Goal: Task Accomplishment & Management: Manage account settings

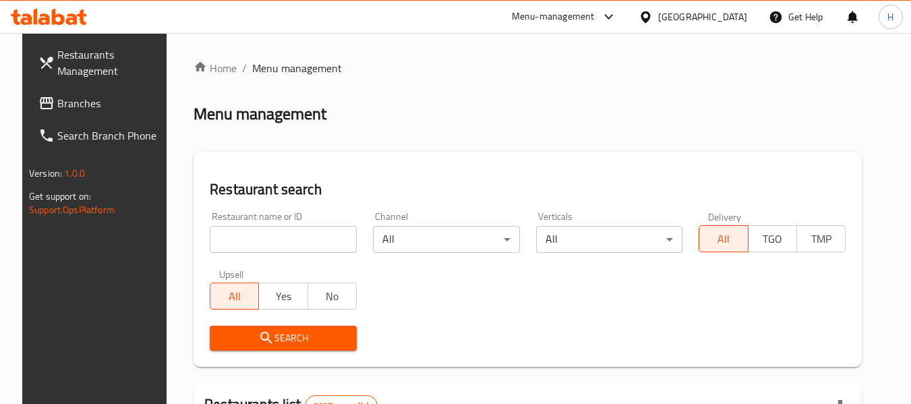
click at [744, 23] on div "Qatar" at bounding box center [702, 16] width 89 height 15
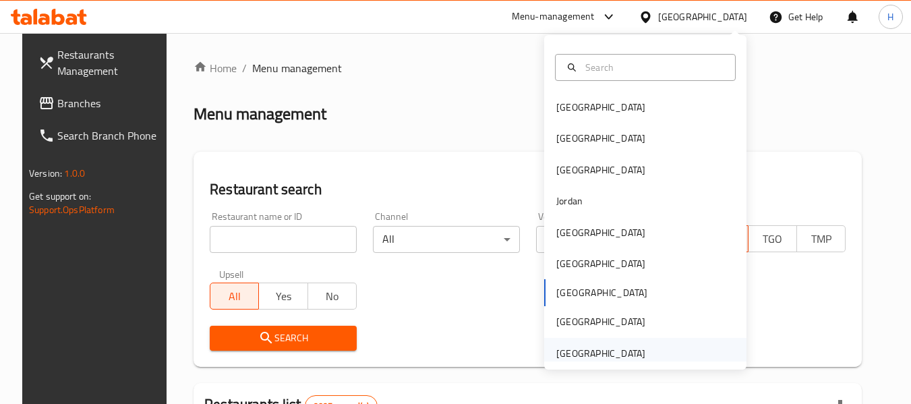
click at [617, 339] on div "[GEOGRAPHIC_DATA]" at bounding box center [601, 353] width 111 height 31
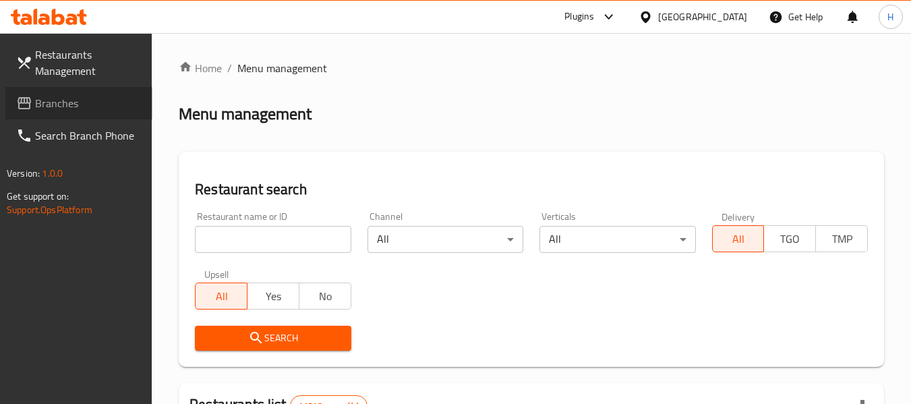
click at [101, 101] on span "Branches" at bounding box center [88, 103] width 107 height 16
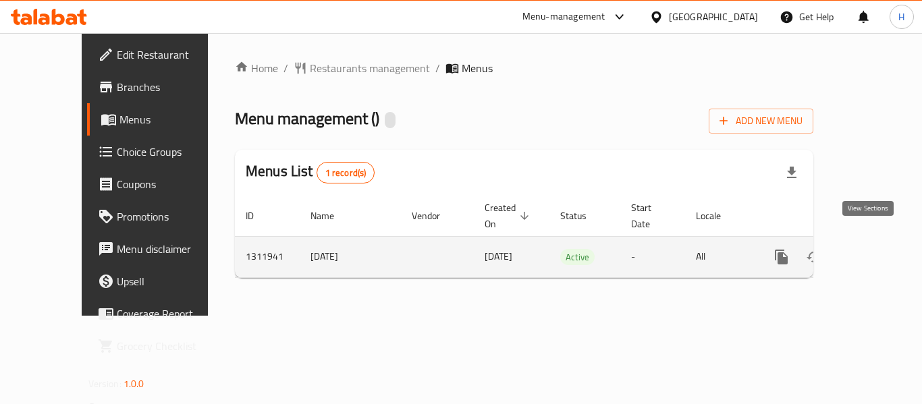
click at [872, 251] on icon "enhanced table" at bounding box center [878, 257] width 12 height 12
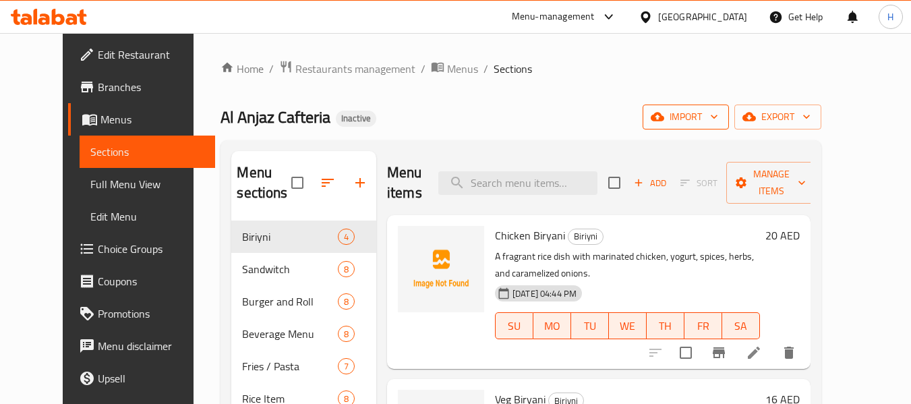
click at [665, 116] on icon "button" at bounding box center [657, 117] width 13 height 9
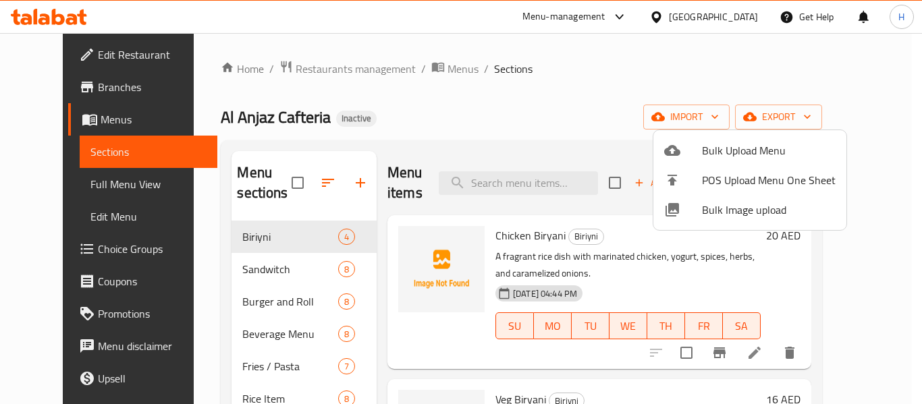
click at [739, 218] on span "Bulk Image upload" at bounding box center [769, 210] width 134 height 16
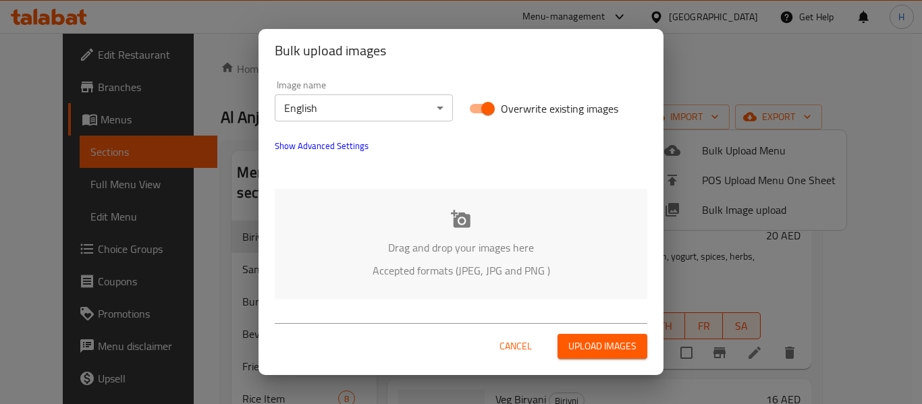
click at [430, 251] on p "Drag and drop your images here" at bounding box center [461, 248] width 332 height 16
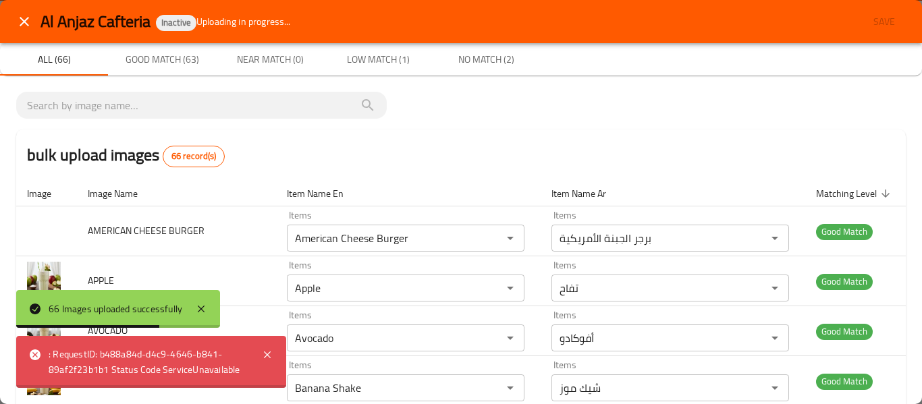
scroll to position [742, 0]
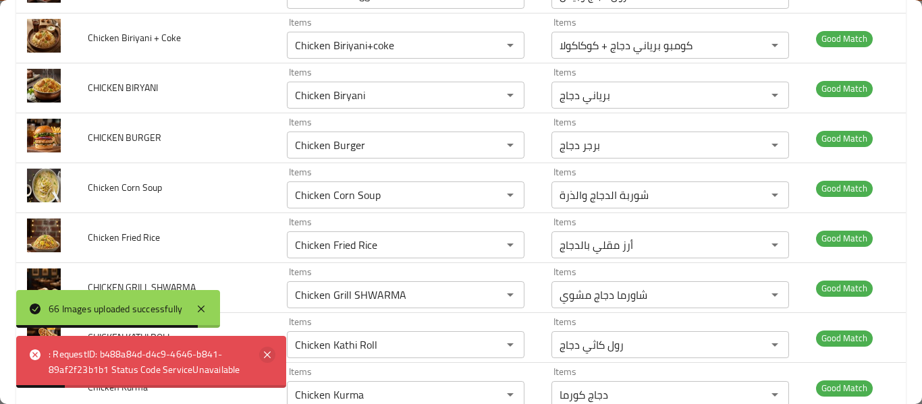
click at [268, 351] on icon at bounding box center [267, 355] width 16 height 16
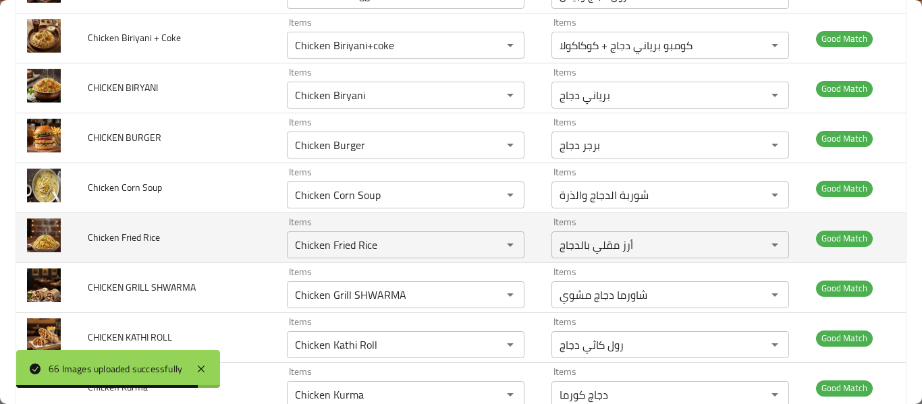
click at [226, 260] on td "Chicken Fried Rice" at bounding box center [176, 238] width 199 height 50
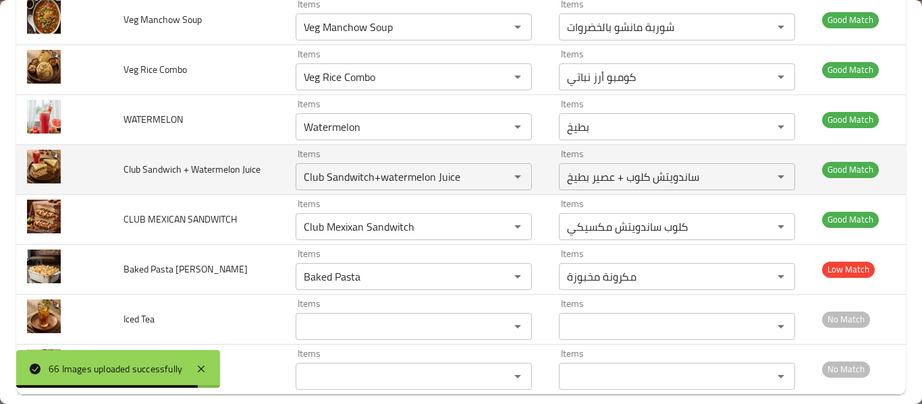
scroll to position [3140, 0]
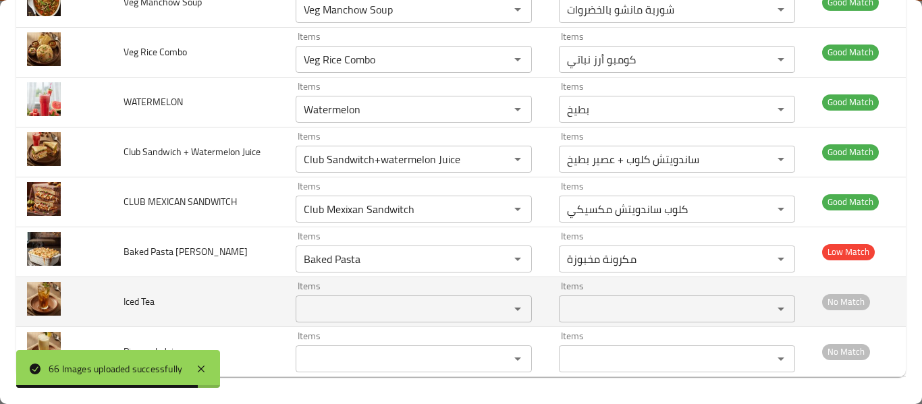
click at [345, 303] on Tea "Items" at bounding box center [394, 309] width 188 height 19
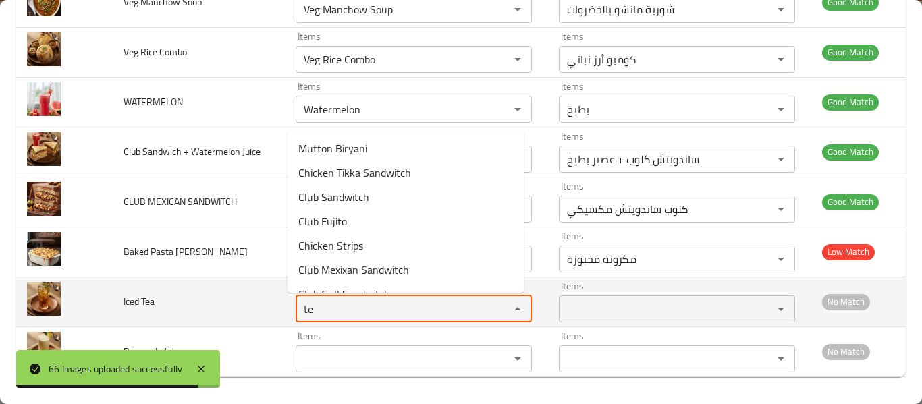
type Tea "tea"
click at [237, 279] on td "Iced Tea" at bounding box center [199, 302] width 172 height 50
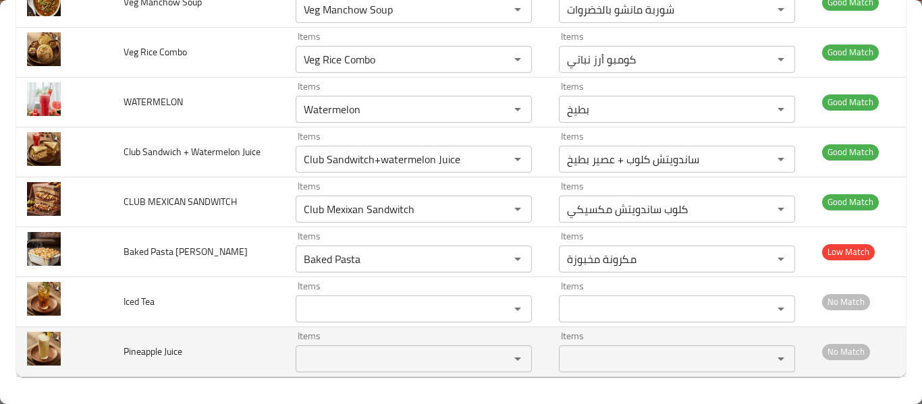
click at [325, 350] on Juice "Items" at bounding box center [394, 358] width 188 height 19
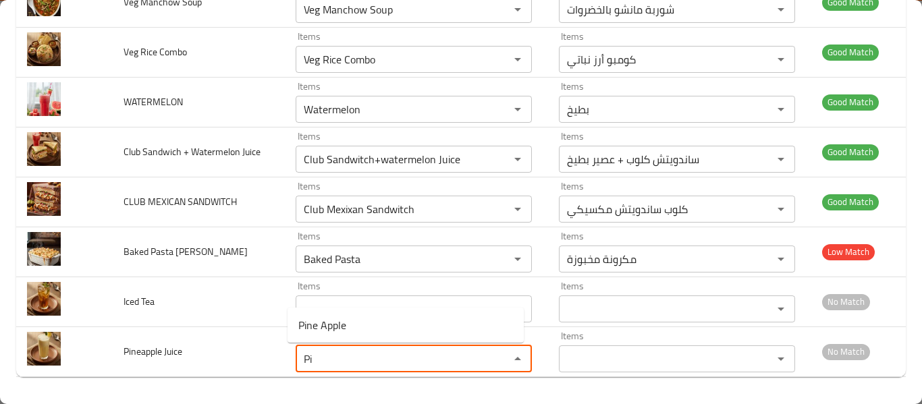
click at [409, 311] on Juice-popup "Pine Apple" at bounding box center [405, 325] width 236 height 35
click at [402, 320] on Juice-option-0 "Pine Apple" at bounding box center [405, 325] width 236 height 24
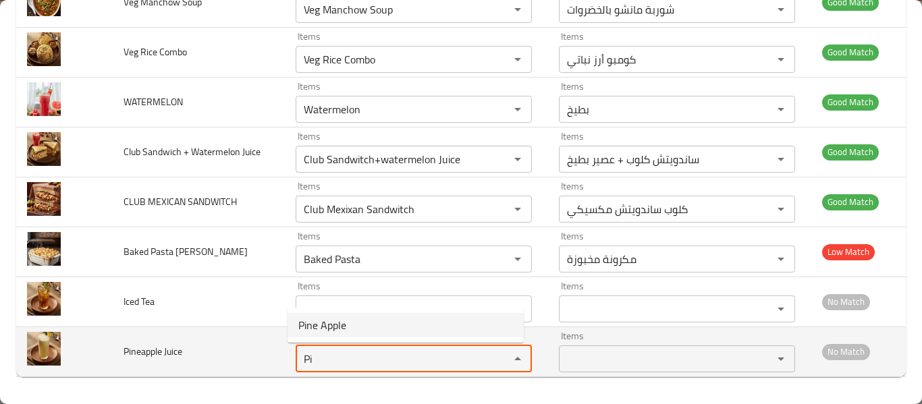
type Juice "Pine Apple"
type Juice-ar "أناناس"
type Juice "Pine Apple"
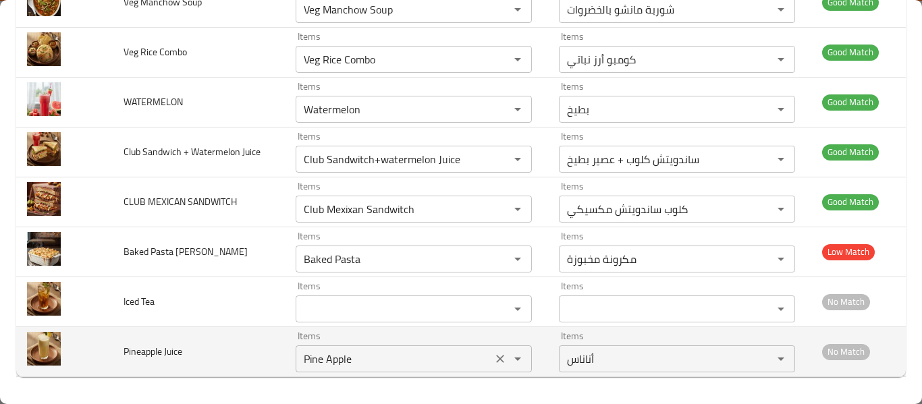
click at [496, 360] on icon "Clear" at bounding box center [500, 359] width 8 height 8
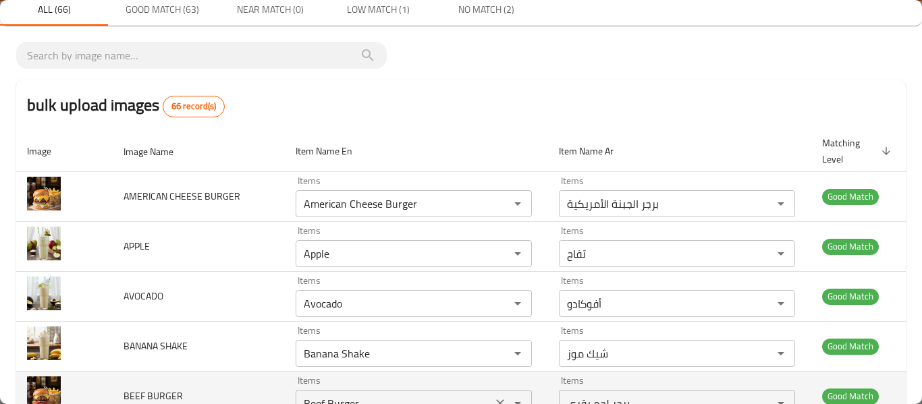
scroll to position [0, 0]
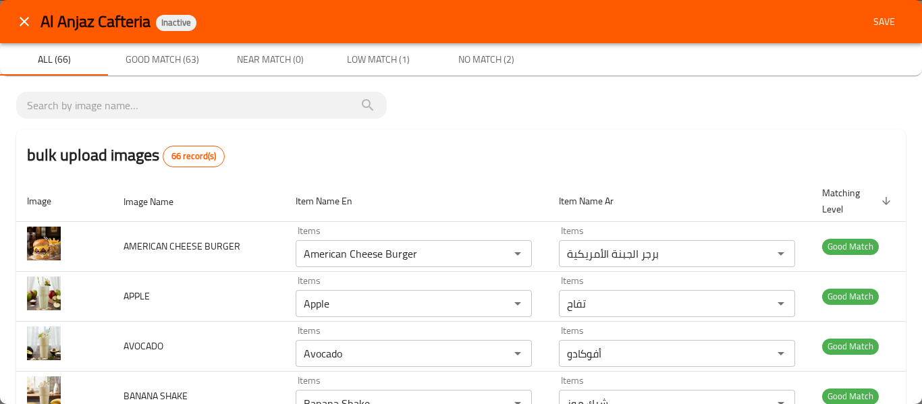
click at [868, 25] on span "Save" at bounding box center [884, 21] width 32 height 17
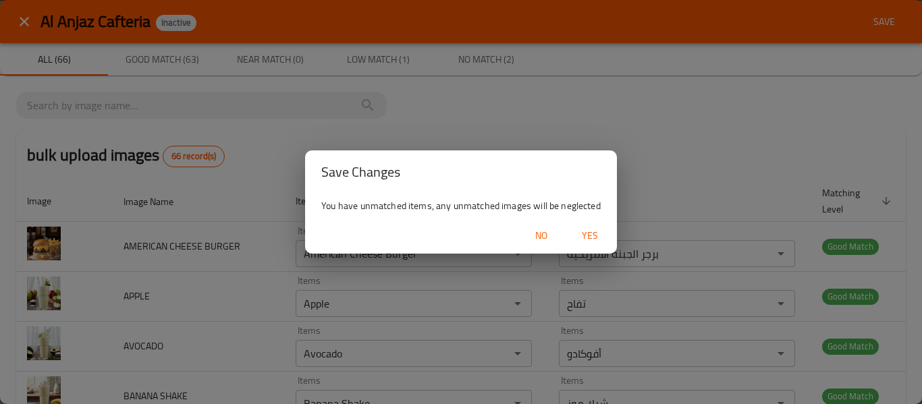
click at [589, 242] on span "Yes" at bounding box center [589, 235] width 32 height 17
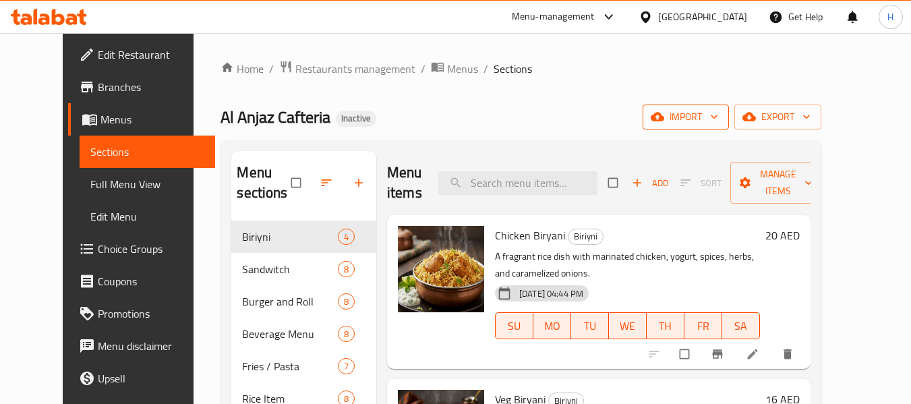
click at [719, 119] on span "import" at bounding box center [686, 117] width 65 height 17
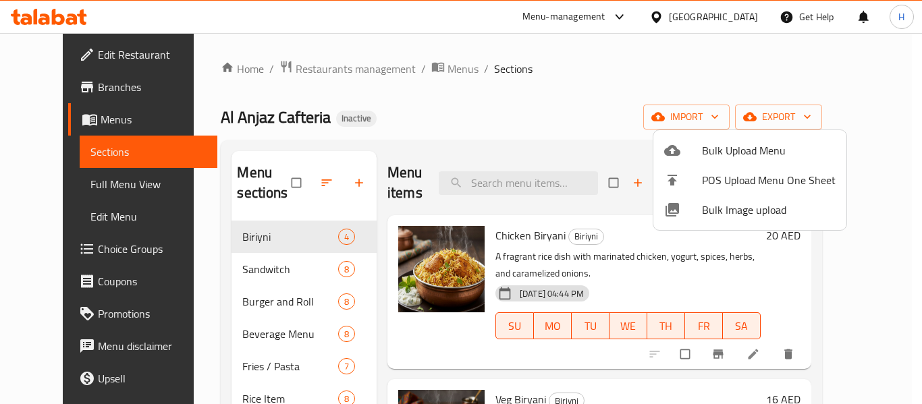
click at [733, 198] on li "Bulk Image upload" at bounding box center [749, 210] width 193 height 30
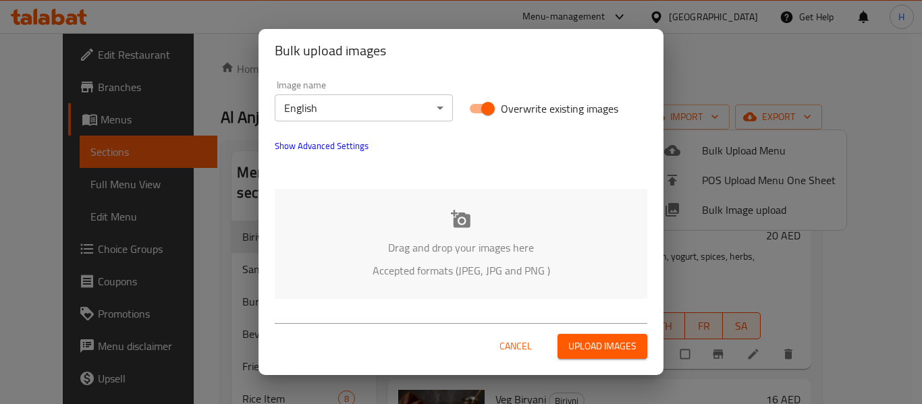
click at [485, 108] on input "Overwrite existing images" at bounding box center [487, 109] width 77 height 26
checkbox input "false"
click at [455, 228] on icon at bounding box center [461, 219] width 20 height 20
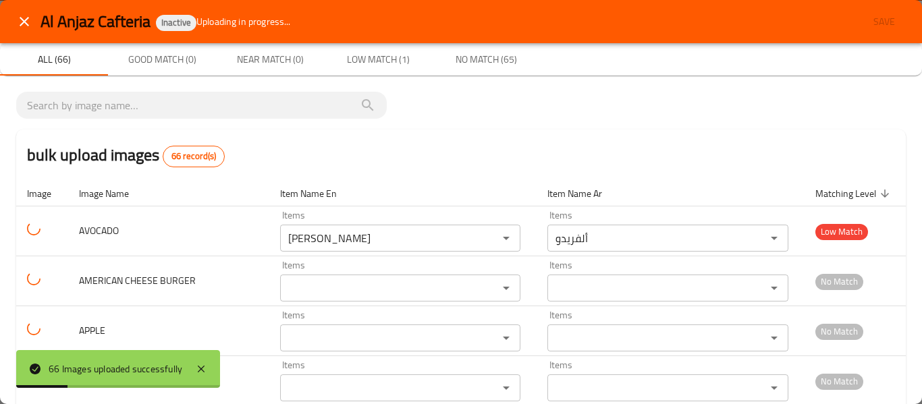
click at [21, 15] on icon "close" at bounding box center [24, 21] width 16 height 16
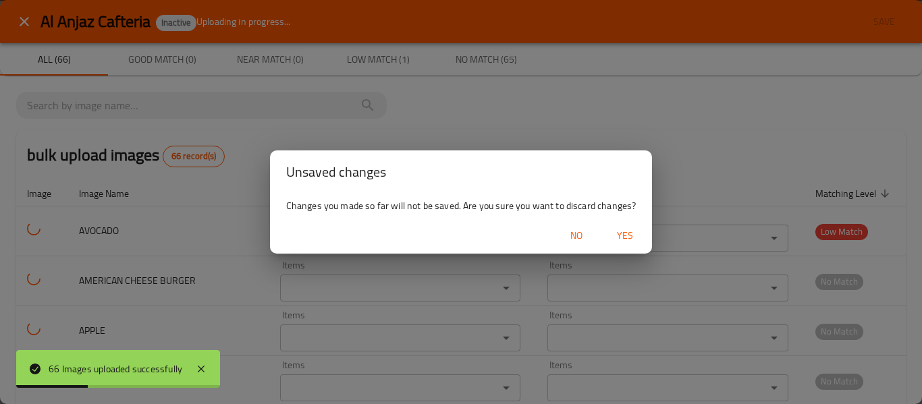
click at [619, 237] on span "Yes" at bounding box center [625, 235] width 32 height 17
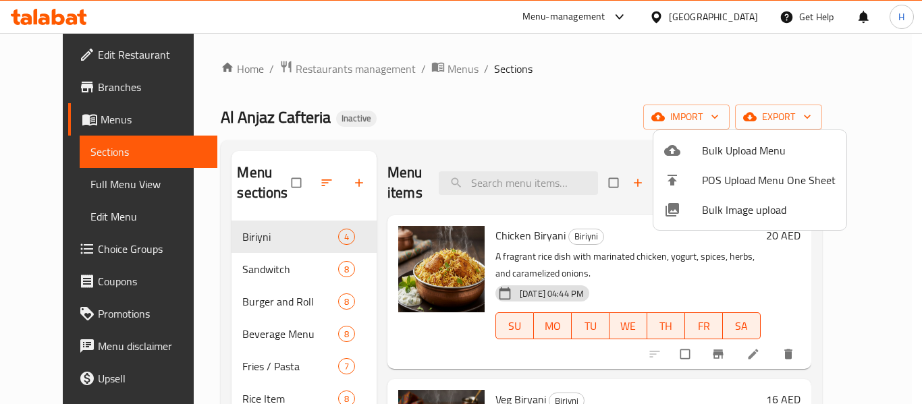
click at [499, 186] on div at bounding box center [461, 202] width 922 height 404
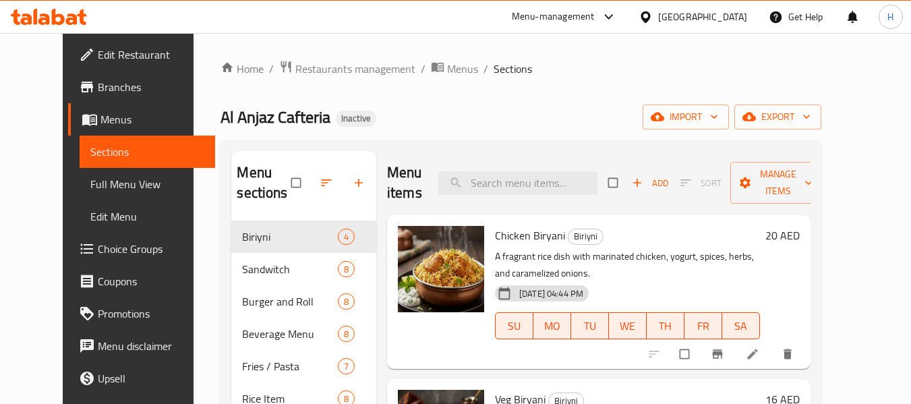
click at [499, 186] on input "search" at bounding box center [518, 183] width 159 height 24
paste input "Chilli Ch Fried Rice"
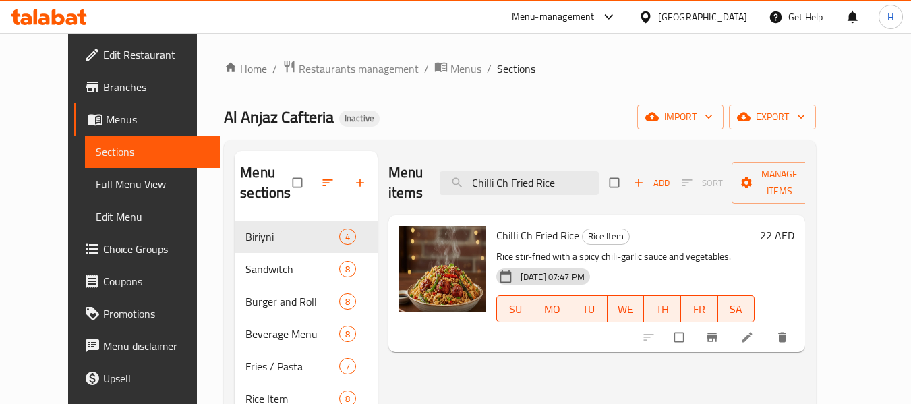
type input "Chilli Ch Fried Rice"
click at [768, 343] on li at bounding box center [749, 338] width 38 height 22
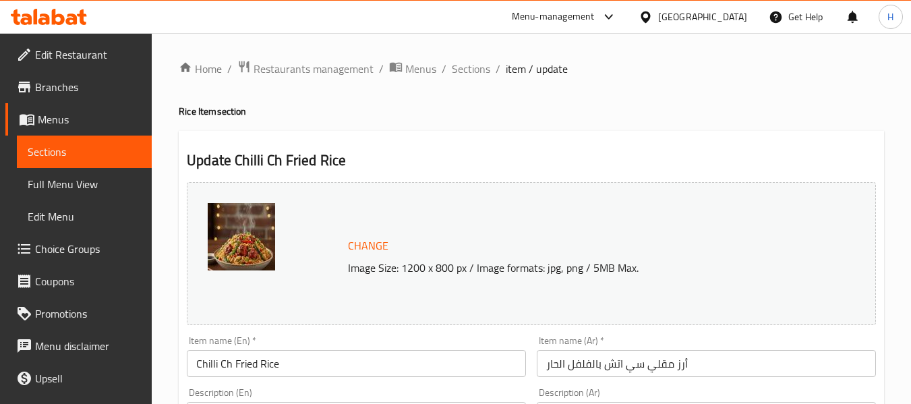
scroll to position [135, 0]
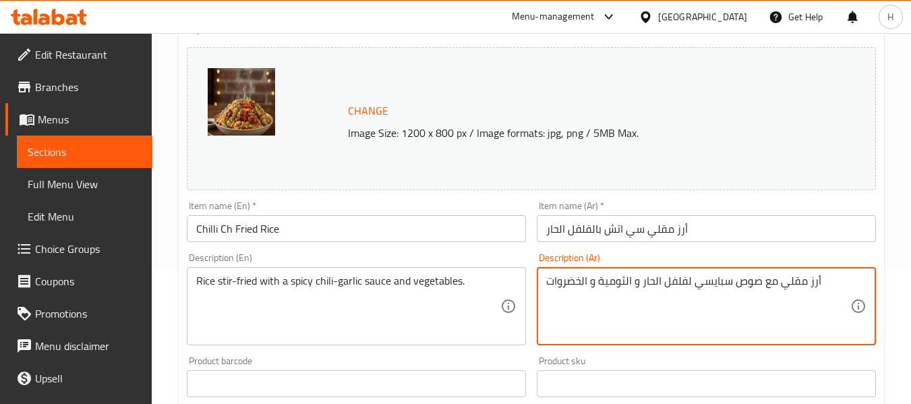
click at [719, 279] on textarea "أرز مقلي مع صوص سبايسي لفلفل الحار و الثومية و الخضروات" at bounding box center [698, 307] width 304 height 64
click at [687, 287] on textarea "أرز مقلي مع صوص لفلفل الحار و الثومية و الخضروات" at bounding box center [698, 307] width 304 height 64
click at [656, 284] on textarea "أرز مقلي مع صوص فلفل الحار و الثومية و الخضروات" at bounding box center [698, 307] width 304 height 64
drag, startPoint x: 642, startPoint y: 284, endPoint x: 625, endPoint y: 285, distance: 16.9
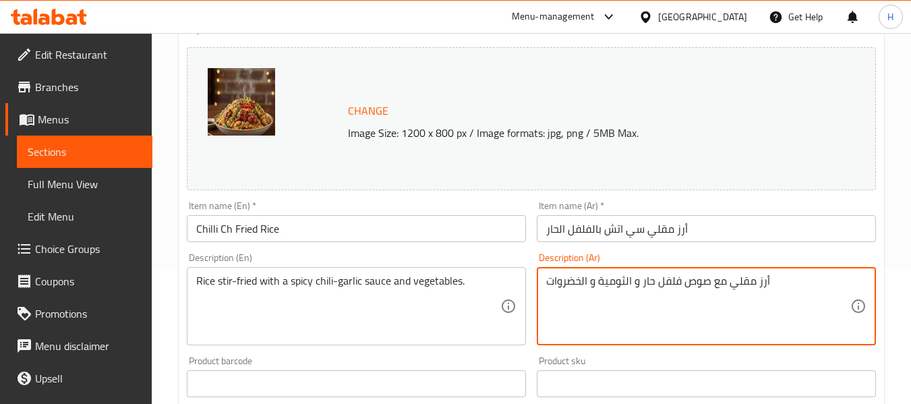
click at [625, 285] on textarea "أرز مقلي مع صوص فلفل حار و الثومية و الخضروات" at bounding box center [698, 307] width 304 height 64
click at [602, 285] on textarea "أرز مقلي مع صوص فلفل حار-ثومية و الخضروات" at bounding box center [698, 307] width 304 height 64
paste textarea "سبايسي"
click at [588, 285] on textarea "أرز مقلي مع صوص فلفل حار-ثوم سبايسي و الخضروات" at bounding box center [698, 307] width 304 height 64
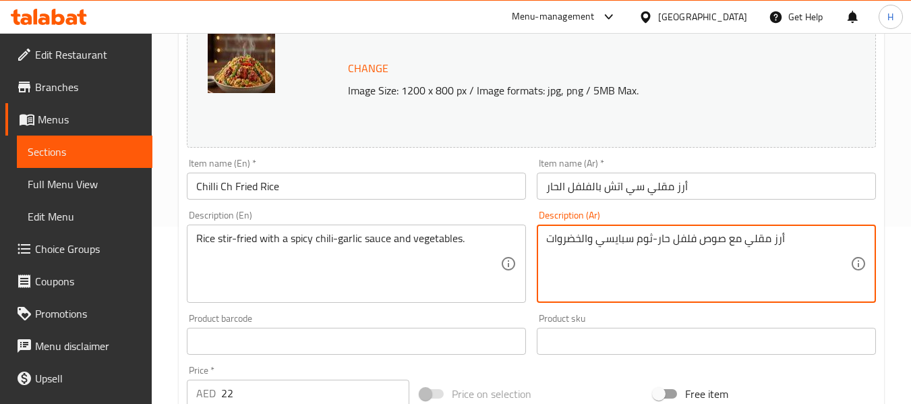
scroll to position [569, 0]
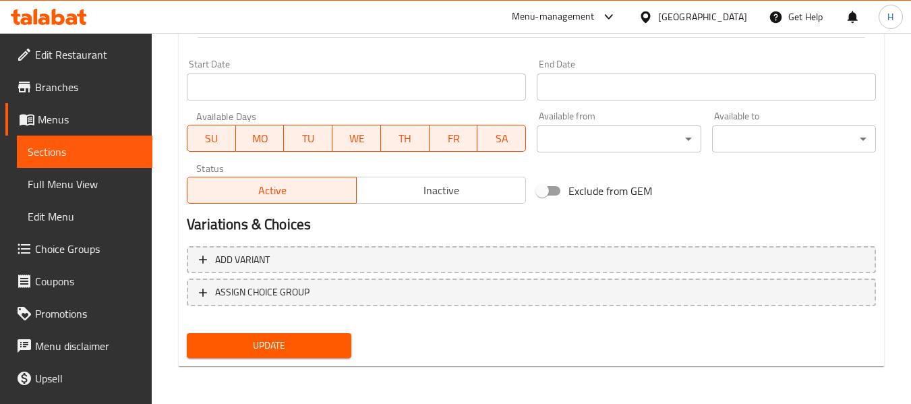
type textarea "أرز مقلي مع صوص فلفل حار-ثوم سبايسي والخضروات"
click at [293, 361] on div "Update" at bounding box center [268, 346] width 175 height 36
click at [295, 351] on span "Update" at bounding box center [269, 345] width 142 height 17
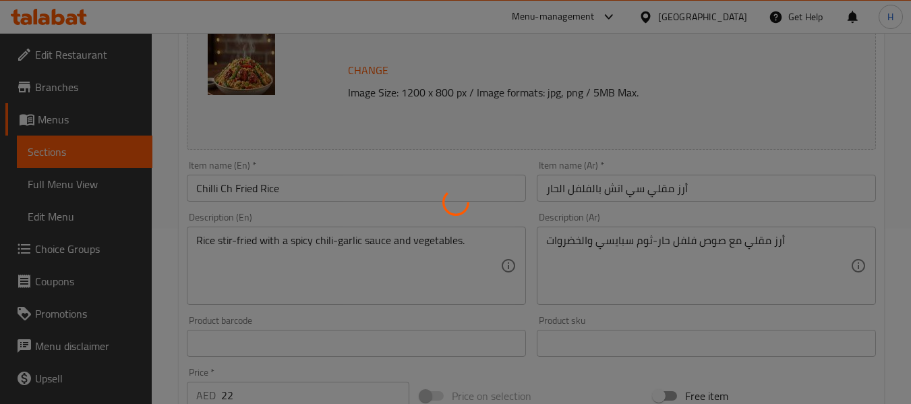
scroll to position [164, 0]
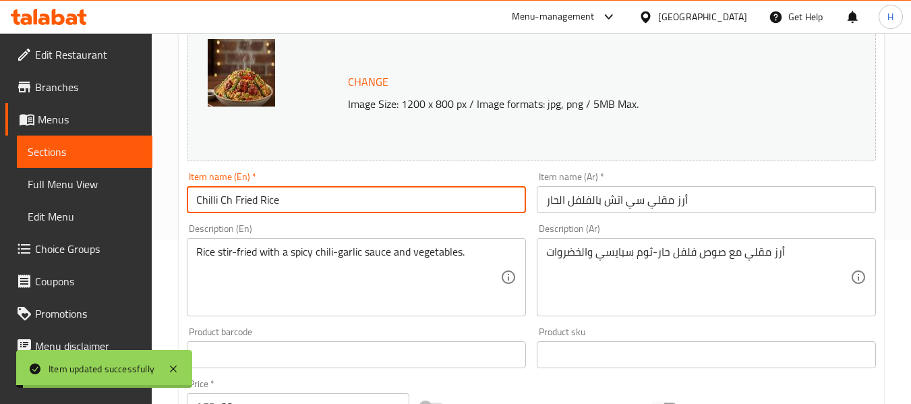
click at [287, 198] on input "Chilli Ch Fried Rice" at bounding box center [356, 199] width 339 height 27
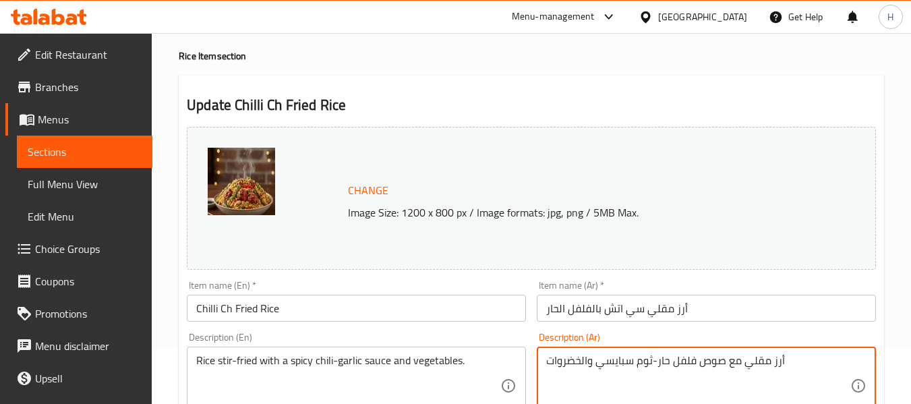
scroll to position [0, 0]
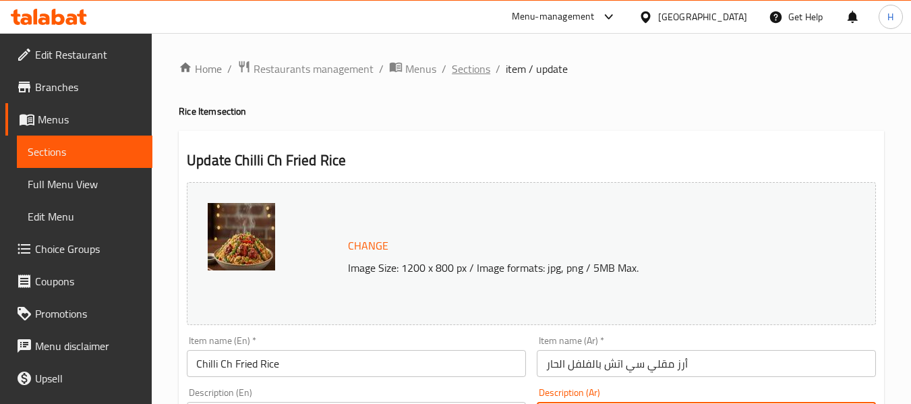
click at [480, 67] on span "Sections" at bounding box center [471, 69] width 38 height 16
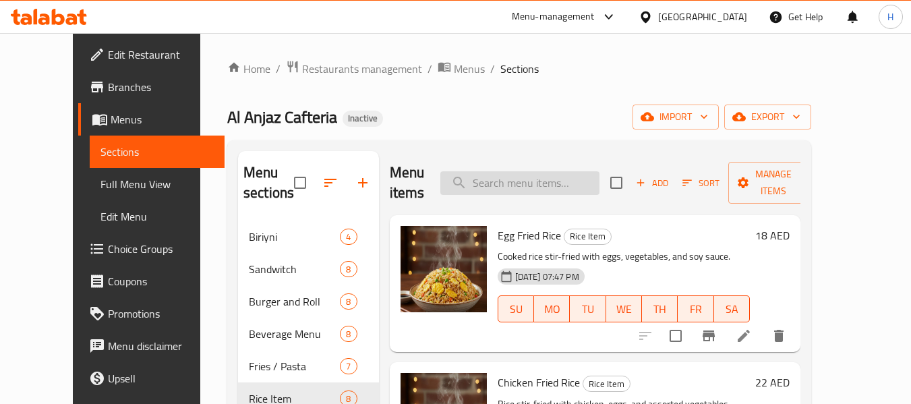
click at [517, 188] on input "search" at bounding box center [520, 183] width 159 height 24
paste input "Chicken Corn Soup"
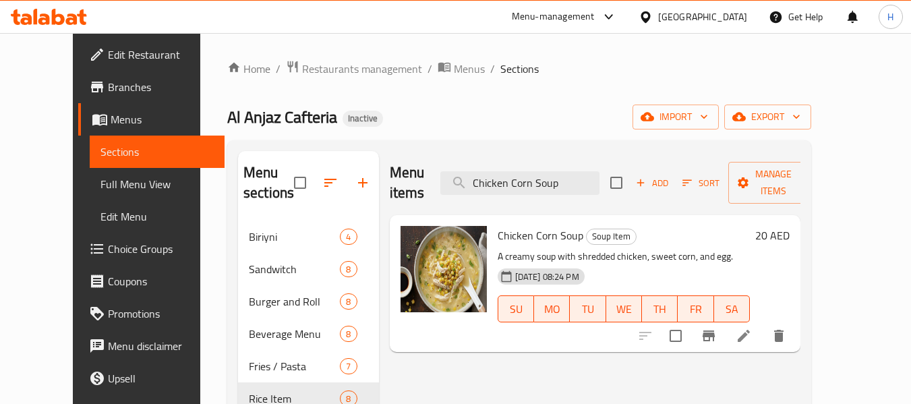
type input "Chicken Corn Soup"
click at [763, 324] on li at bounding box center [744, 336] width 38 height 24
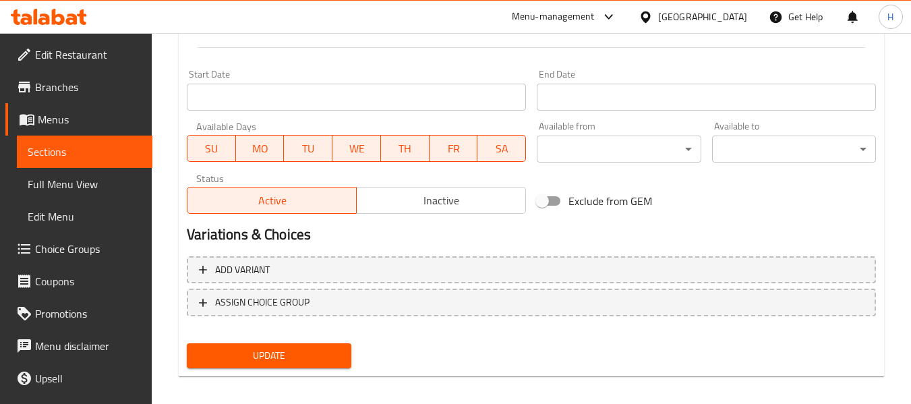
scroll to position [569, 0]
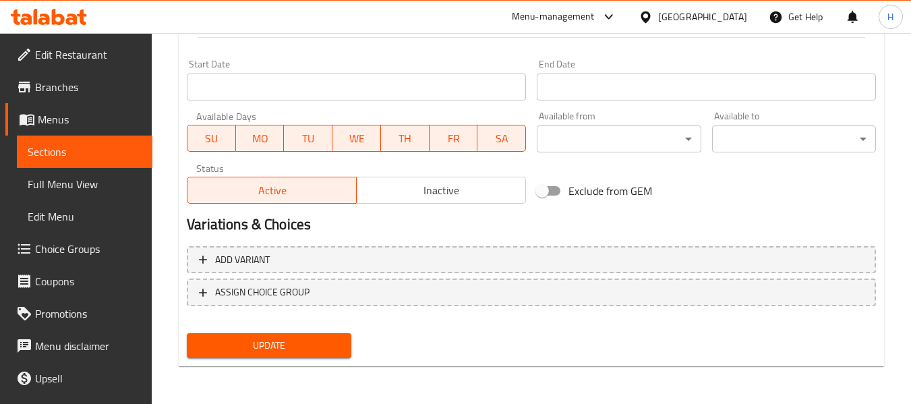
type textarea "شوربة كريمي مع الدجاج المبشور والذرة الحلوة والبيض."
click at [348, 336] on button "Update" at bounding box center [269, 345] width 164 height 25
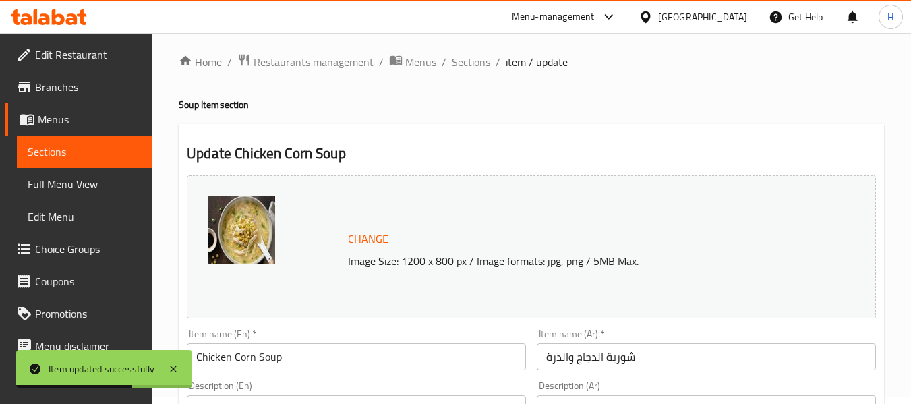
scroll to position [0, 0]
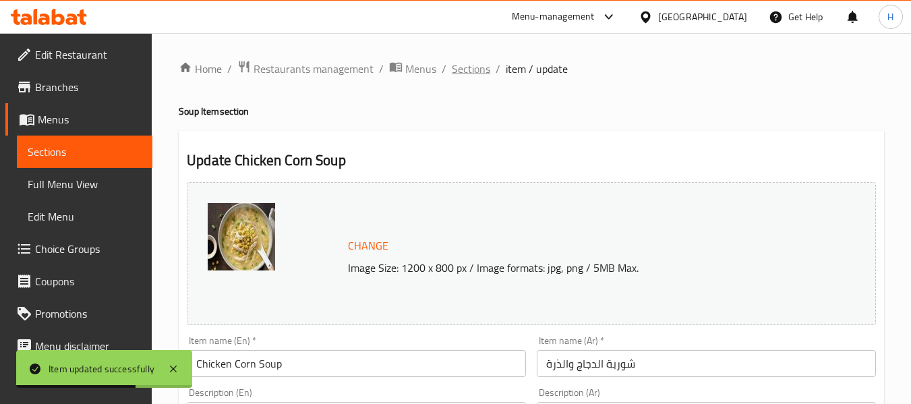
click at [455, 76] on span "Sections" at bounding box center [471, 69] width 38 height 16
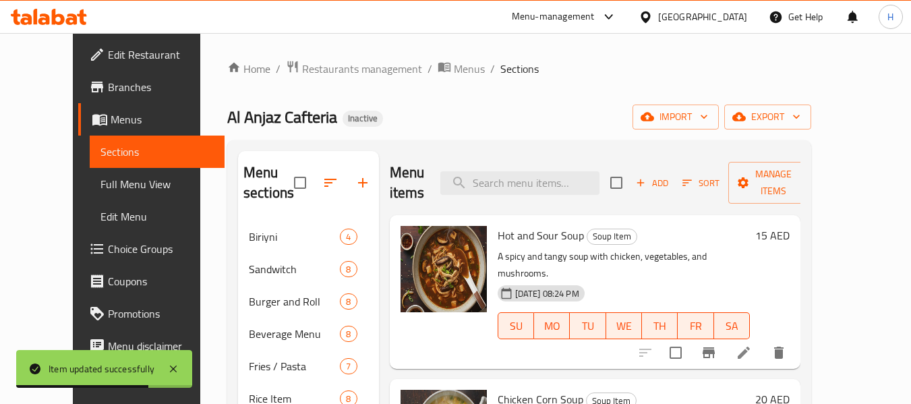
click at [530, 168] on div "Menu items Add Sort Manage items" at bounding box center [596, 183] width 412 height 64
click at [530, 171] on input "search" at bounding box center [520, 183] width 159 height 24
paste input "Hot and Sour Soup"
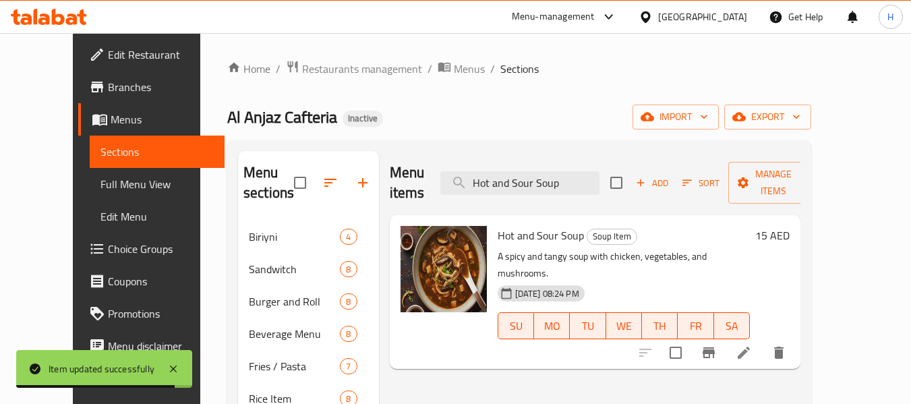
type input "Hot and Sour Soup"
click at [750, 347] on icon at bounding box center [744, 353] width 12 height 12
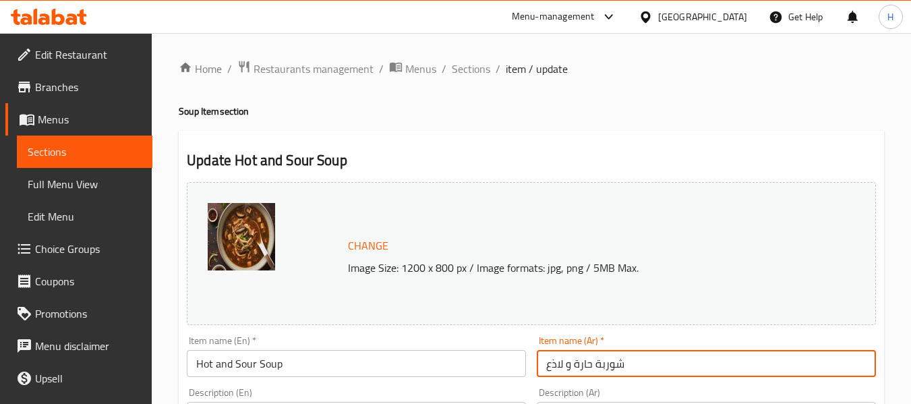
drag, startPoint x: 567, startPoint y: 362, endPoint x: 548, endPoint y: 364, distance: 19.1
click at [548, 364] on input "شوربة حارة و لاذع" at bounding box center [706, 363] width 339 height 27
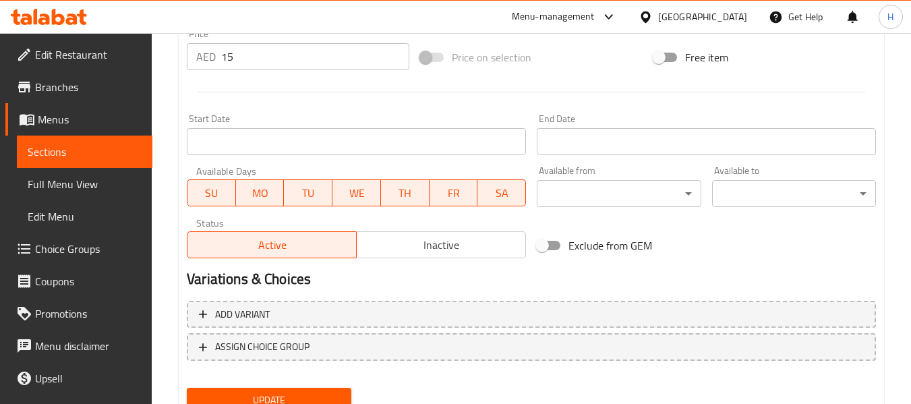
scroll to position [569, 0]
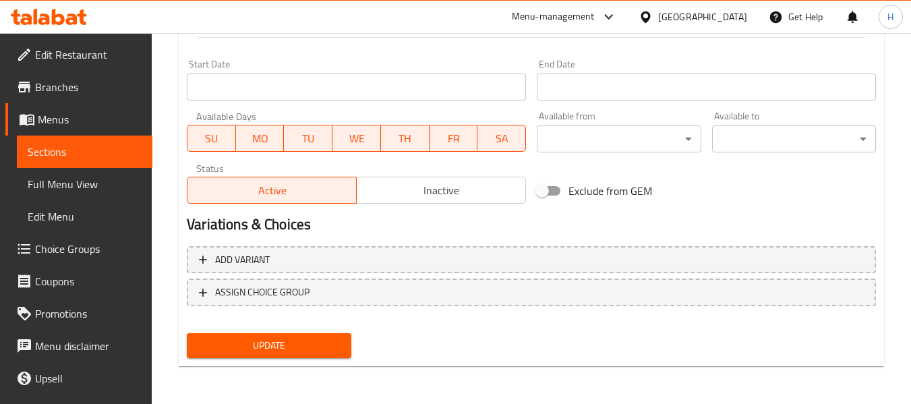
type input "شوربة حارة وحامضة"
click at [327, 337] on span "Update" at bounding box center [269, 345] width 142 height 17
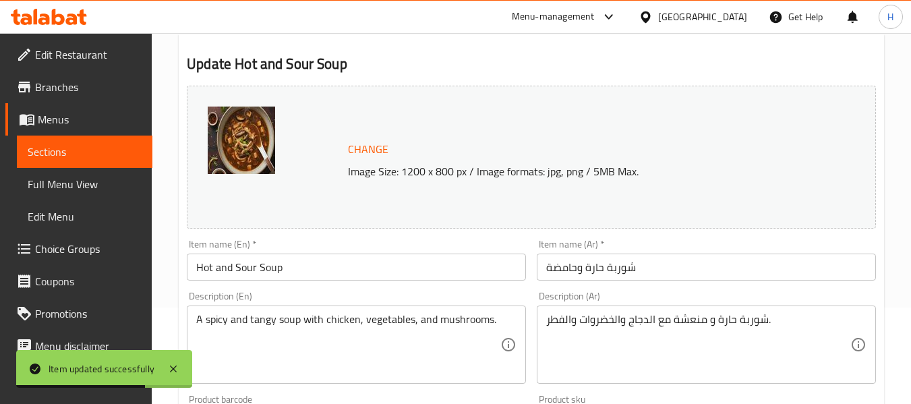
scroll to position [0, 0]
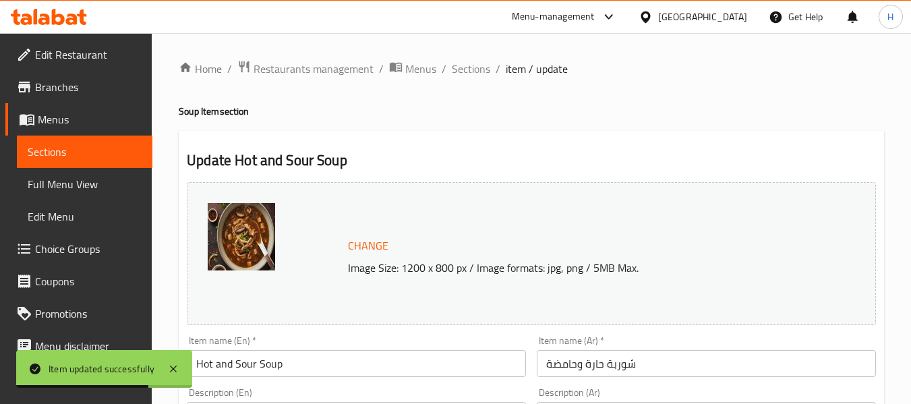
click at [463, 72] on span "Sections" at bounding box center [471, 69] width 38 height 16
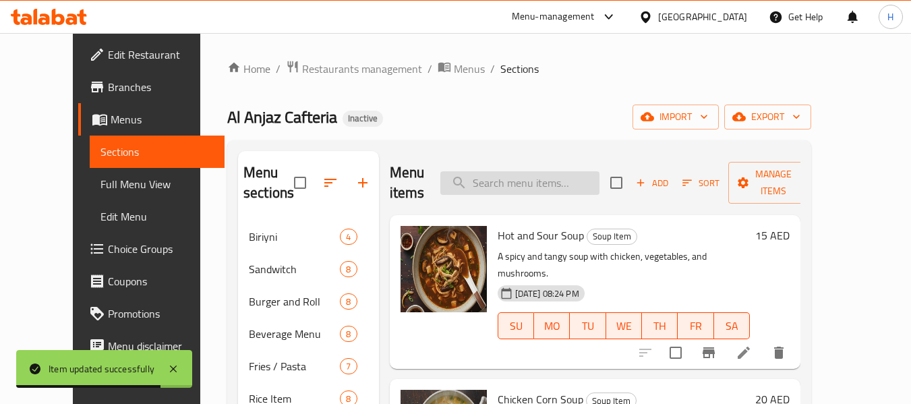
click at [519, 186] on input "search" at bounding box center [520, 183] width 159 height 24
paste input "Chicken Kurma"
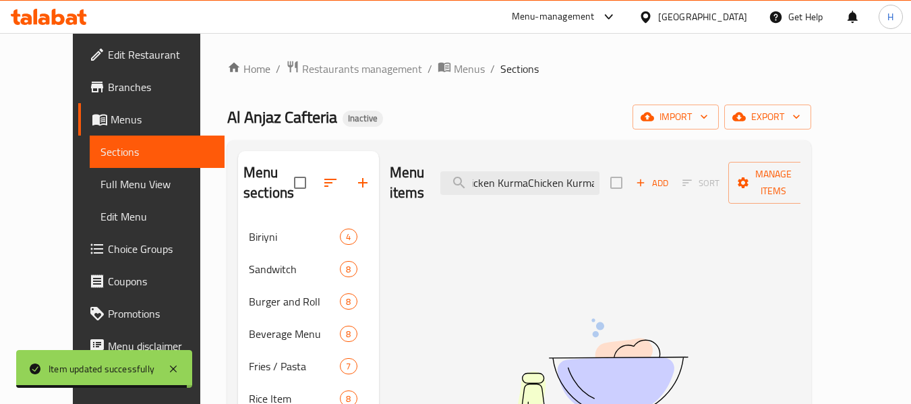
paste input "search"
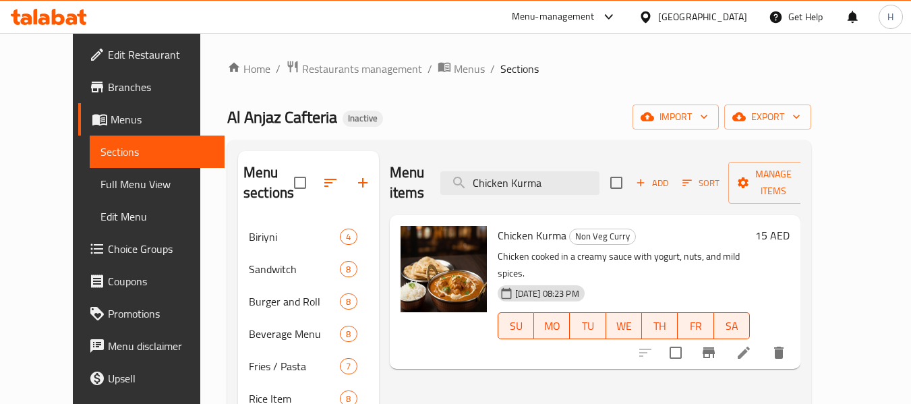
type input "Chicken Kurma"
click at [752, 345] on icon at bounding box center [744, 353] width 16 height 16
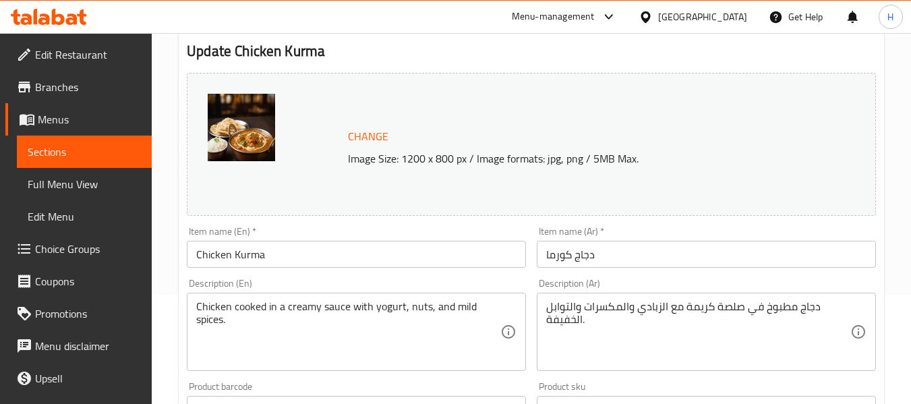
scroll to position [135, 0]
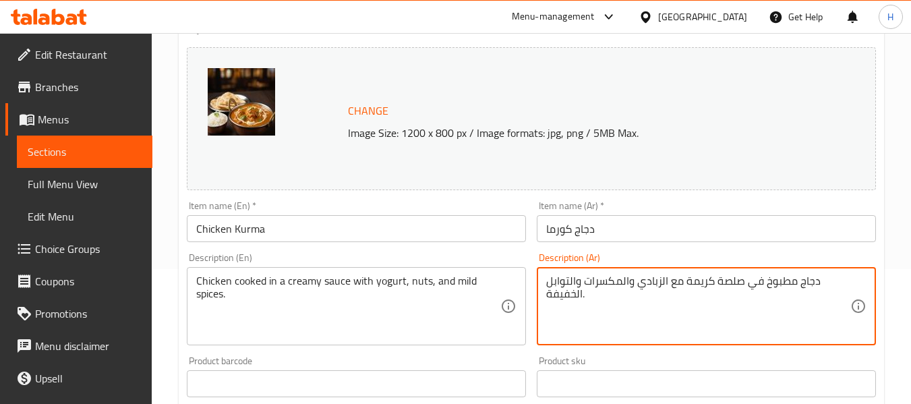
click at [700, 277] on textarea "دجاج مطبوخ في صلصة كريمة مع الزبادي والمكسرات والتوابل الخفيفة." at bounding box center [698, 307] width 304 height 64
click at [704, 288] on textarea "دجاج مطبوخ في صلصة كرمي مع الزبادي والمكسرات والتوابل الخفيفة." at bounding box center [698, 307] width 304 height 64
click at [571, 295] on textarea "دجاج مطبوخ في صلصة كريمي مع الزبادي والمكسرات والتوابل الخفيفة." at bounding box center [698, 307] width 304 height 64
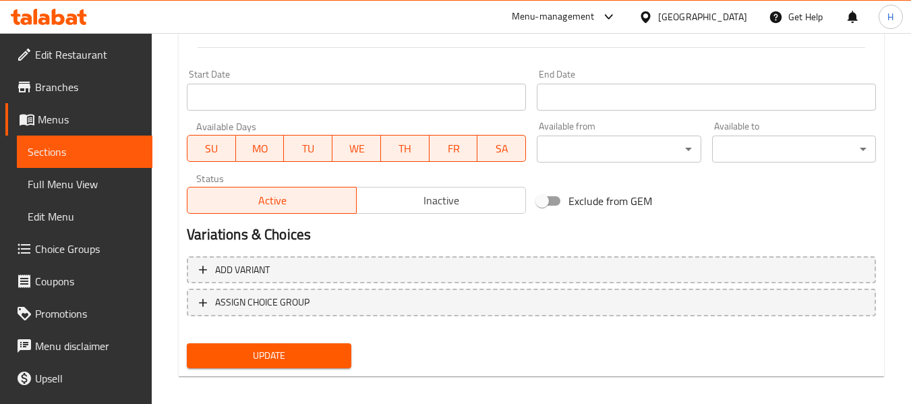
scroll to position [569, 0]
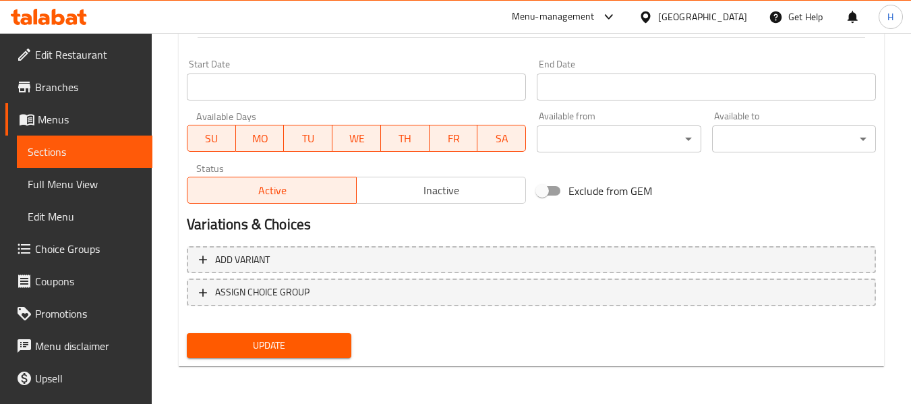
type textarea "دجاج مطبوخ في صلصة كريمي مع الزبادي والمكسرات والتوابل المعتدلة."
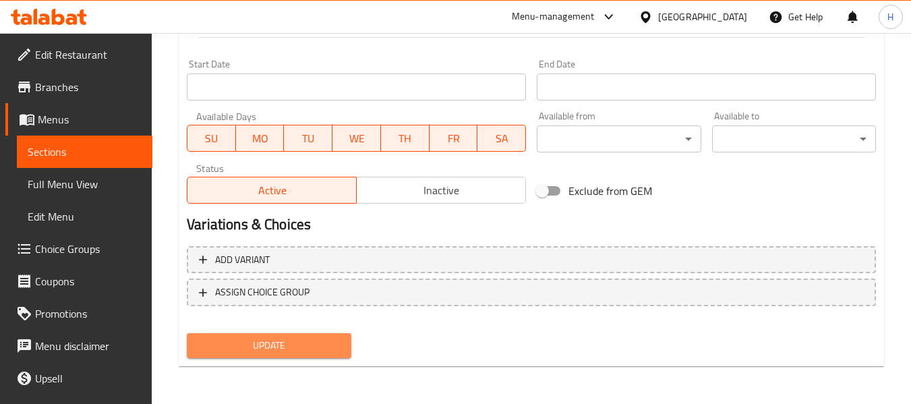
click at [305, 356] on button "Update" at bounding box center [269, 345] width 164 height 25
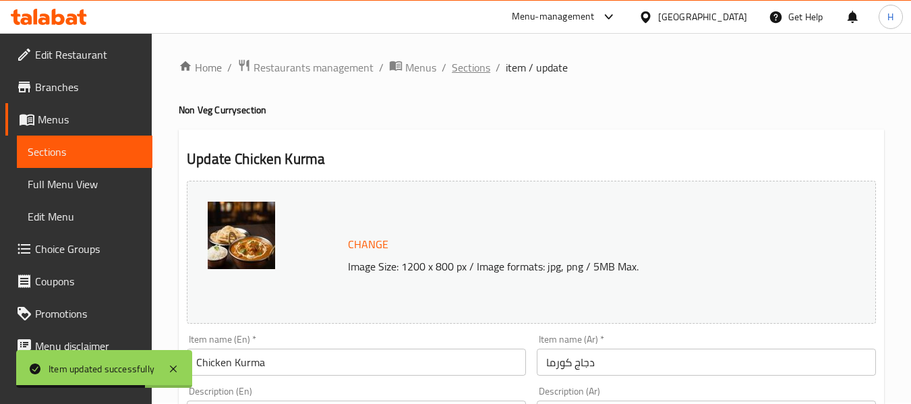
scroll to position [0, 0]
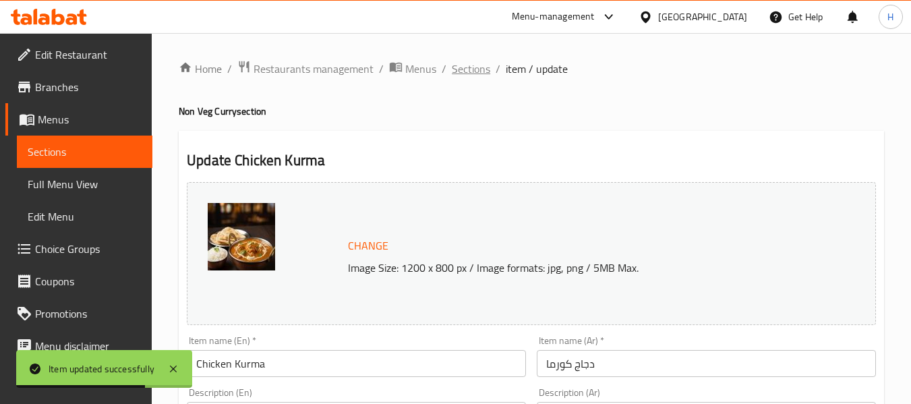
click at [472, 71] on span "Sections" at bounding box center [471, 69] width 38 height 16
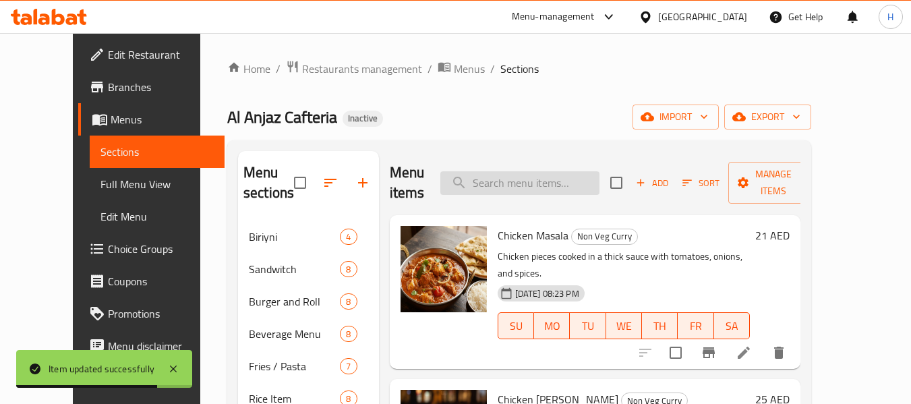
click at [532, 171] on input "search" at bounding box center [520, 183] width 159 height 24
paste input "Chicken Biriyani+coke"
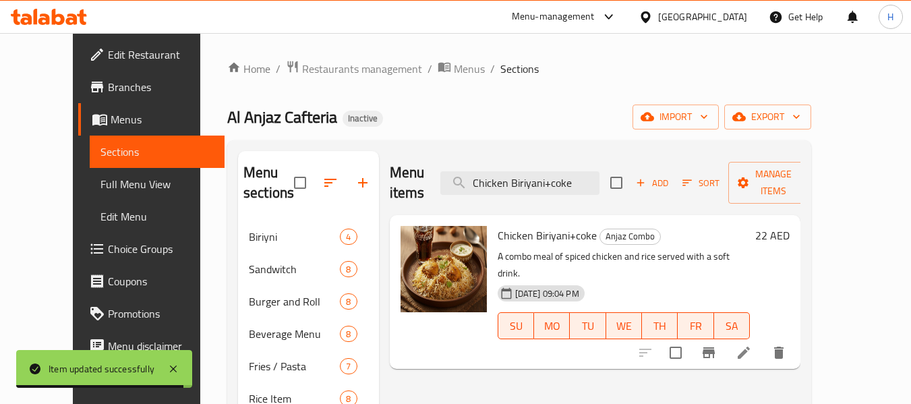
type input "Chicken Biriyani+coke"
click at [795, 337] on div at bounding box center [712, 353] width 166 height 32
click at [763, 341] on li at bounding box center [744, 353] width 38 height 24
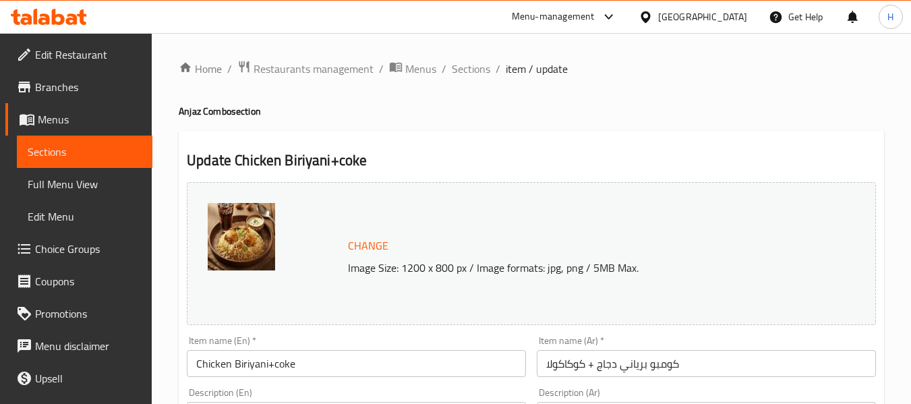
click at [397, 369] on input "Chicken Biriyani+coke" at bounding box center [356, 363] width 339 height 27
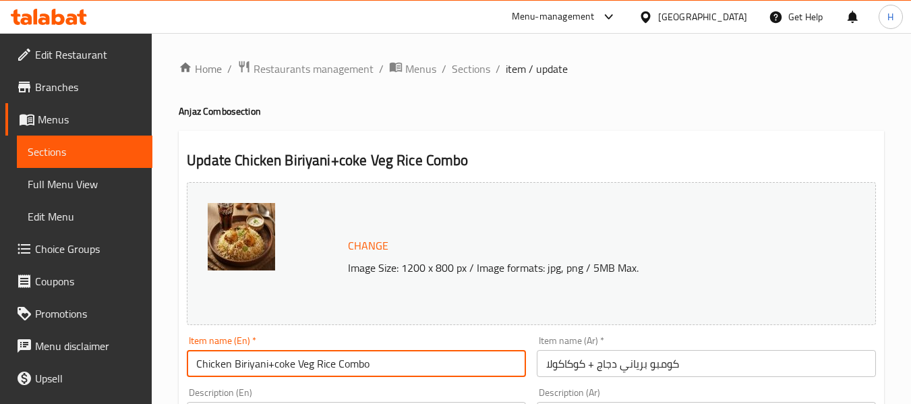
type input "Chicken Biriyani+coke Veg Rice Combo"
click at [651, 363] on input "كومبو برياني دجاج + كوكاكولا" at bounding box center [706, 363] width 339 height 27
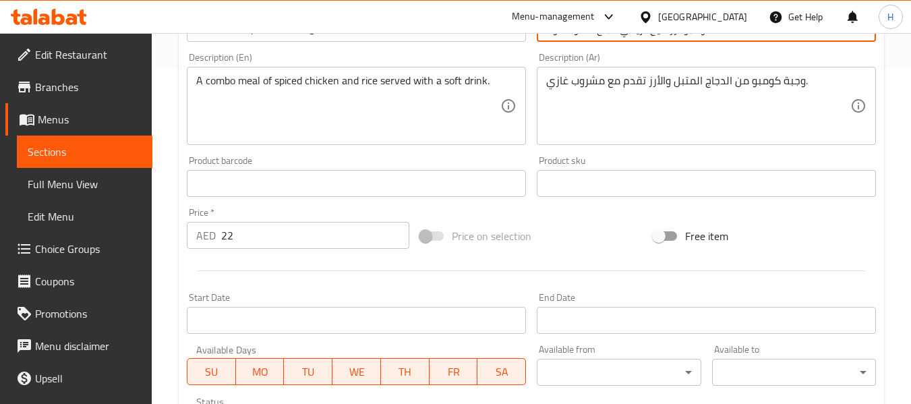
scroll to position [231, 0]
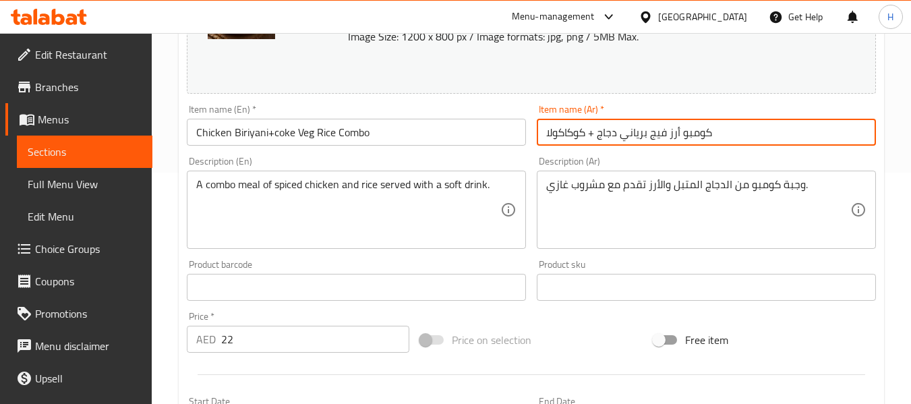
drag, startPoint x: 571, startPoint y: 132, endPoint x: 548, endPoint y: 132, distance: 22.9
click at [548, 132] on input "كومبو أرز فيج برياني دجاج + كوكاكولا" at bounding box center [706, 132] width 339 height 27
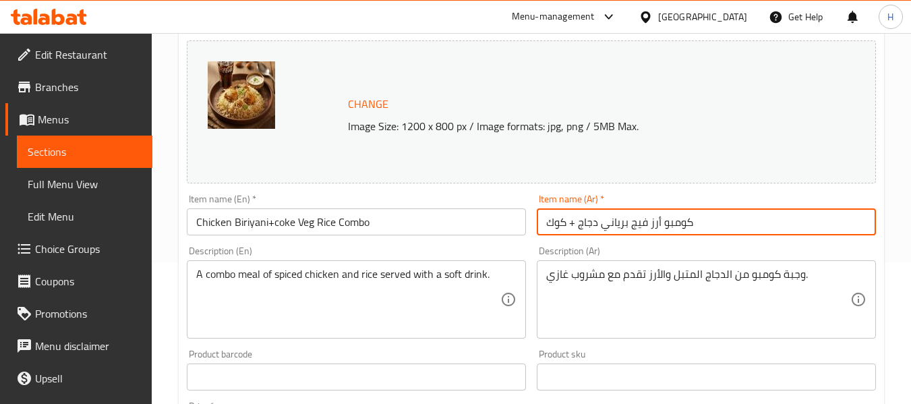
scroll to position [96, 0]
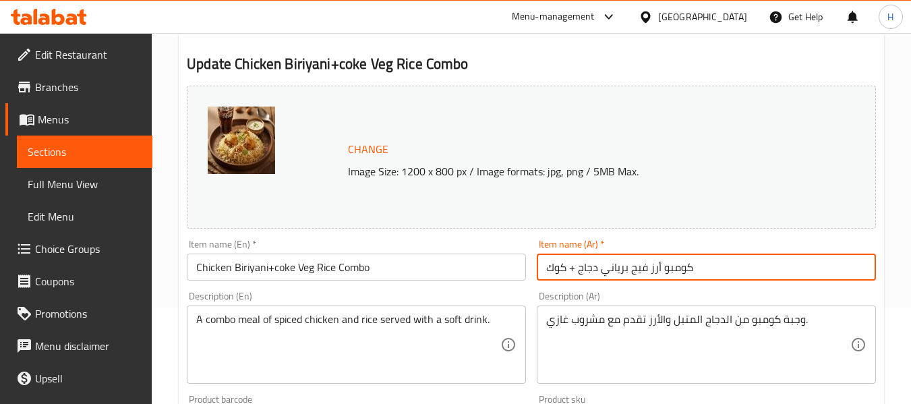
type input "كومبو أرز فيج برياني دجاج + كوك"
click at [263, 272] on input "Chicken Biriyani+coke Veg Rice Combo" at bounding box center [356, 267] width 339 height 27
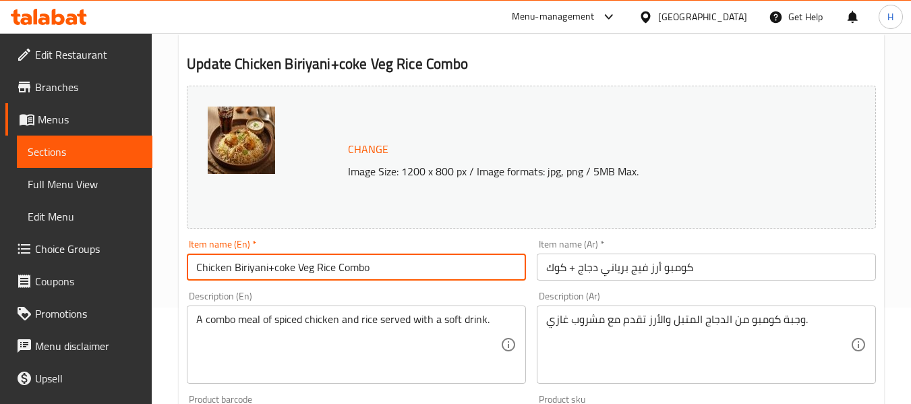
click at [263, 272] on input "Chicken Biriyani+coke Veg Rice Combo" at bounding box center [356, 267] width 339 height 27
click at [264, 271] on input "Chicken Biriyani+coke Veg Rice Combo" at bounding box center [356, 267] width 339 height 27
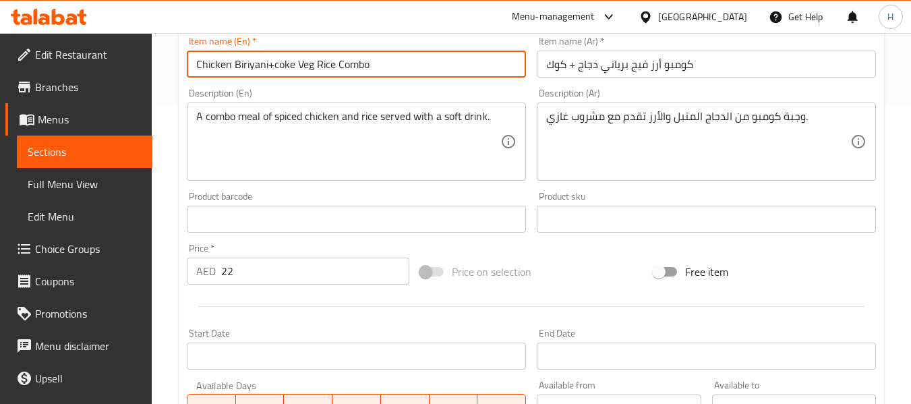
scroll to position [569, 0]
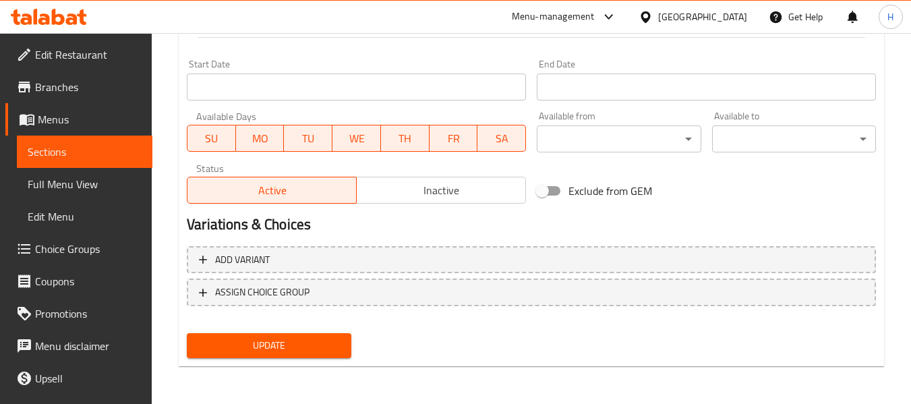
click at [318, 349] on span "Update" at bounding box center [269, 345] width 142 height 17
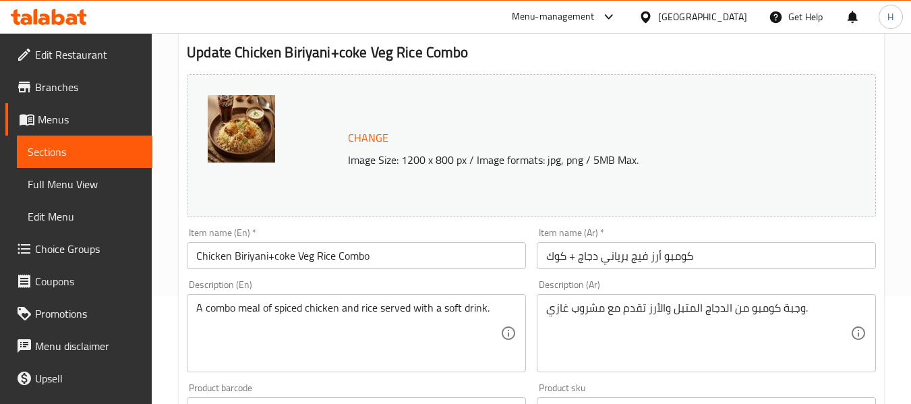
scroll to position [29, 0]
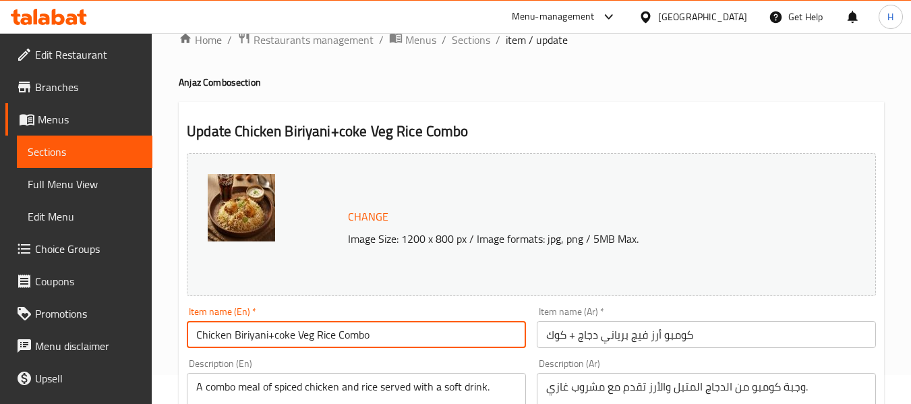
drag, startPoint x: 337, startPoint y: 335, endPoint x: 298, endPoint y: 336, distance: 38.5
click at [298, 336] on input "Chicken Biriyani+coke Veg Rice Combo" at bounding box center [356, 334] width 339 height 27
type input "Chicken Biriyani+coke Combo"
click at [654, 331] on input "كومبو أرز فيج برياني دجاج + كوك" at bounding box center [706, 334] width 339 height 27
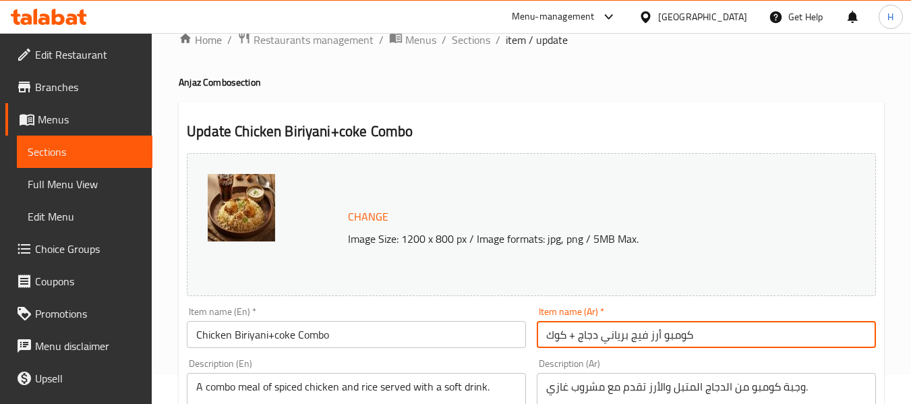
click at [654, 331] on input "كومبو أرز فيج برياني دجاج + كوك" at bounding box center [706, 334] width 339 height 27
click at [640, 331] on input "كومبو فيج برياني دجاج + كوك" at bounding box center [706, 334] width 339 height 27
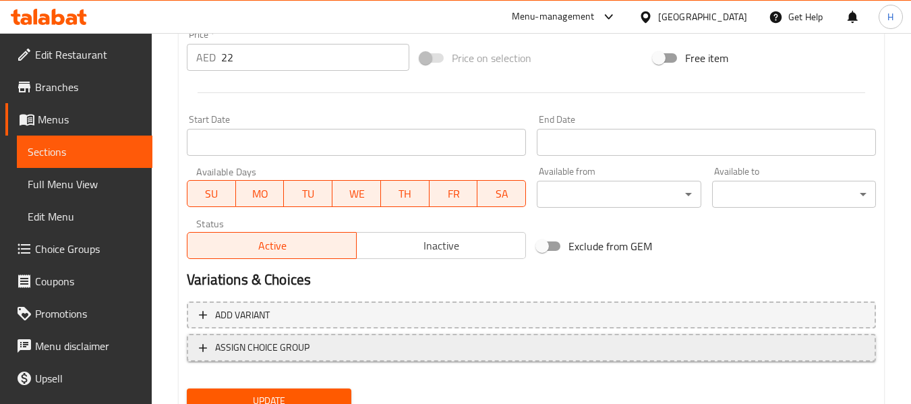
scroll to position [569, 0]
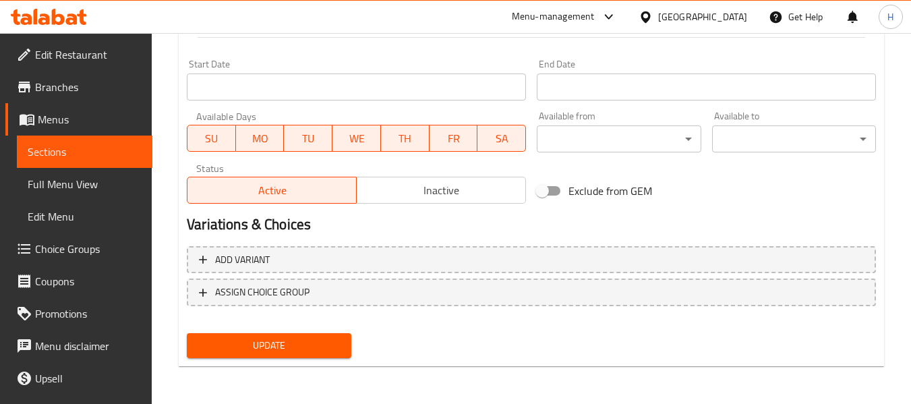
type input "كومبو برياني دجاج + كوك"
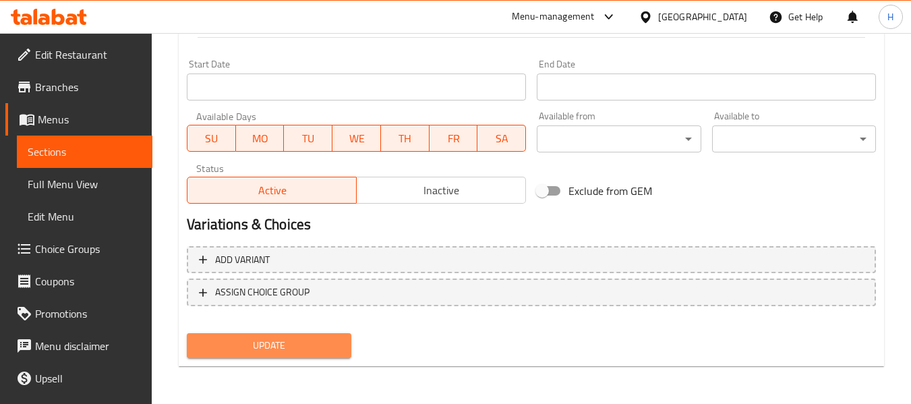
click at [320, 341] on span "Update" at bounding box center [269, 345] width 142 height 17
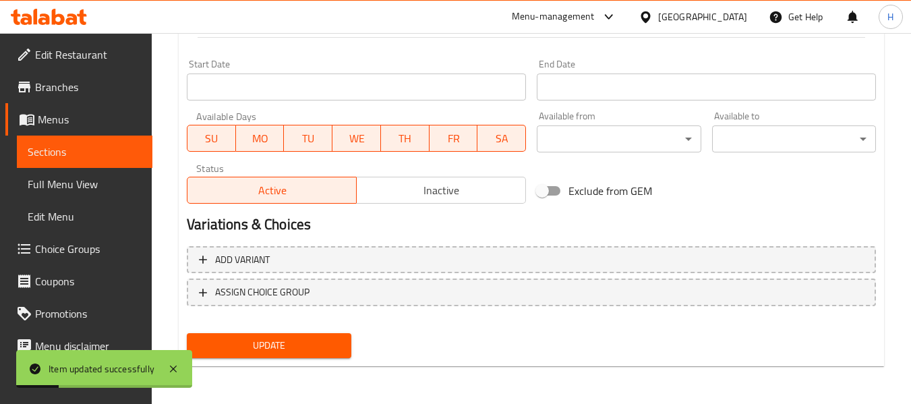
drag, startPoint x: 835, startPoint y: 177, endPoint x: 580, endPoint y: 224, distance: 259.9
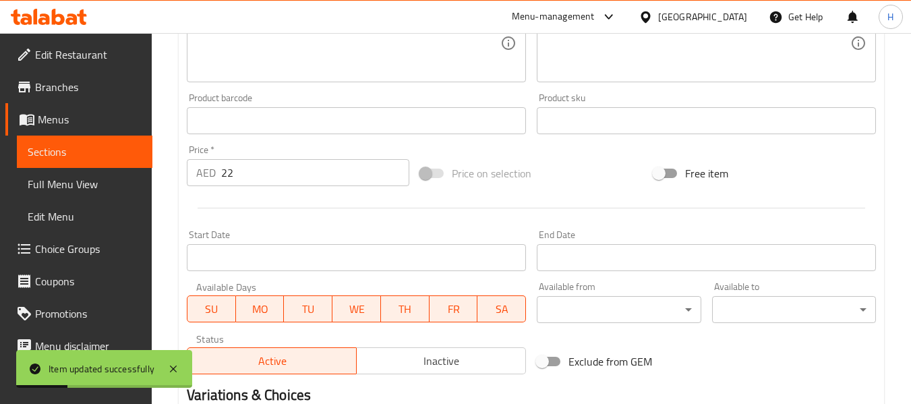
scroll to position [299, 0]
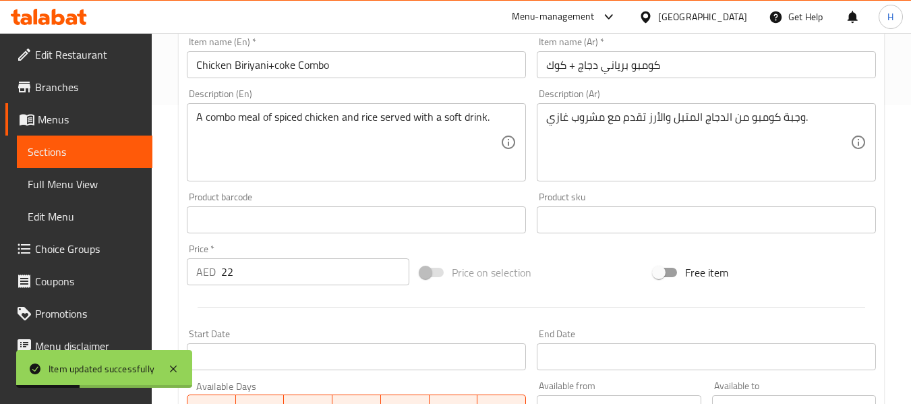
click at [327, 74] on input "Chicken Biriyani+coke Combo" at bounding box center [356, 64] width 339 height 27
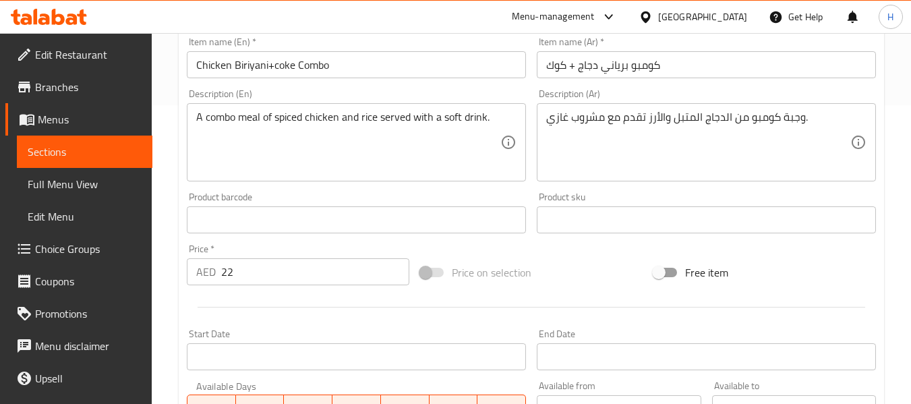
click at [811, 264] on div "Free item" at bounding box center [764, 272] width 233 height 36
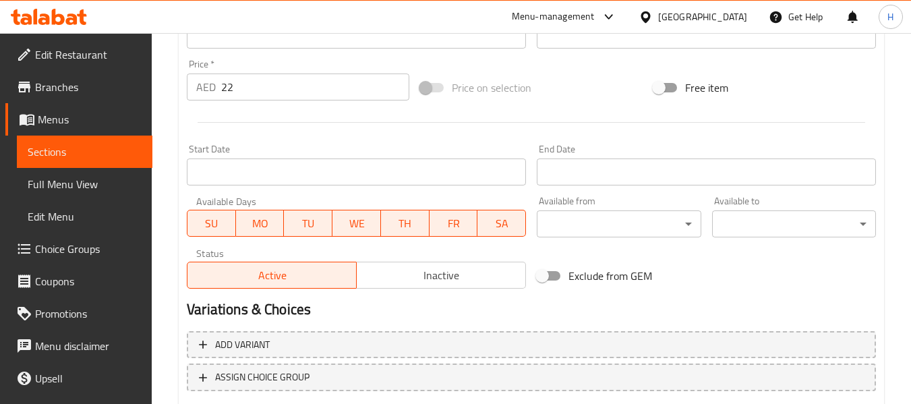
scroll to position [569, 0]
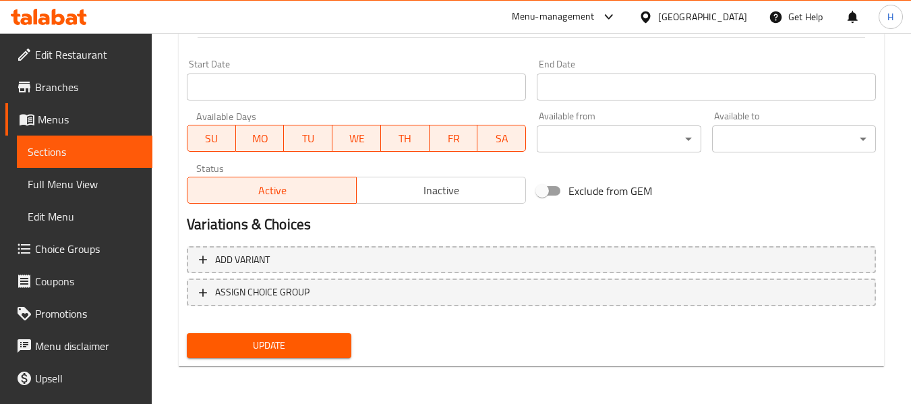
click at [320, 345] on span "Update" at bounding box center [269, 345] width 142 height 17
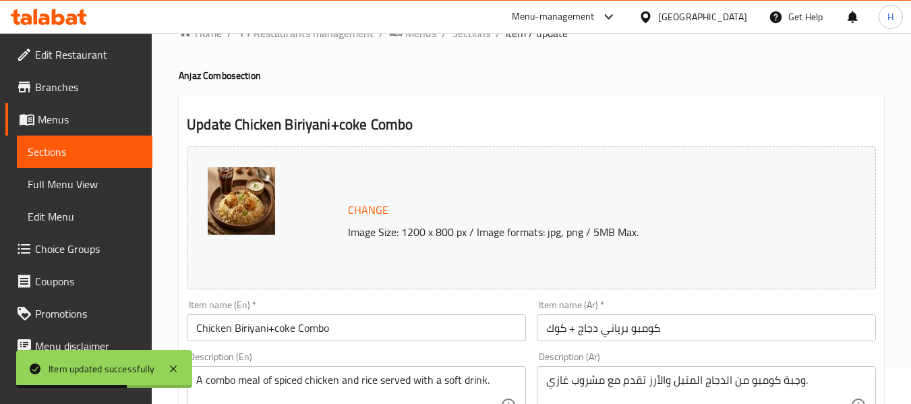
scroll to position [0, 0]
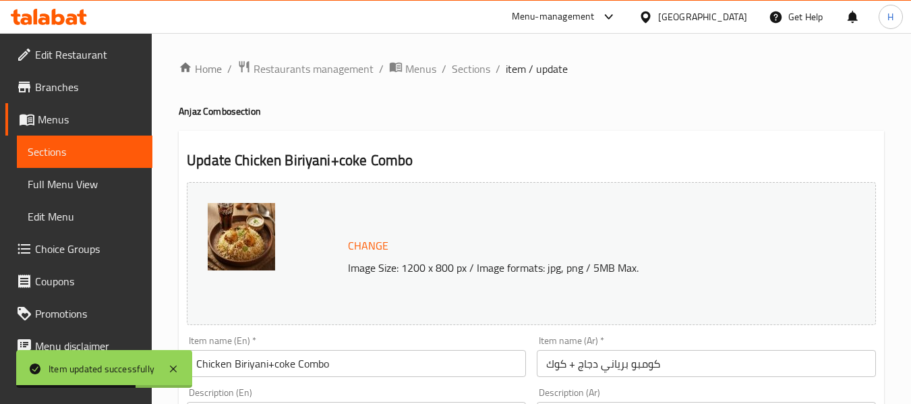
click at [471, 76] on span "Sections" at bounding box center [471, 69] width 38 height 16
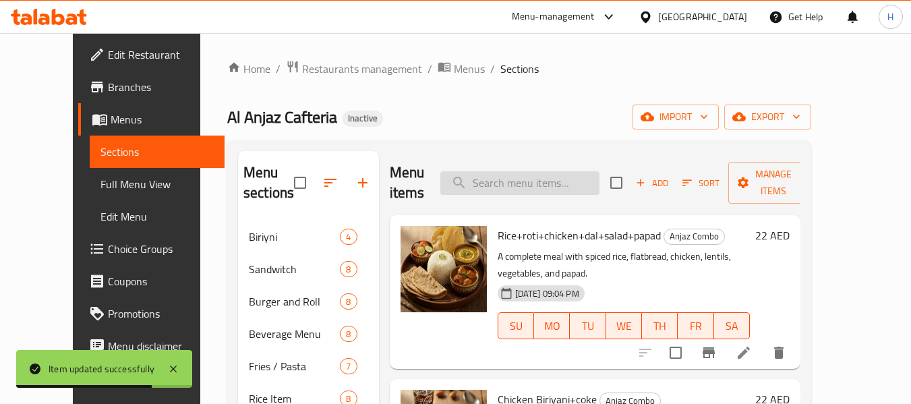
click at [540, 180] on input "search" at bounding box center [520, 183] width 159 height 24
paste input "Veg Rice Combo"
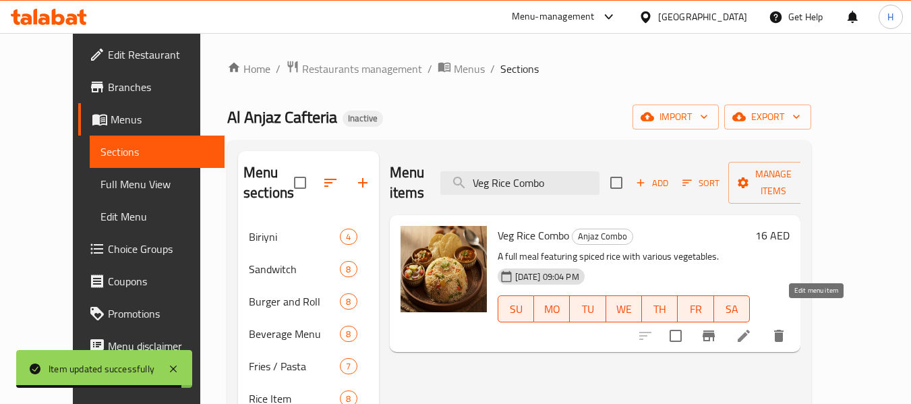
type input "Veg Rice Combo"
click at [752, 328] on icon at bounding box center [744, 336] width 16 height 16
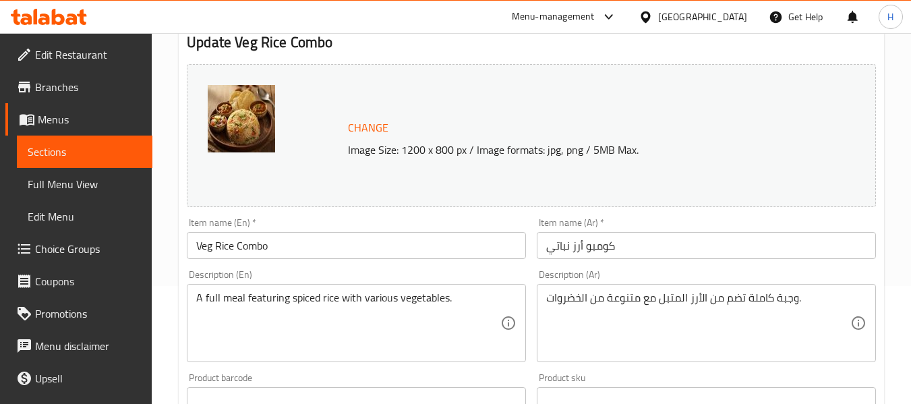
scroll to position [135, 0]
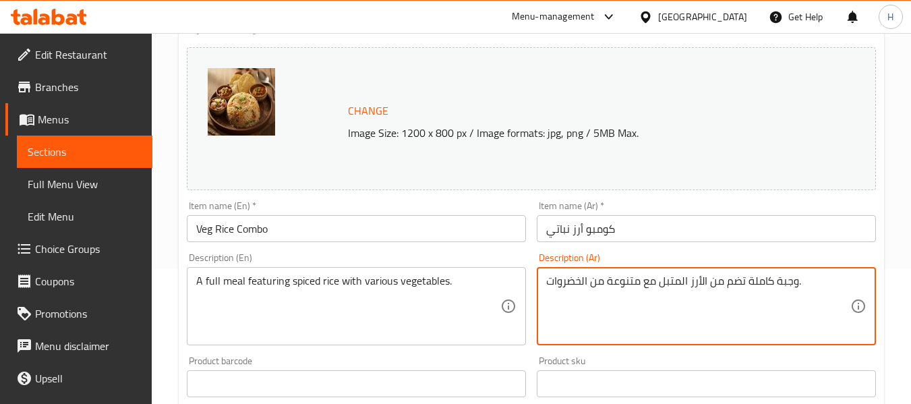
click at [619, 283] on textarea "وجبة كاملة تضم من الأرز المتبل مع متنوعة من الخضروات." at bounding box center [698, 307] width 304 height 64
click at [586, 285] on textarea "وجبة كاملة تضم من الأرز المتبل مع من الخضروات." at bounding box center [698, 307] width 304 height 64
click at [596, 280] on textarea "وجبة كاملة تضم من الأرز المتبل مع من الخضروات." at bounding box center [698, 307] width 304 height 64
click at [746, 283] on textarea "وجبة كاملة تضم من الأرز المتبل مع الخضروات." at bounding box center [698, 307] width 304 height 64
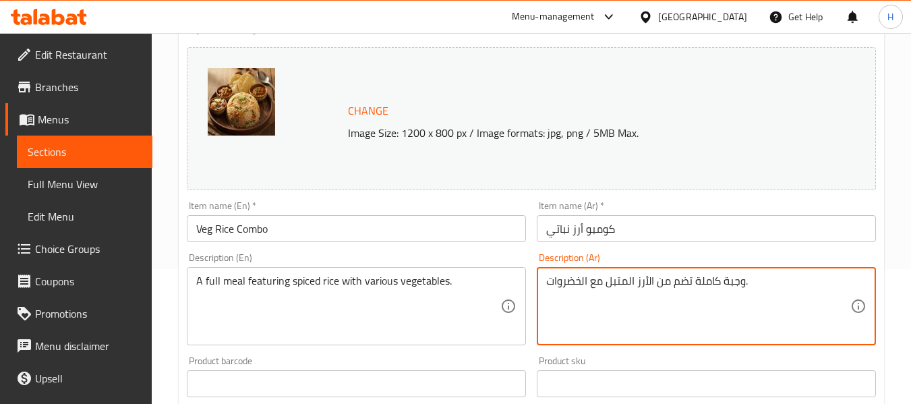
click at [745, 283] on textarea "وجبة كاملة تضم من الأرز المتبل مع الخضروات." at bounding box center [698, 307] width 304 height 64
paste textarea "متنوعة"
click at [619, 283] on textarea "وجبة كاملة تضم من الأرز المتبل مع الخضروات متنوعة." at bounding box center [698, 307] width 304 height 64
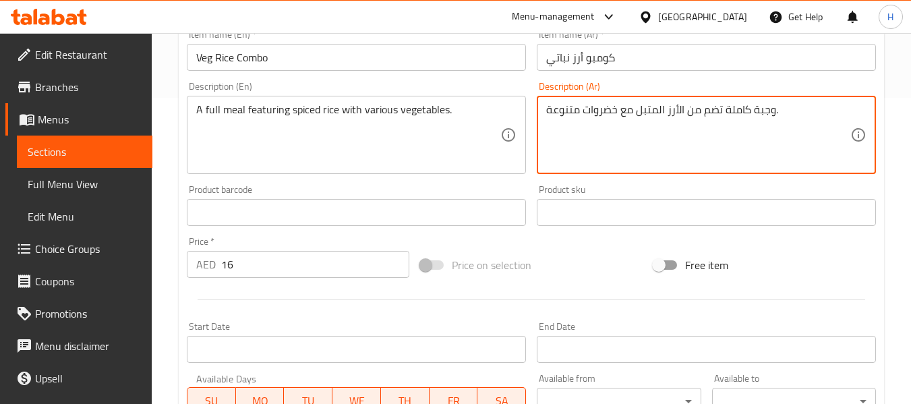
scroll to position [569, 0]
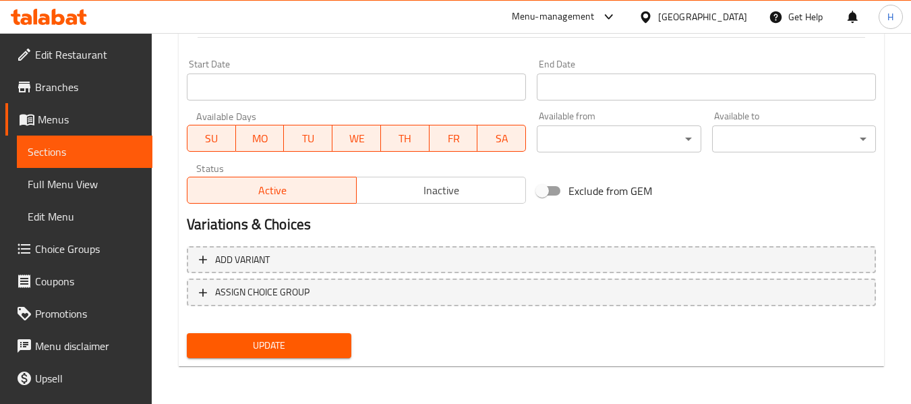
type textarea "وجبة كاملة تضم من الأرز المتبل مع خضروات متنوعة."
click at [321, 342] on span "Update" at bounding box center [269, 345] width 142 height 17
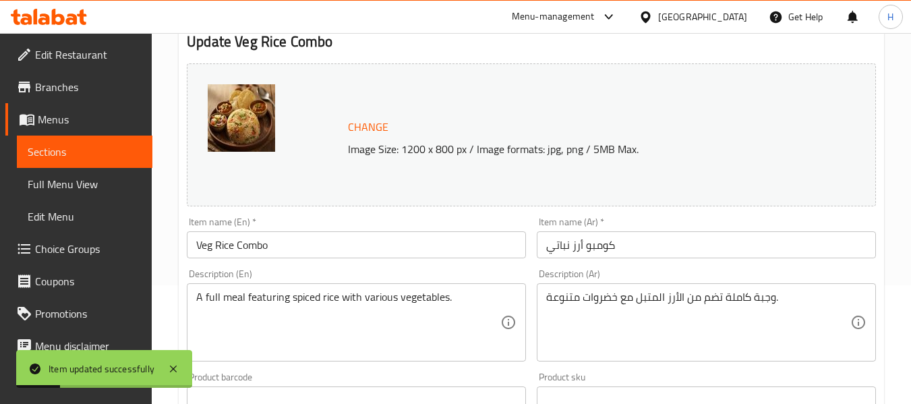
scroll to position [29, 0]
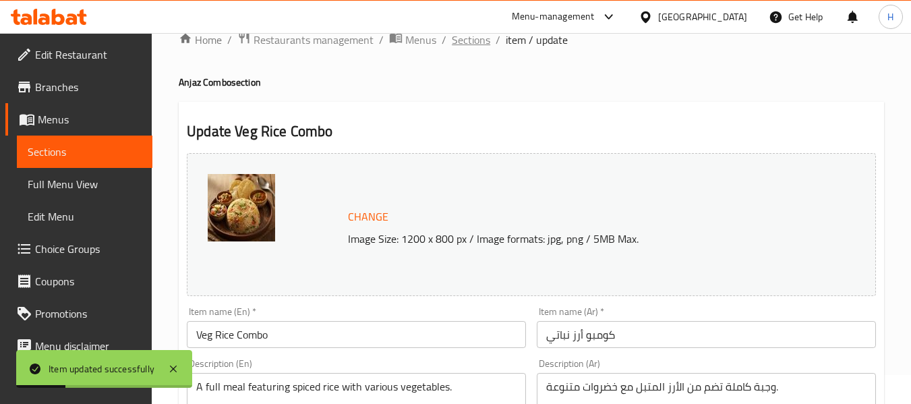
click at [477, 46] on span "Sections" at bounding box center [471, 40] width 38 height 16
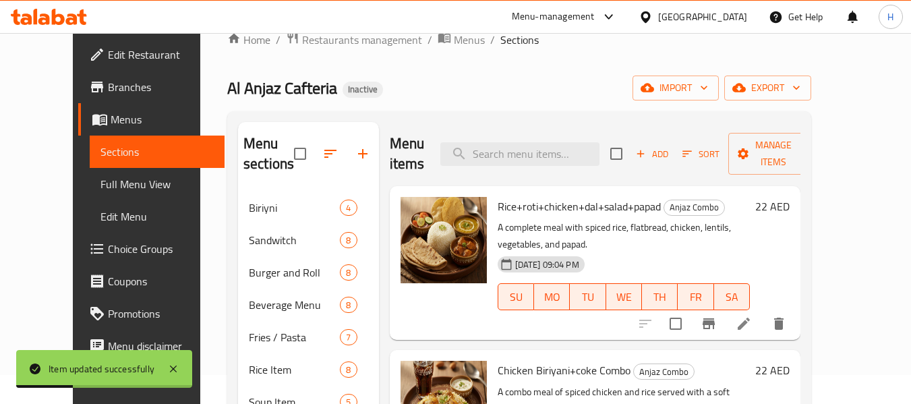
click at [537, 171] on div "Menu items Add Sort Manage items" at bounding box center [596, 154] width 412 height 64
click at [535, 155] on input "search" at bounding box center [520, 154] width 159 height 24
paste input "Club Sandwitch+watermelon Juice"
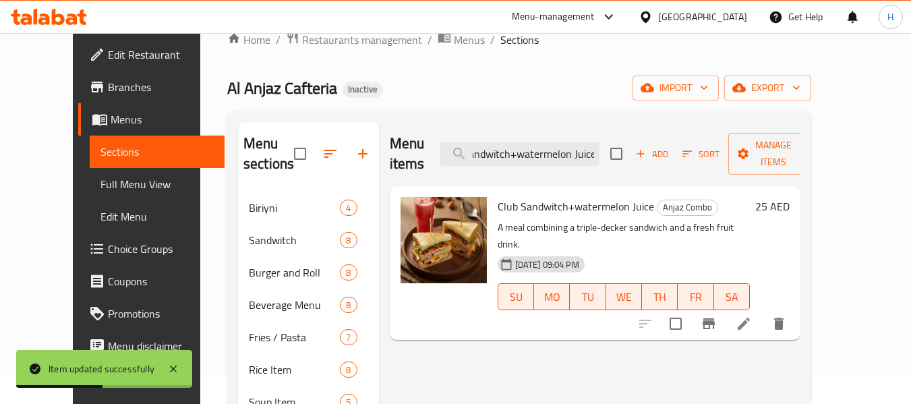
type input "Club Sandwitch+watermelon Juice"
click at [752, 316] on icon at bounding box center [744, 324] width 16 height 16
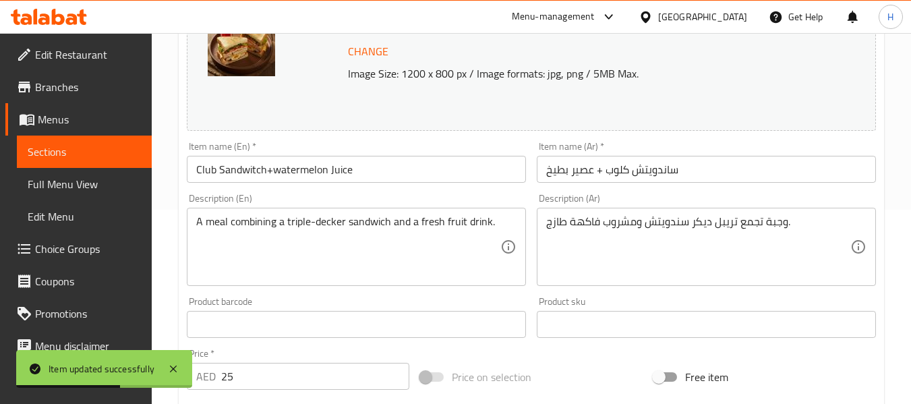
scroll to position [202, 0]
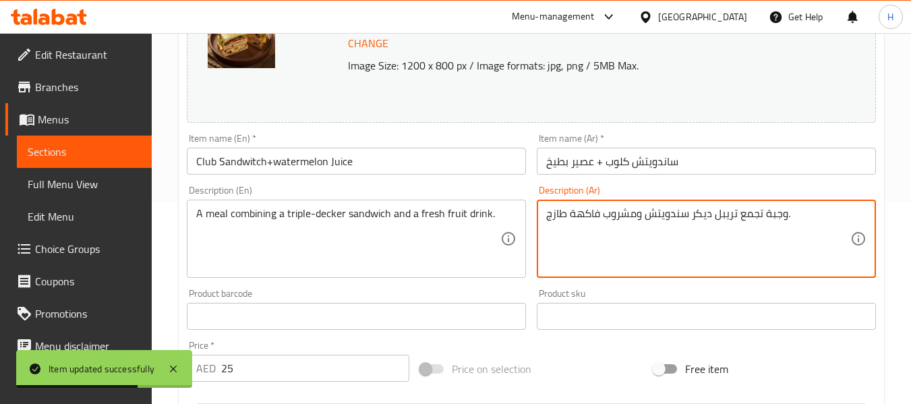
click at [660, 217] on textarea "وجبة تجمع تريبل ديكر سندويتش ومشروب فاكهة طازج." at bounding box center [698, 239] width 304 height 64
click at [689, 207] on textarea "وجبة تجمع تريبل ديكر ومشروب فاكهة طازج." at bounding box center [698, 239] width 304 height 64
paste textarea "ندويتش"
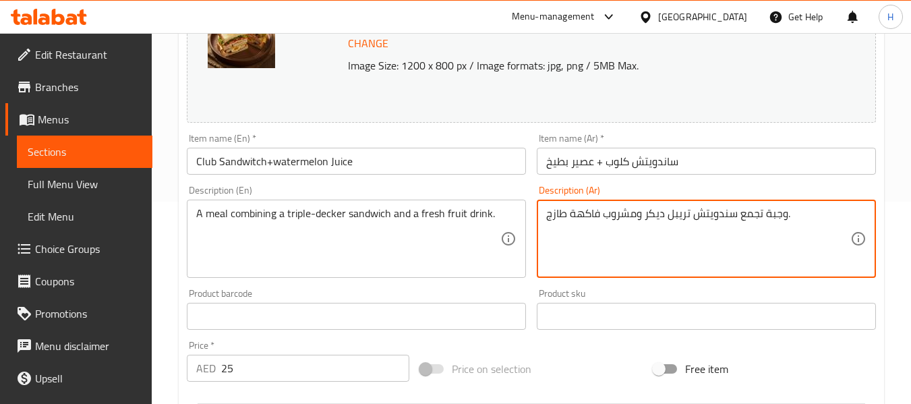
scroll to position [569, 0]
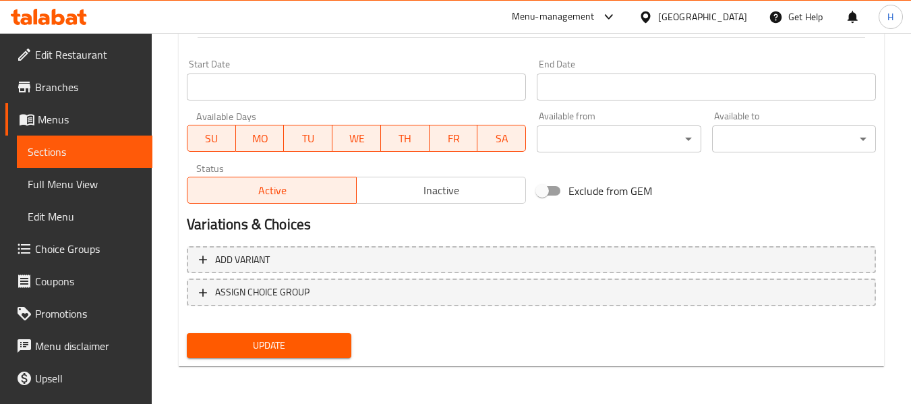
type textarea "وجبة تجمع سندويتش تريبل ديكر ومشروب فاكهة طازج."
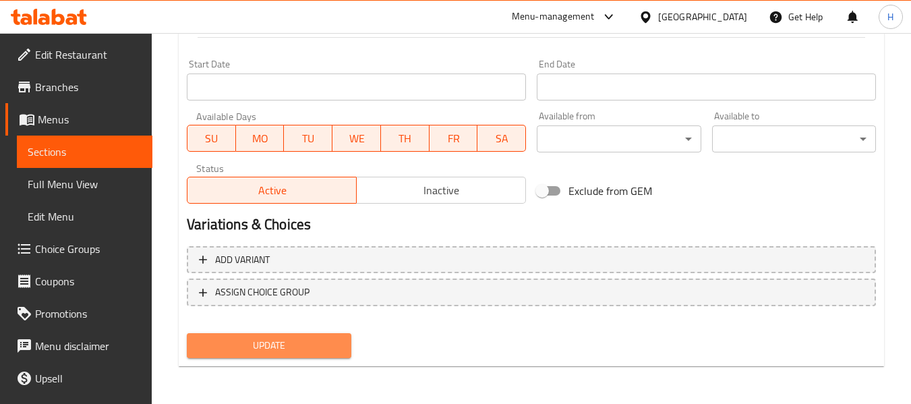
drag, startPoint x: 298, startPoint y: 345, endPoint x: 131, endPoint y: 128, distance: 273.3
click at [297, 339] on span "Update" at bounding box center [269, 345] width 142 height 17
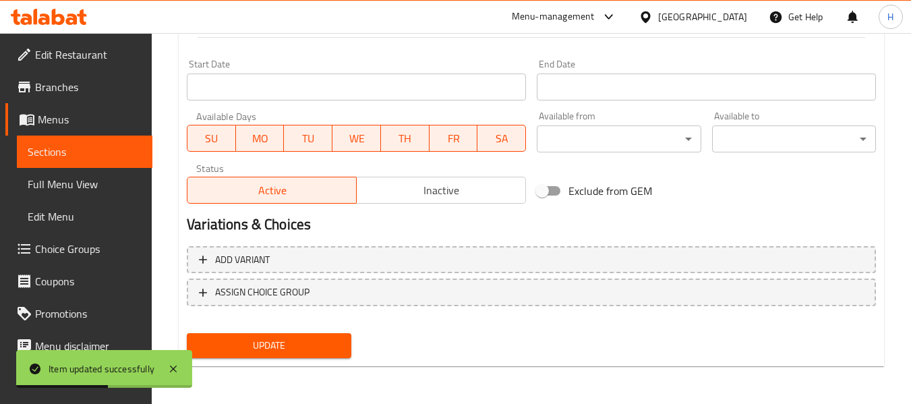
click at [104, 176] on span "Full Menu View" at bounding box center [85, 184] width 114 height 16
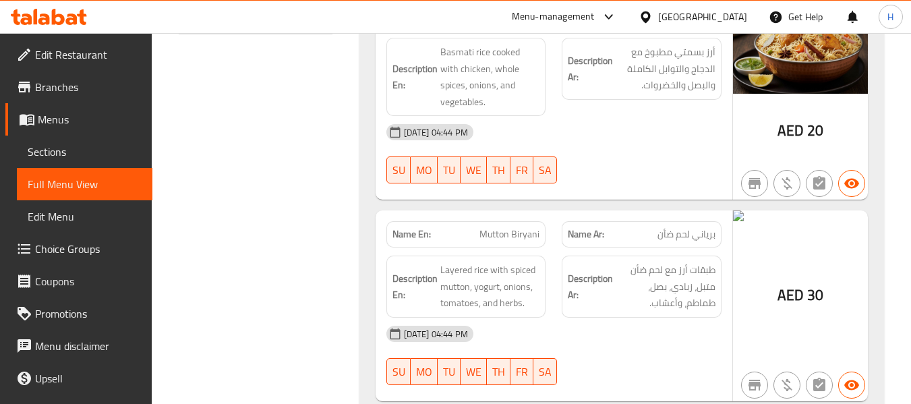
scroll to position [675, 0]
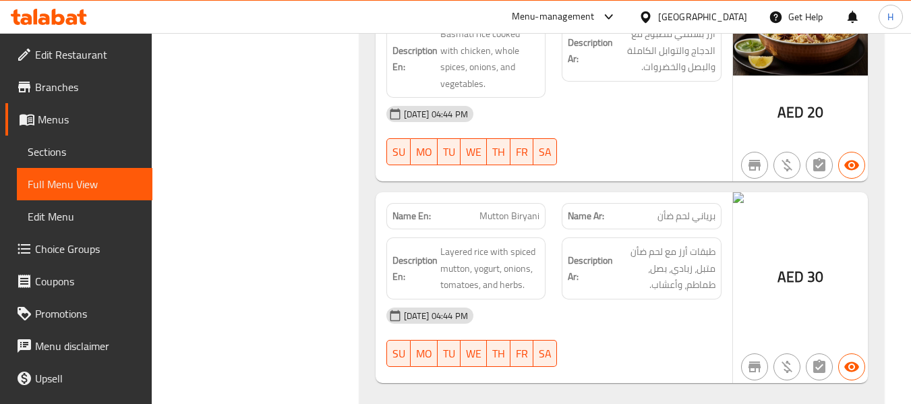
click at [536, 209] on span "Mutton Biryani" at bounding box center [510, 216] width 60 height 14
copy span "Mutton Biryani"
click at [85, 148] on span "Sections" at bounding box center [85, 152] width 114 height 16
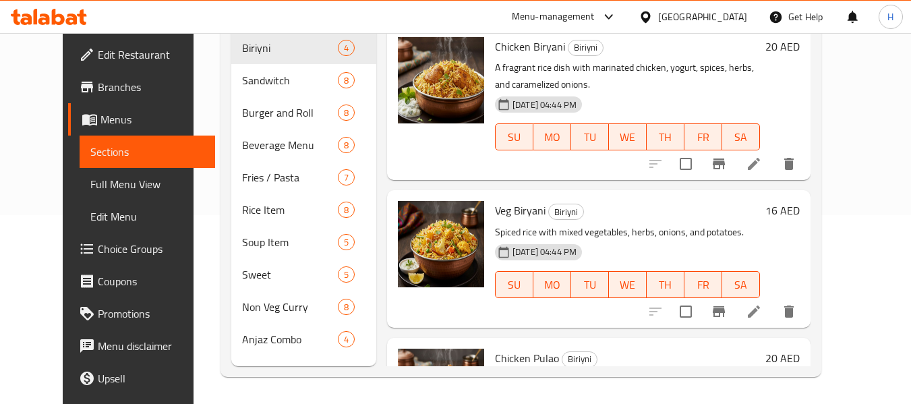
scroll to position [189, 0]
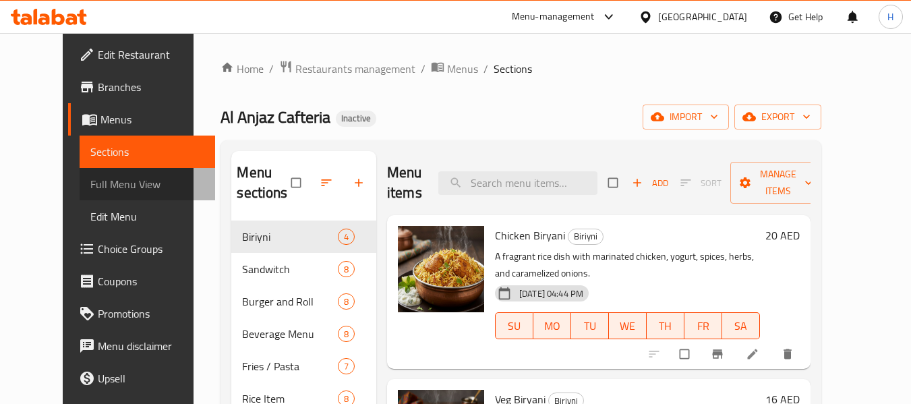
click at [90, 189] on span "Full Menu View" at bounding box center [147, 184] width 114 height 16
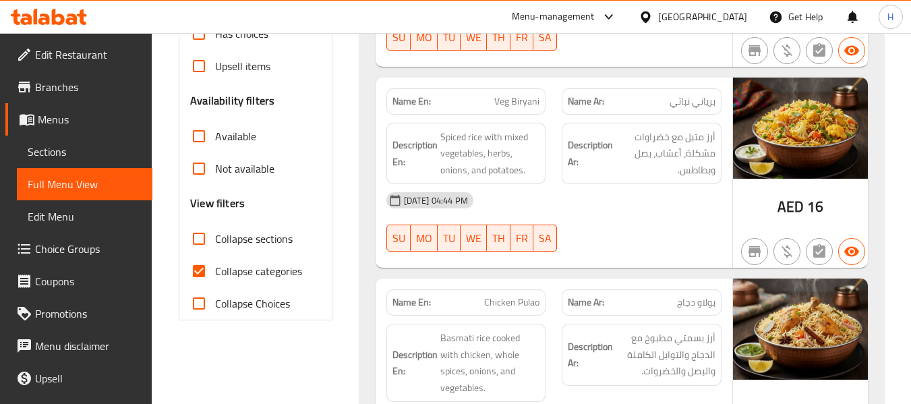
scroll to position [405, 0]
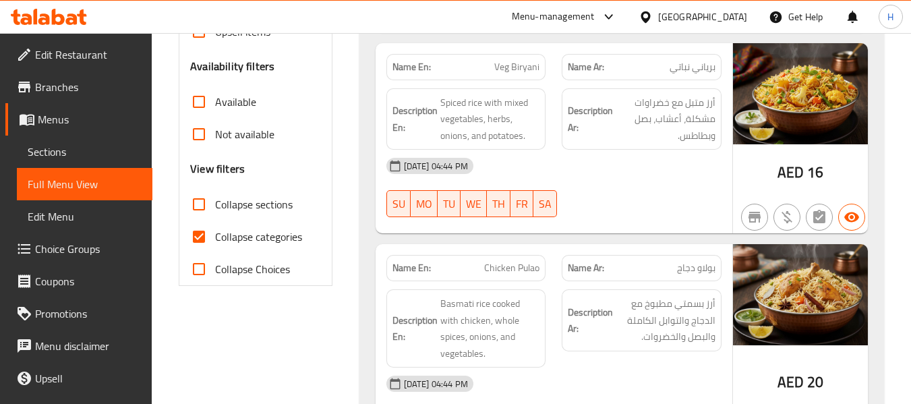
click at [231, 198] on span "Collapse sections" at bounding box center [254, 204] width 78 height 16
click at [215, 198] on input "Collapse sections" at bounding box center [199, 204] width 32 height 32
checkbox input "true"
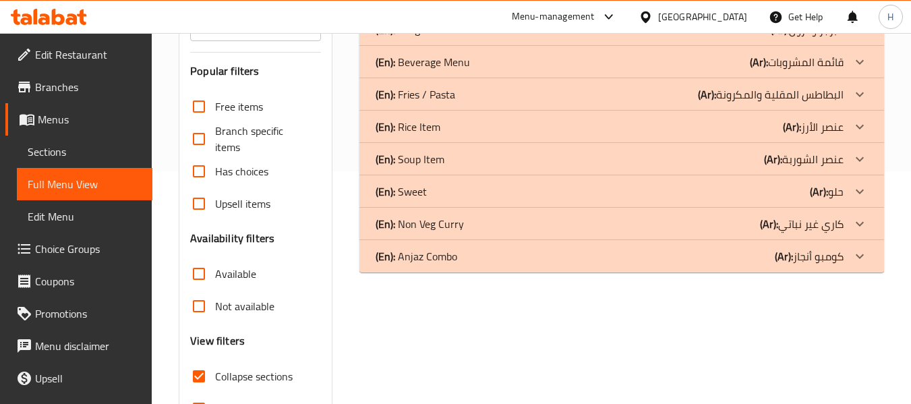
scroll to position [179, 0]
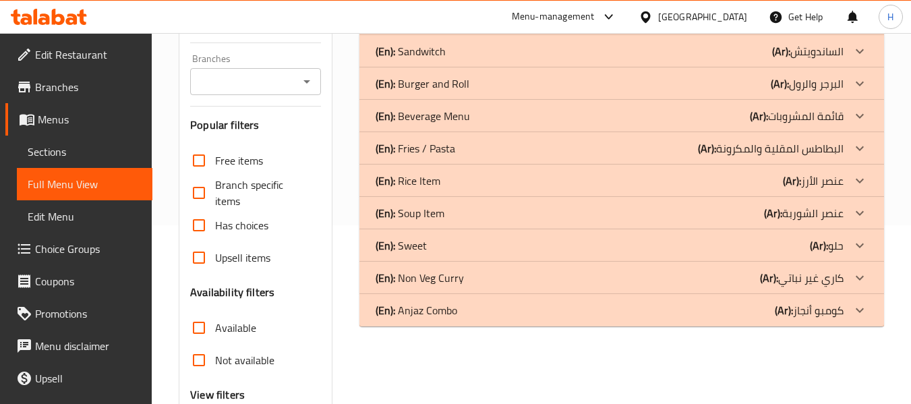
click at [453, 173] on div "(En): Rice Item (Ar): عنصر الأرز" at bounding box center [610, 181] width 468 height 16
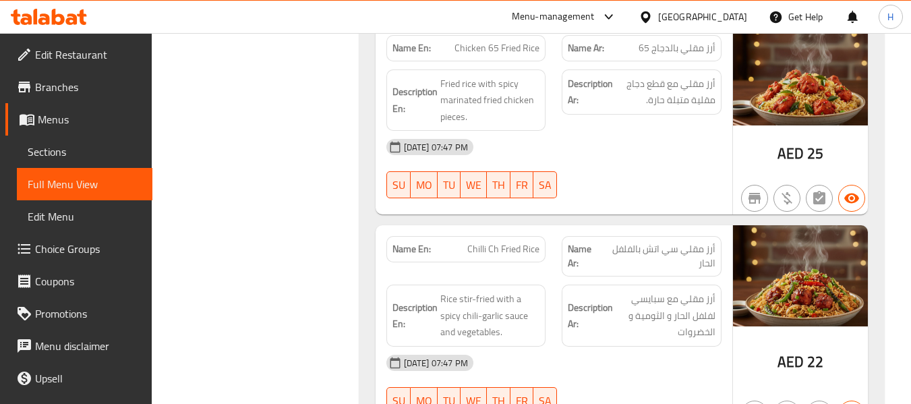
scroll to position [786, 0]
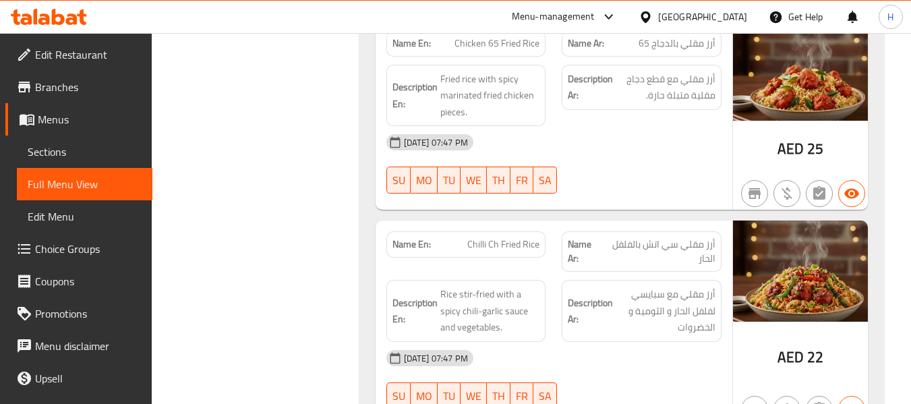
click at [501, 235] on div "Name En: Chilli Ch Fried Rice" at bounding box center [467, 244] width 160 height 26
copy span "Chilli Ch Fried Rice"
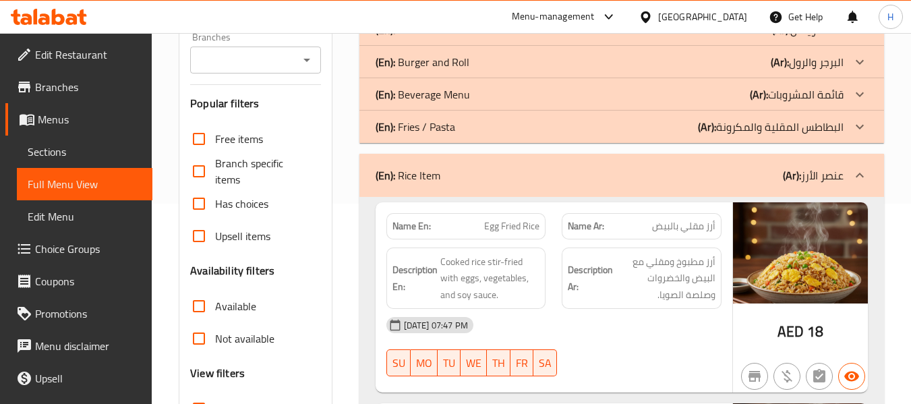
scroll to position [202, 0]
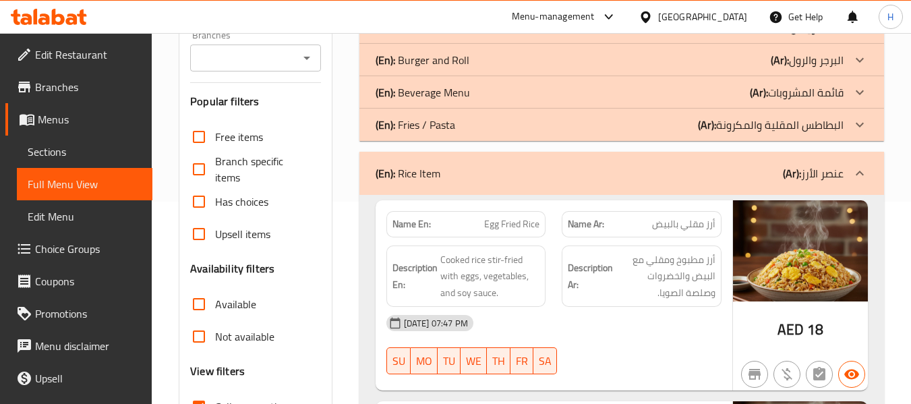
click at [687, 177] on div "(En): Rice Item (Ar): عنصر الأرز" at bounding box center [610, 173] width 468 height 16
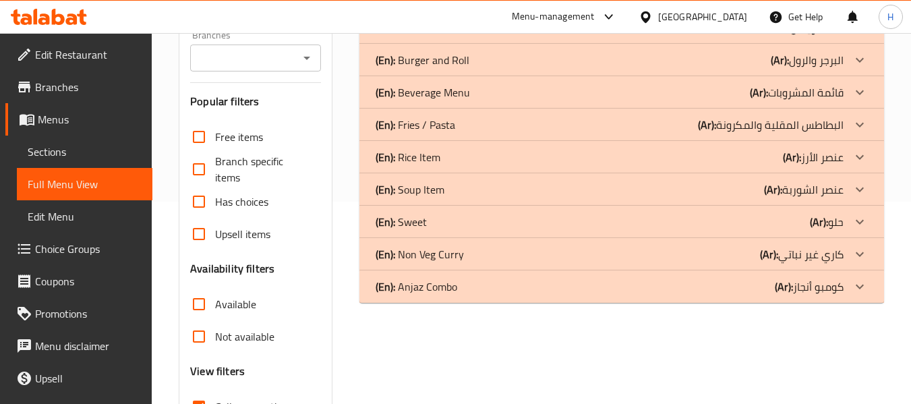
click at [674, 190] on div "(En): Soup Item (Ar): عنصر الشوربة" at bounding box center [610, 189] width 468 height 16
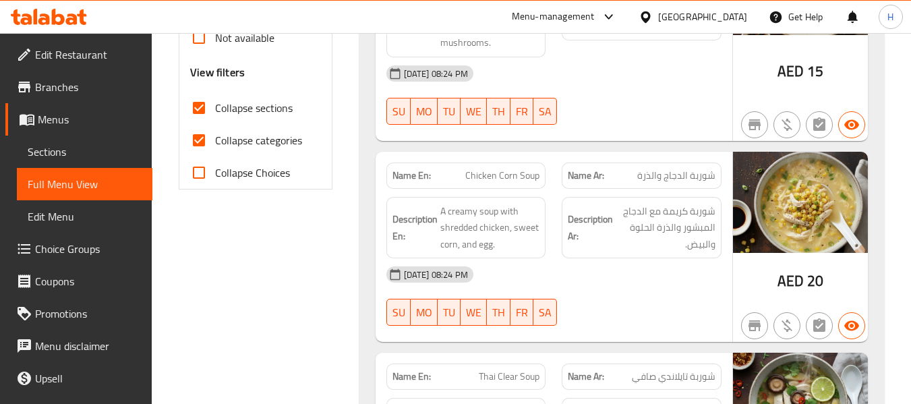
scroll to position [540, 0]
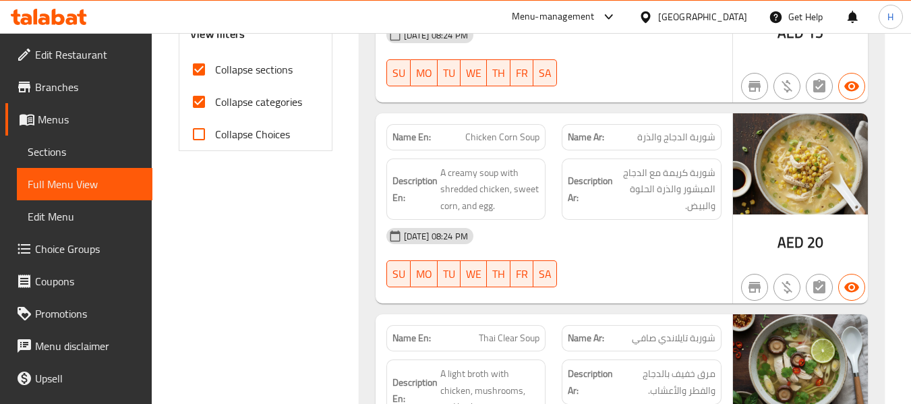
click at [507, 130] on span "Chicken Corn Soup" at bounding box center [503, 137] width 74 height 14
copy span "Chicken Corn Soup"
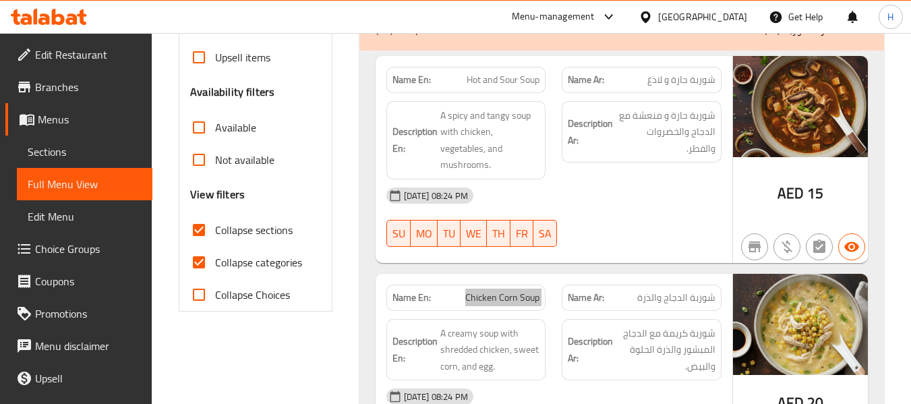
scroll to position [244, 0]
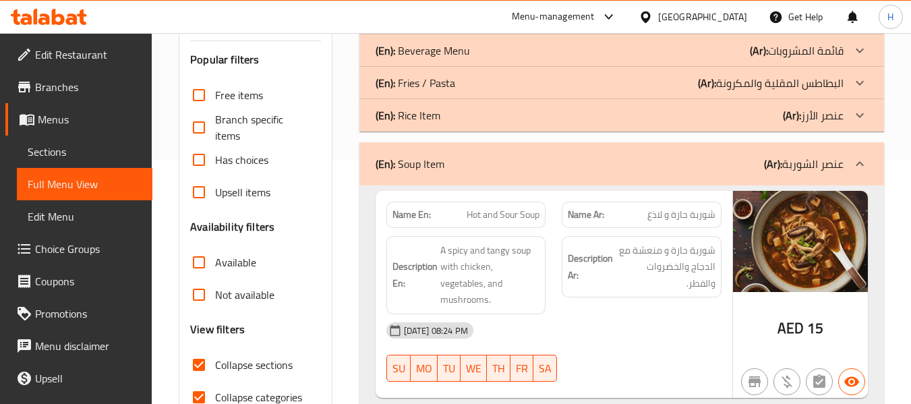
click at [534, 222] on span "Hot and Sour Soup" at bounding box center [503, 215] width 73 height 14
copy span "Hot and Sour Soup"
click at [515, 167] on div "(En): Soup Item (Ar): عنصر الشوربة" at bounding box center [610, 164] width 468 height 16
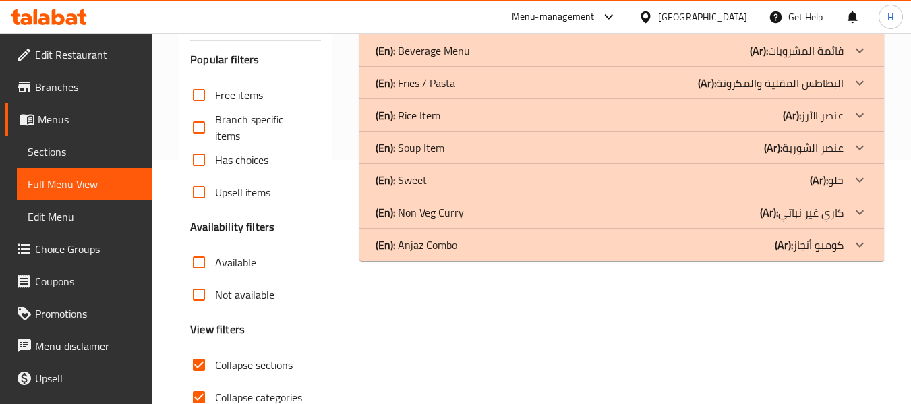
click at [504, 186] on div "(En): Sweet (Ar): حلو" at bounding box center [610, 180] width 468 height 16
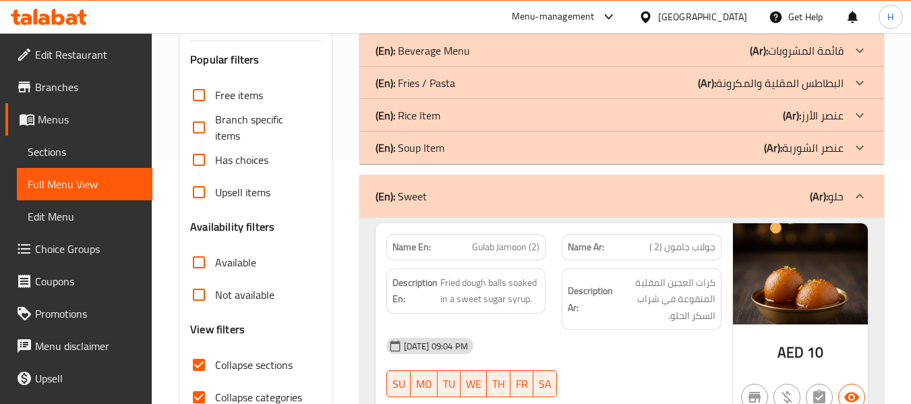
click at [474, 202] on div "(En): Sweet (Ar): حلو" at bounding box center [610, 196] width 468 height 16
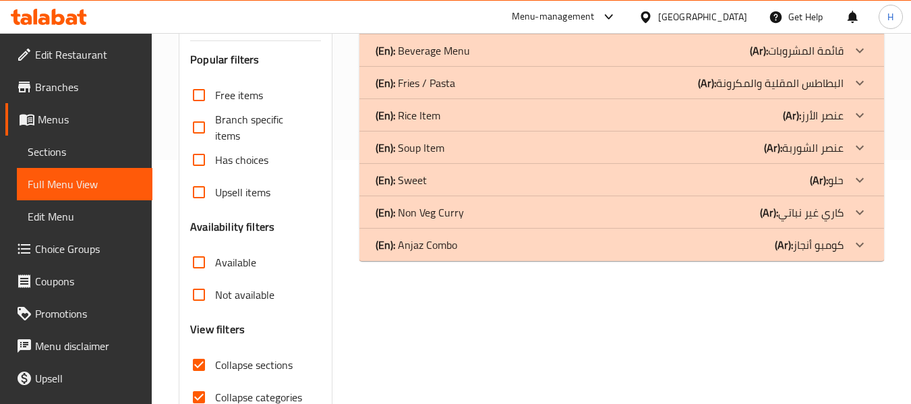
click at [458, 221] on p "(En): Non Veg Curry" at bounding box center [420, 212] width 88 height 16
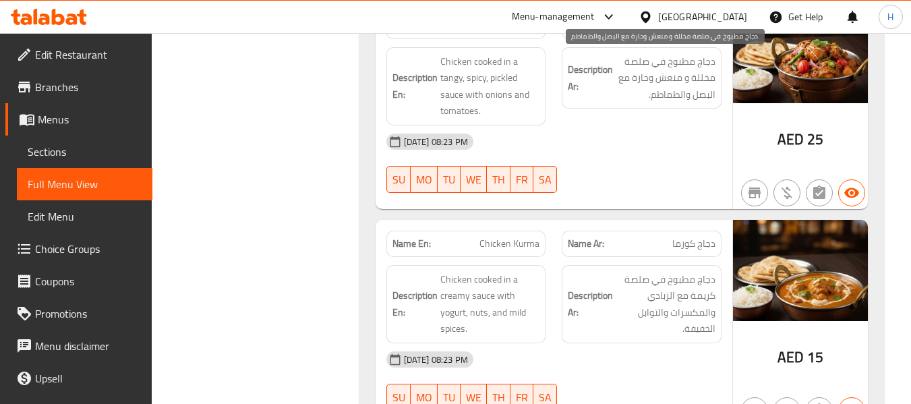
scroll to position [716, 0]
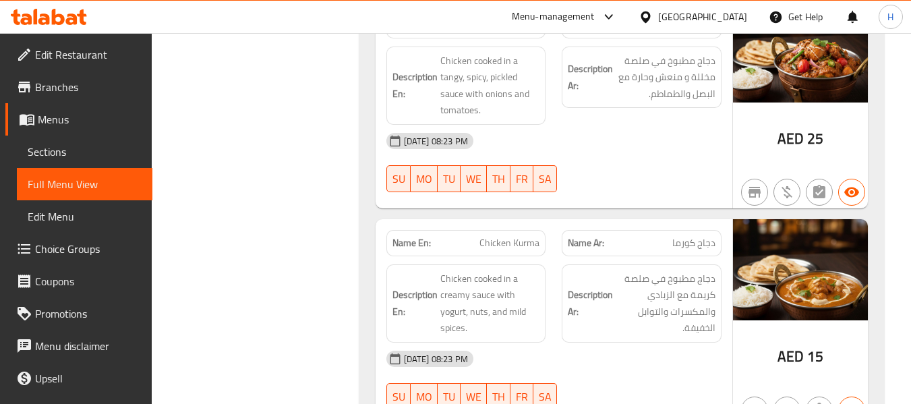
click at [504, 249] on span "Chicken Kurma" at bounding box center [510, 243] width 60 height 14
copy span "Chicken Kurma"
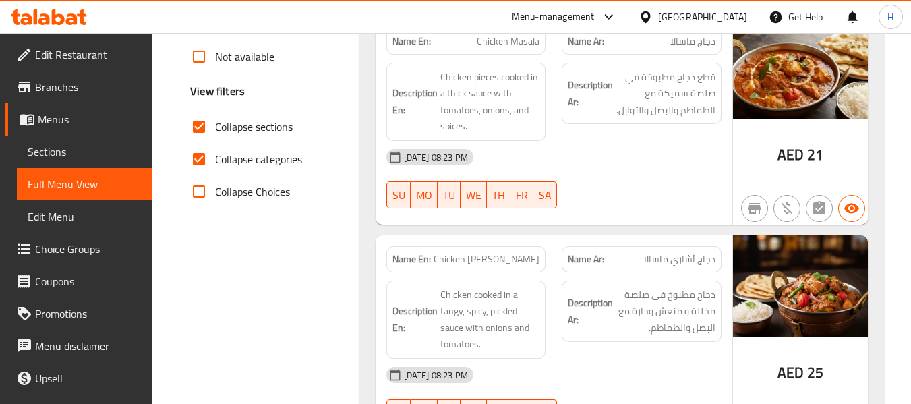
scroll to position [379, 0]
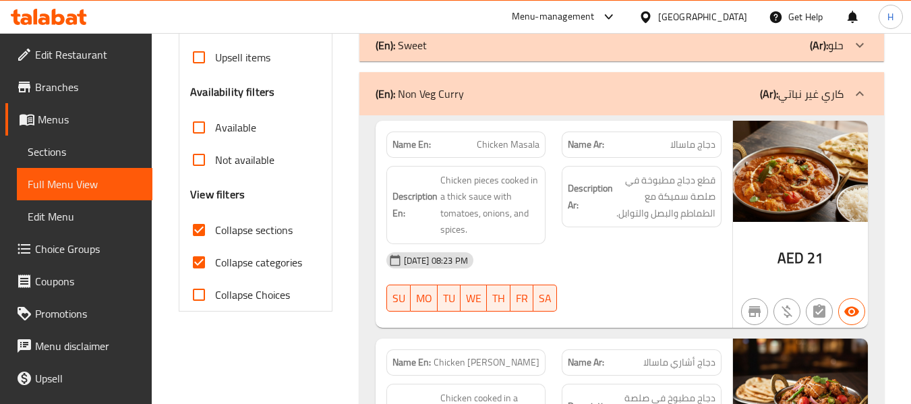
click at [644, 98] on div "(En): Non Veg Curry (Ar): كاري غير نباتي" at bounding box center [610, 94] width 468 height 16
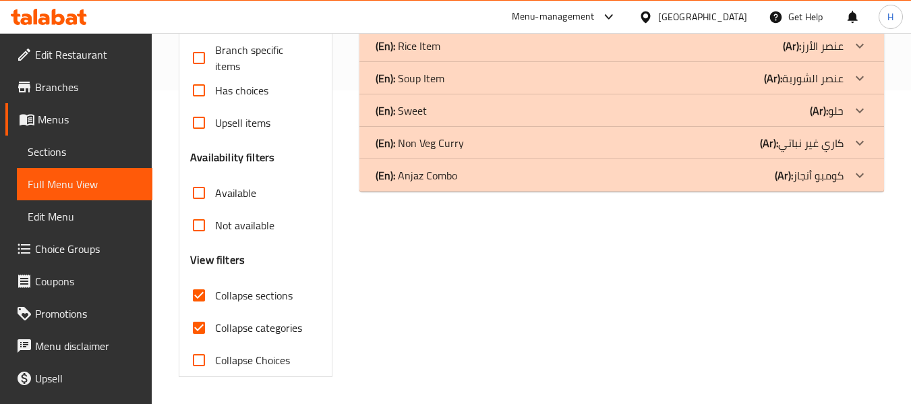
scroll to position [314, 0]
click at [424, 119] on p "(En): Sweet" at bounding box center [401, 111] width 51 height 16
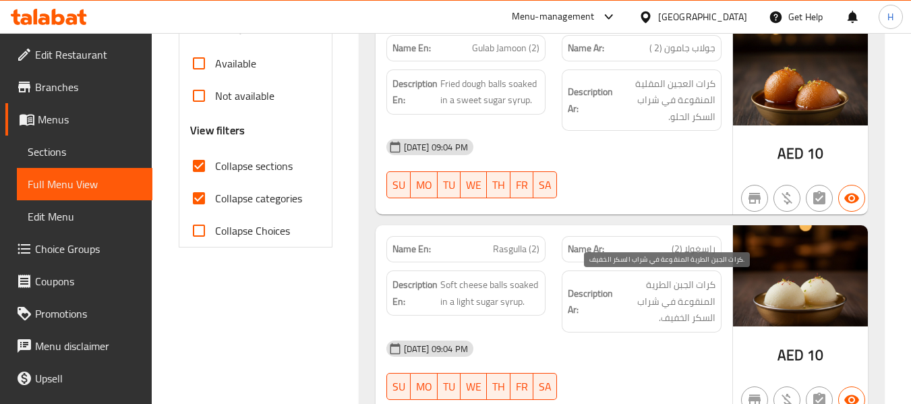
scroll to position [363, 0]
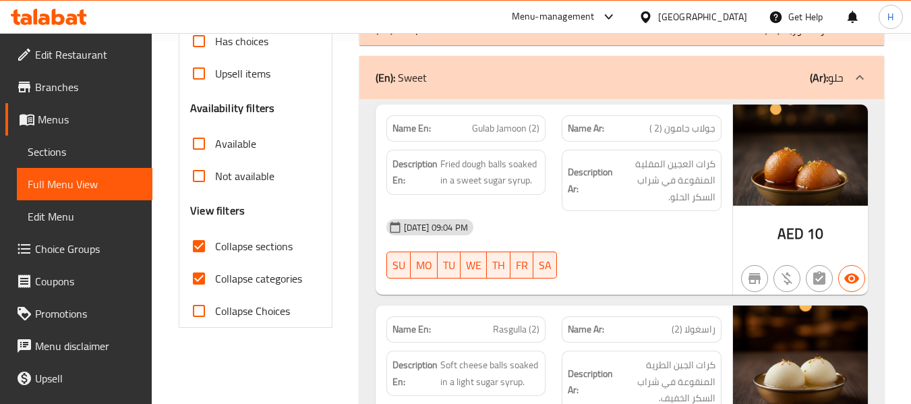
click at [536, 76] on div "(En): Sweet (Ar): حلو" at bounding box center [610, 77] width 468 height 16
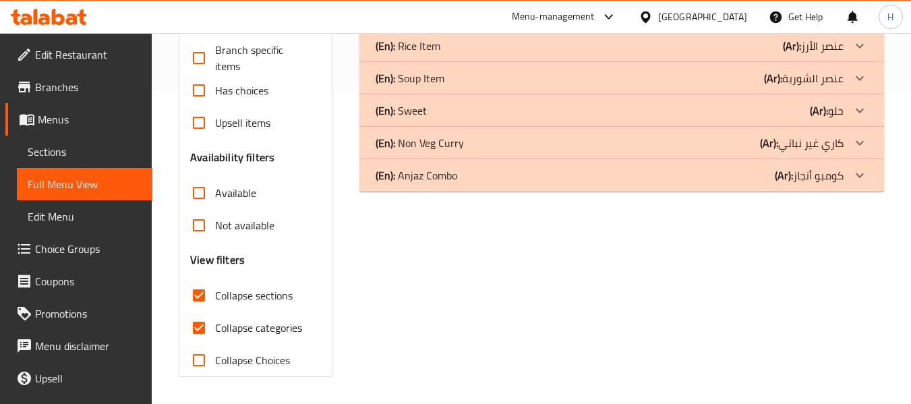
scroll to position [314, 0]
click at [553, 171] on div "(En): Anjaz Combo (Ar): كومبو أنجاز" at bounding box center [610, 175] width 468 height 16
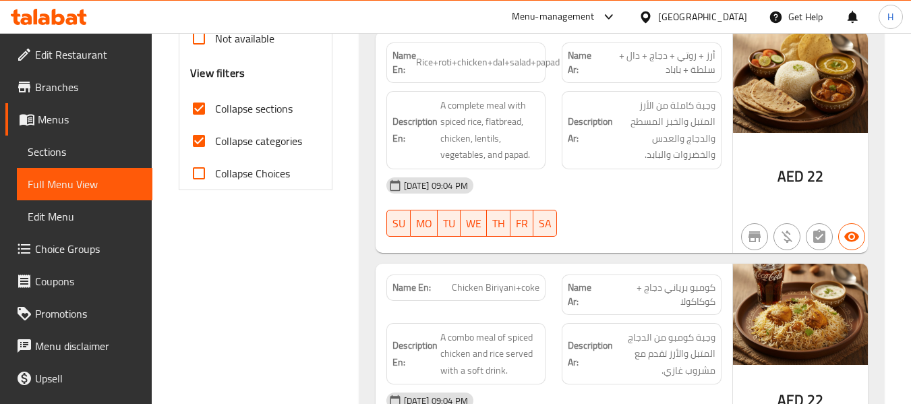
scroll to position [516, 0]
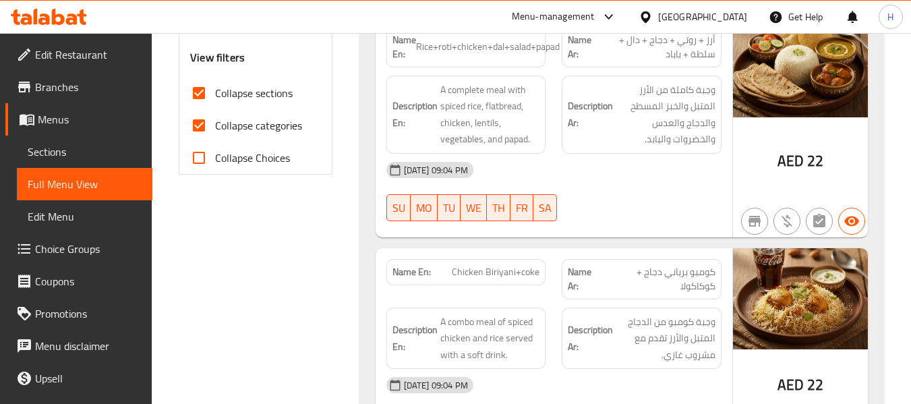
click at [519, 265] on span "Chicken Biriyani+coke" at bounding box center [496, 272] width 88 height 14
copy span "Chicken Biriyani+coke"
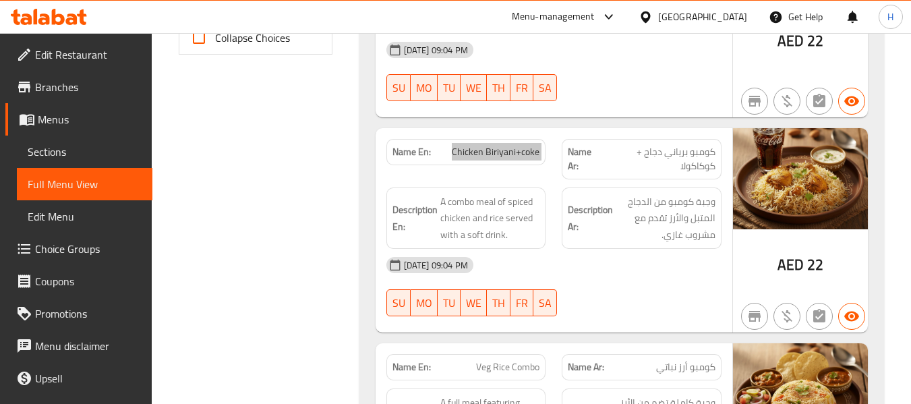
scroll to position [719, 0]
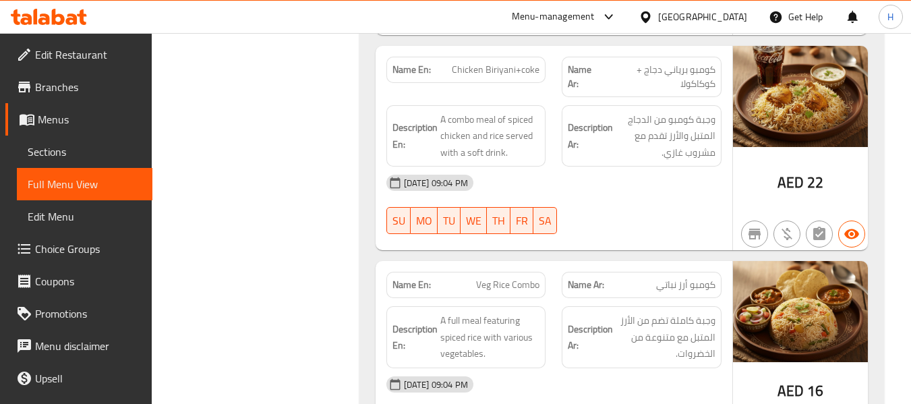
click at [648, 248] on div "Name En: Chicken Biriyani+coke Name Ar: كومبو برياني دجاج + كوكاكولا Descriptio…" at bounding box center [554, 148] width 357 height 205
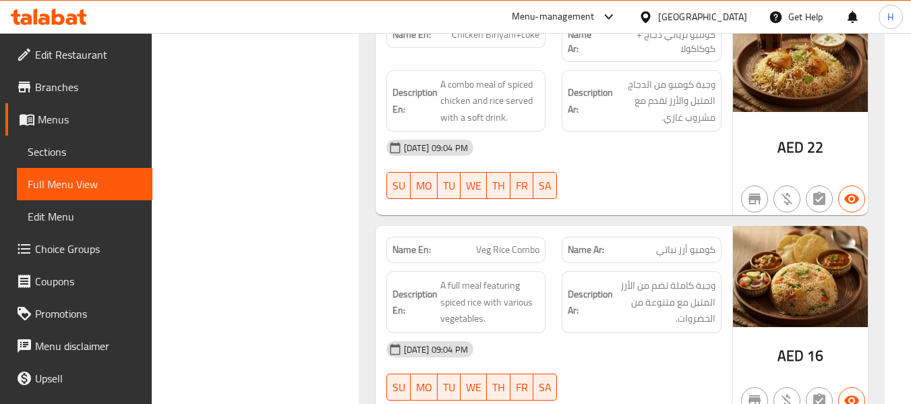
scroll to position [786, 0]
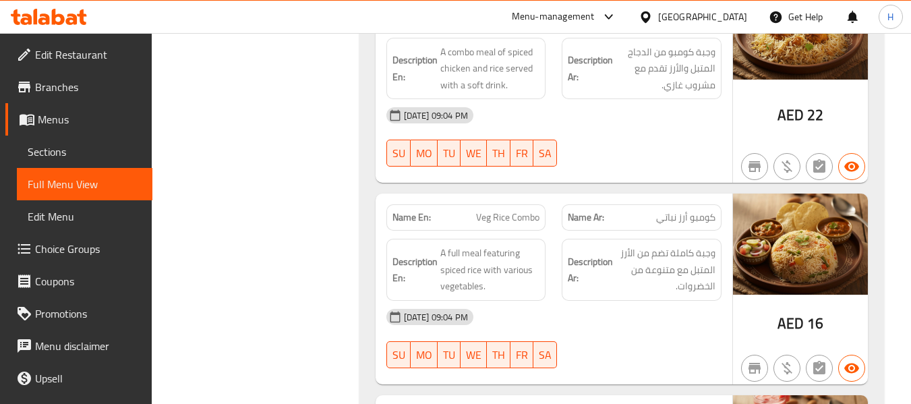
click at [519, 227] on div "Name En: Veg Rice Combo" at bounding box center [467, 217] width 160 height 26
copy span "Veg Rice Combo"
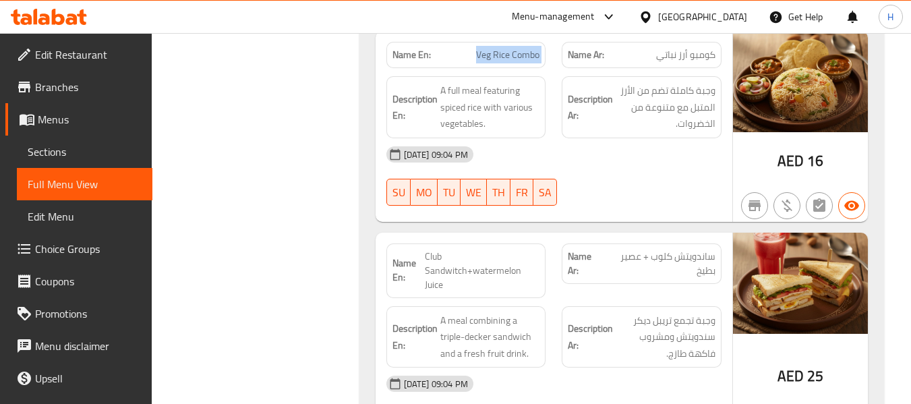
scroll to position [988, 0]
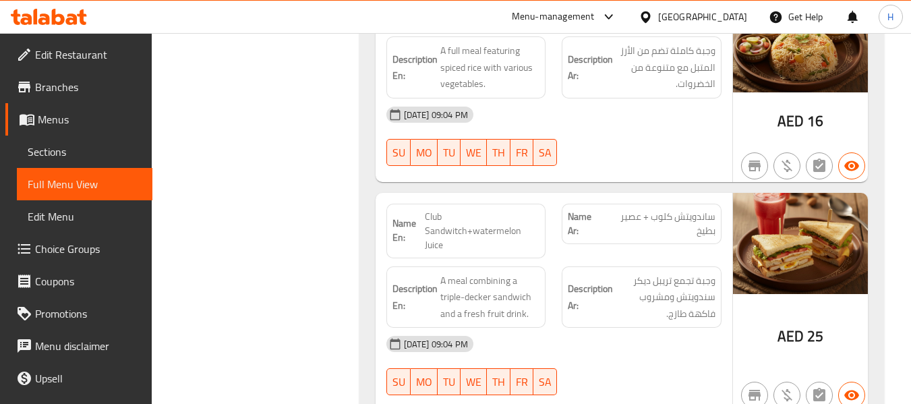
click at [488, 233] on span "Club Sandwitch+watermelon Juice" at bounding box center [482, 231] width 115 height 43
copy span "Club Sandwitch+watermelon Juice"
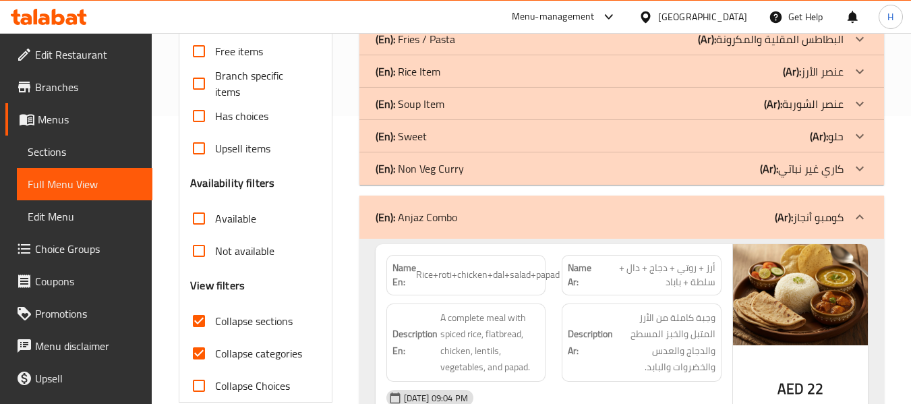
scroll to position [159, 0]
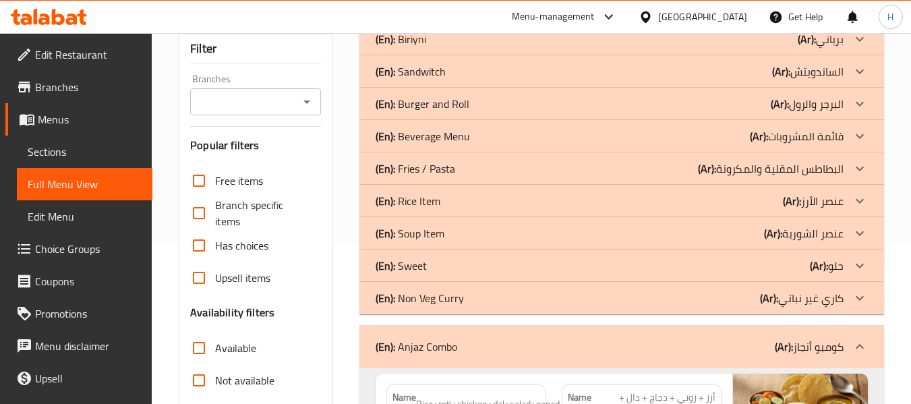
click at [624, 344] on div "(En): Anjaz Combo (Ar): كومبو أنجاز" at bounding box center [610, 347] width 468 height 16
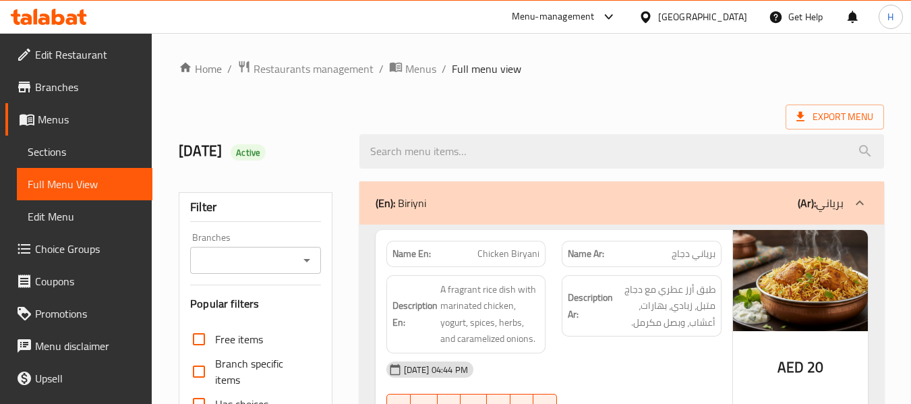
click at [56, 154] on span "Sections" at bounding box center [85, 152] width 114 height 16
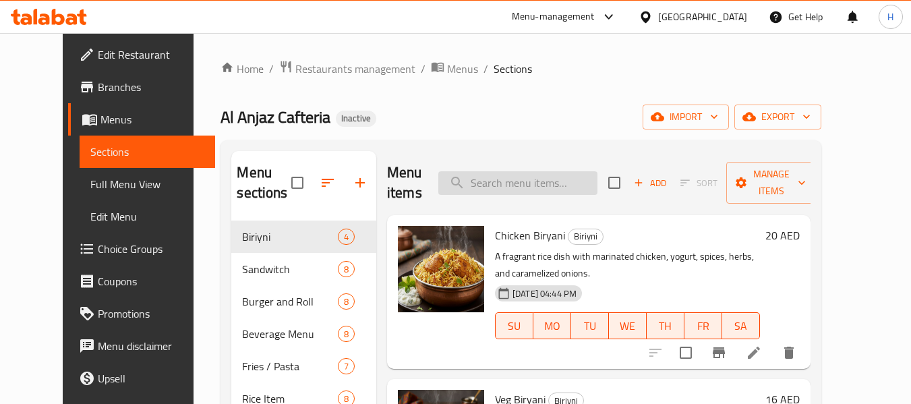
click at [523, 179] on input "search" at bounding box center [518, 183] width 159 height 24
paste input "Mutton Biryani"
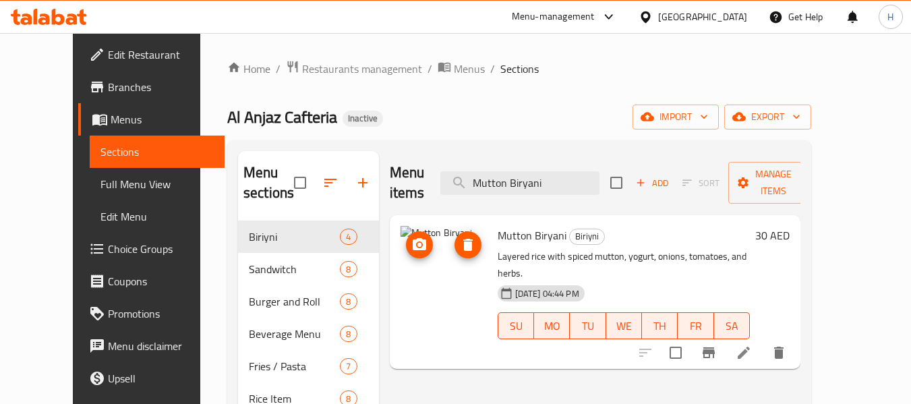
type input "Mutton Biryani"
click at [412, 237] on icon "upload picture" at bounding box center [420, 245] width 16 height 16
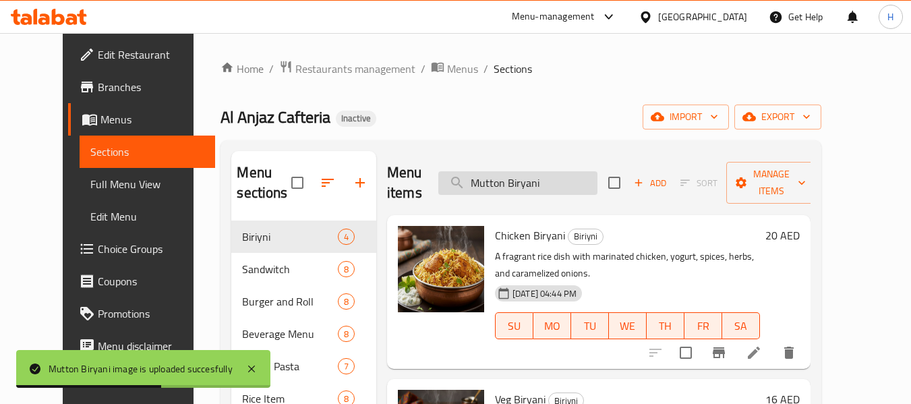
click at [540, 183] on input "Mutton Biryani" at bounding box center [518, 183] width 159 height 24
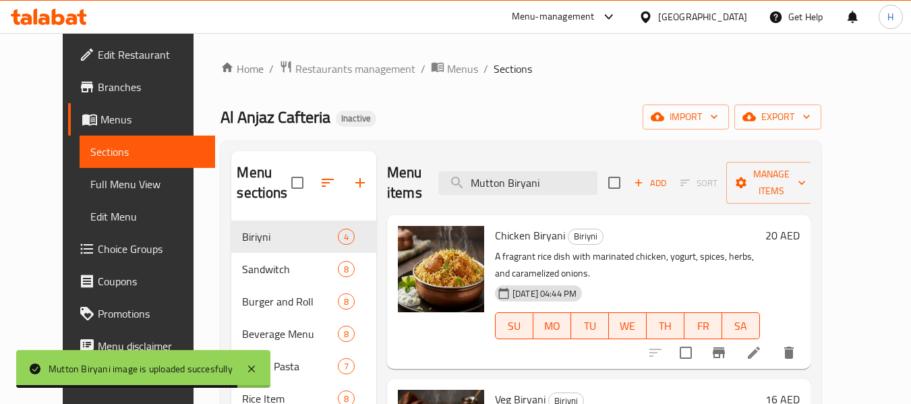
click at [112, 176] on span "Full Menu View" at bounding box center [147, 184] width 114 height 16
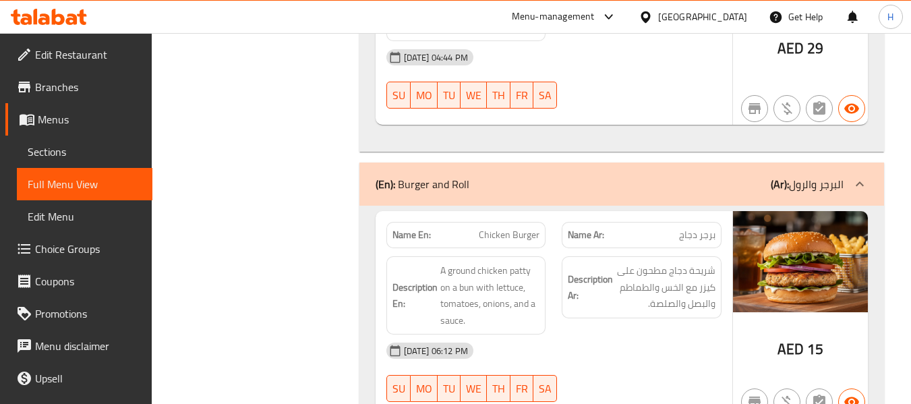
scroll to position [2847, 0]
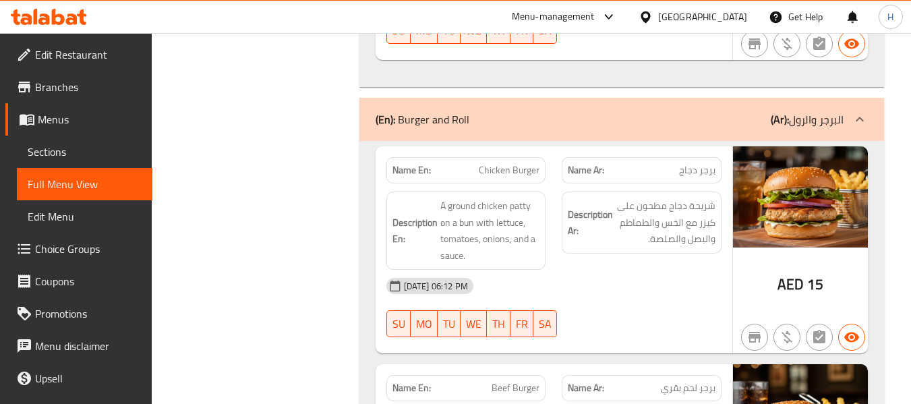
click at [492, 163] on span "Chicken Burger" at bounding box center [509, 170] width 61 height 14
copy span "Chicken Burger"
drag, startPoint x: 578, startPoint y: 376, endPoint x: 568, endPoint y: 375, distance: 9.5
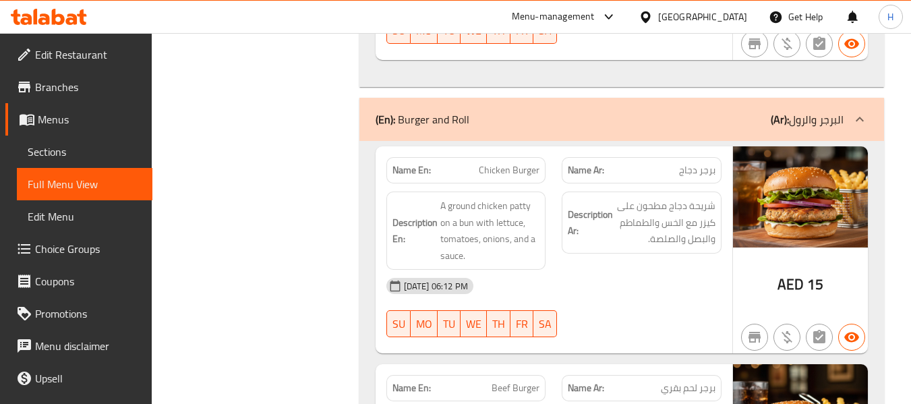
click at [505, 381] on span "Beef Burger" at bounding box center [516, 388] width 48 height 14
copy span "Beef Burger"
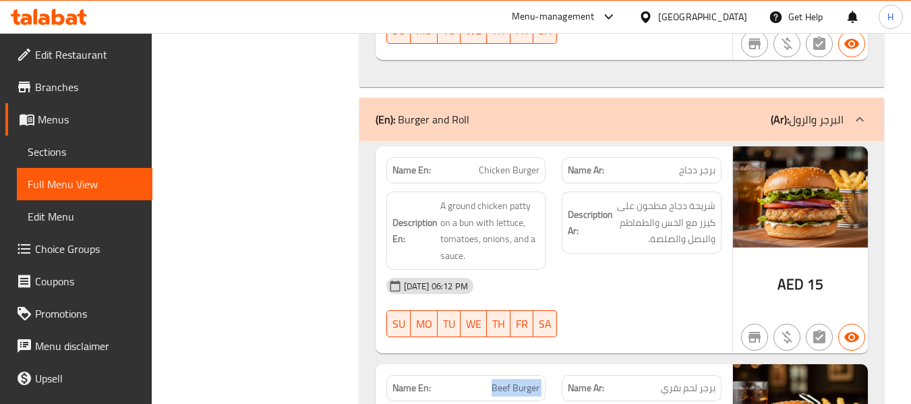
click at [555, 368] on div "Name Ar: برجر لحم بقري" at bounding box center [642, 388] width 176 height 43
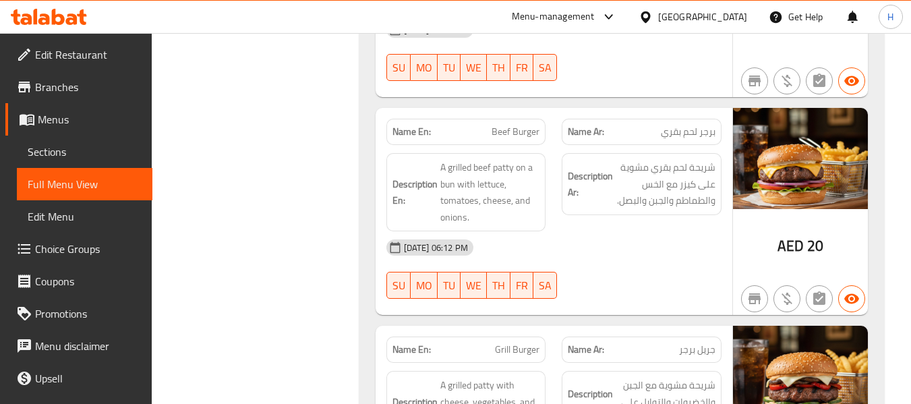
scroll to position [3184, 0]
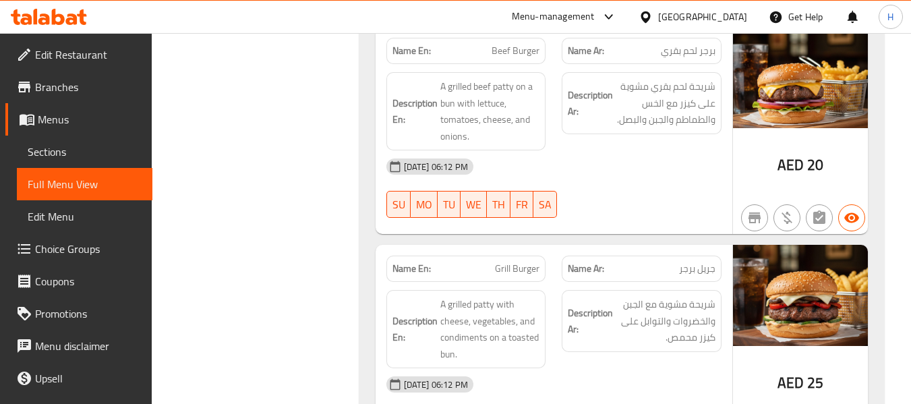
click at [513, 262] on span "Grill Burger" at bounding box center [517, 269] width 45 height 14
copy span "Grill Burger"
click at [766, 350] on div "AED 25" at bounding box center [800, 348] width 135 height 207
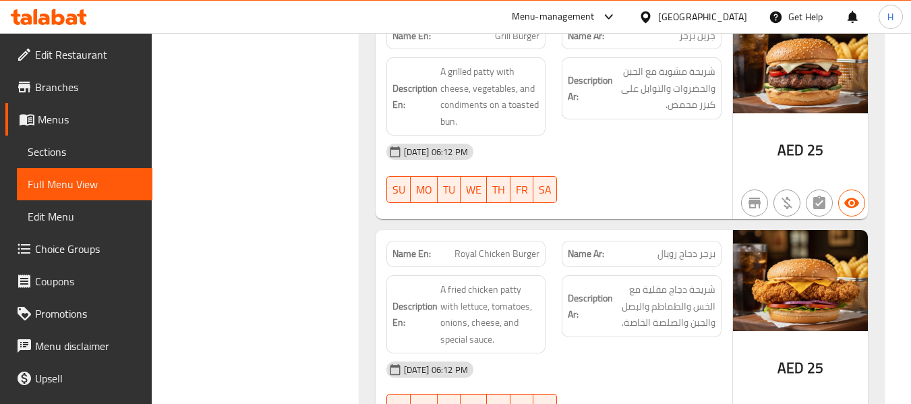
scroll to position [3454, 0]
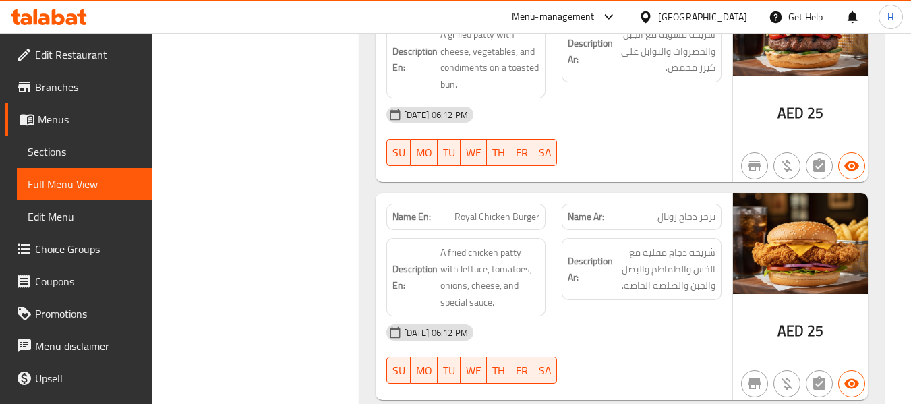
click at [485, 210] on span "Royal Chicken Burger" at bounding box center [497, 217] width 85 height 14
copy span "Royal Chicken Burger"
click at [652, 376] on div "Name En: Chicken Burger Name Ar: برجر دجاج Description En: A ground chicken pat…" at bounding box center [622, 400] width 525 height 1732
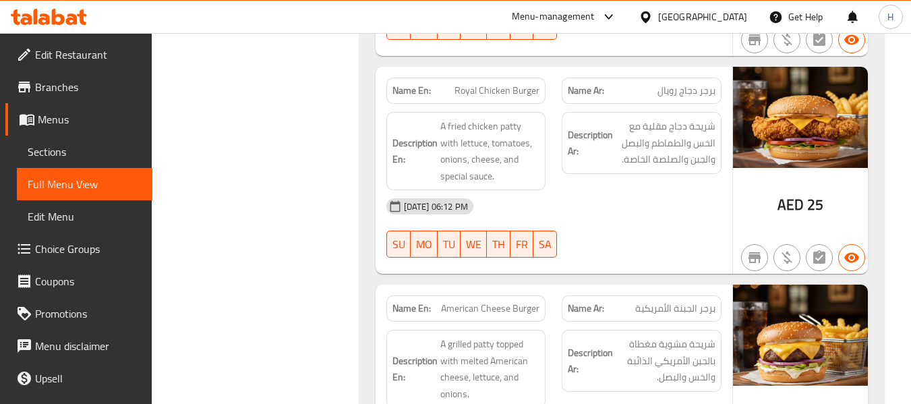
scroll to position [3589, 0]
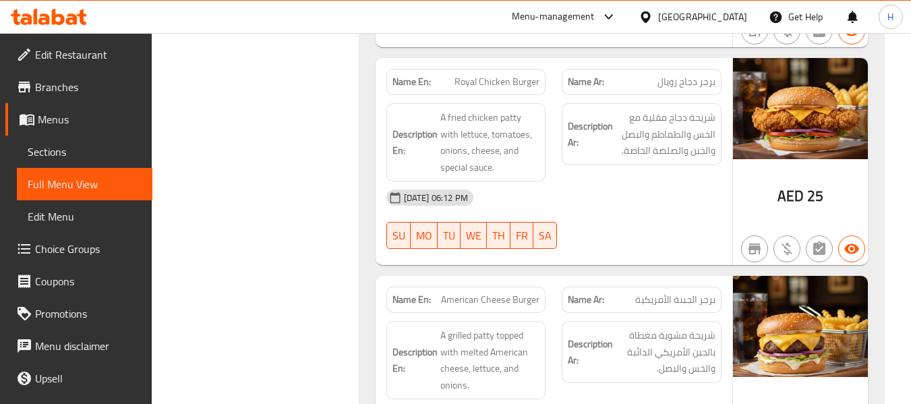
click at [481, 293] on span "American Cheese Burger" at bounding box center [490, 300] width 98 height 14
copy span "American Cheese Burger"
click at [586, 368] on div "Description Ar: شريحة مشوية مغطاة بالجبن الأمريكي الذائبة والخس والبصل." at bounding box center [642, 360] width 176 height 94
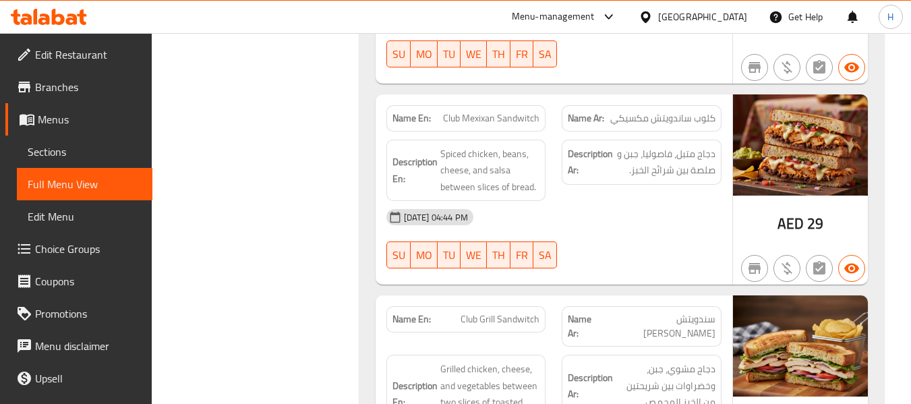
scroll to position [2375, 0]
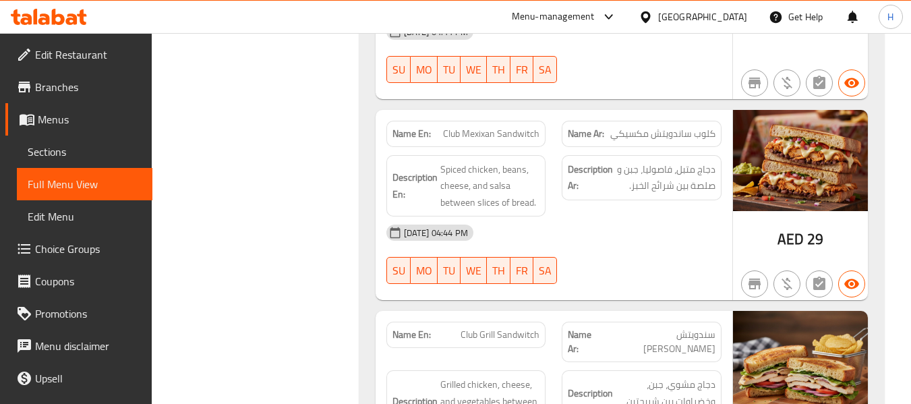
click at [463, 328] on span "Club Grill Sandwitch" at bounding box center [500, 335] width 79 height 14
copy span "Club Grill Sandwitch"
click at [567, 370] on div "Description Ar: دجاج مشوي، جبن، وخضراوات بين شريحتين من الخبز المحمص." at bounding box center [642, 401] width 160 height 62
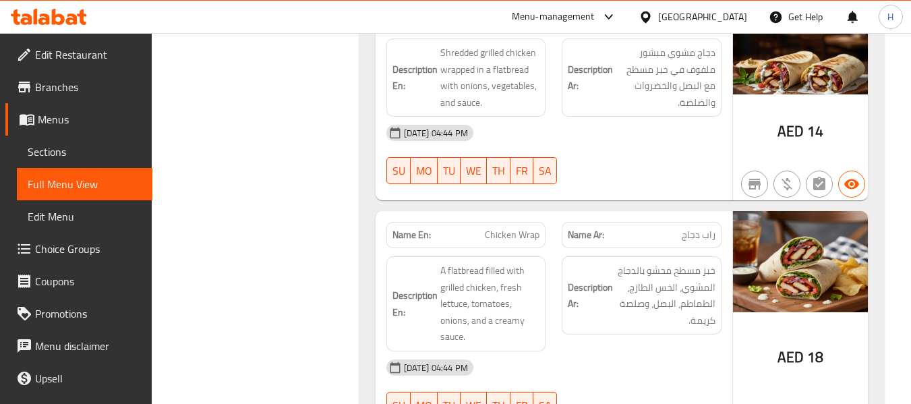
scroll to position [2037, 0]
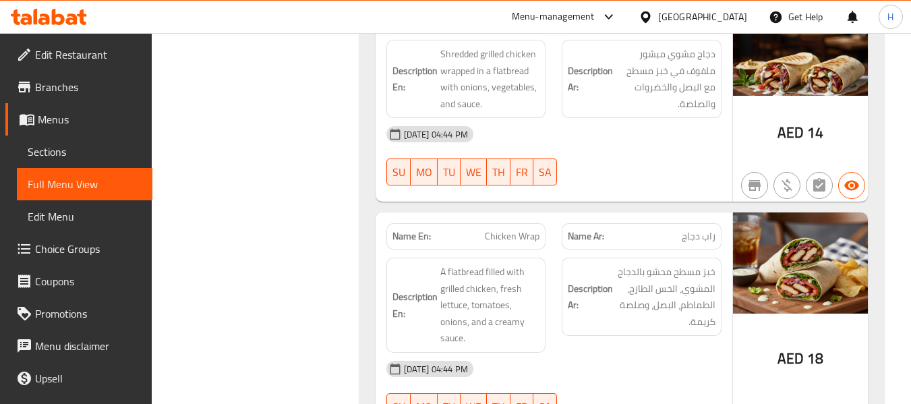
click at [503, 229] on span "Chicken Wrap" at bounding box center [512, 236] width 55 height 14
copy span "Chicken Wrap"
click at [659, 376] on div "[DATE] 04:44 PM SU MO TU WE TH FR SA" at bounding box center [553, 391] width 351 height 76
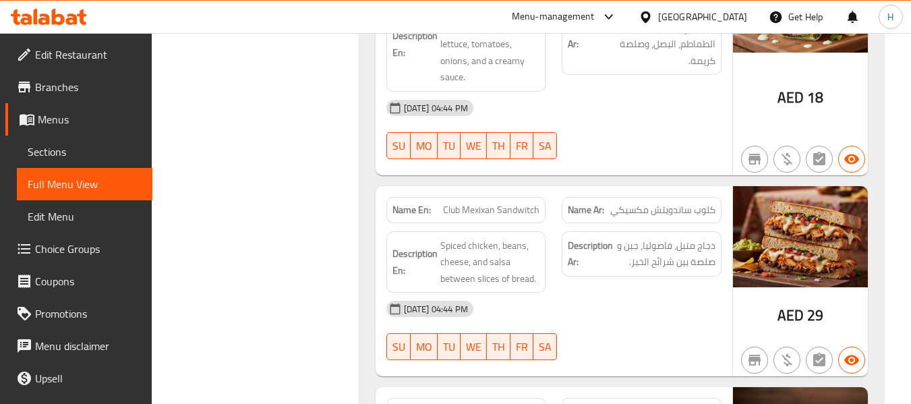
scroll to position [2105, 0]
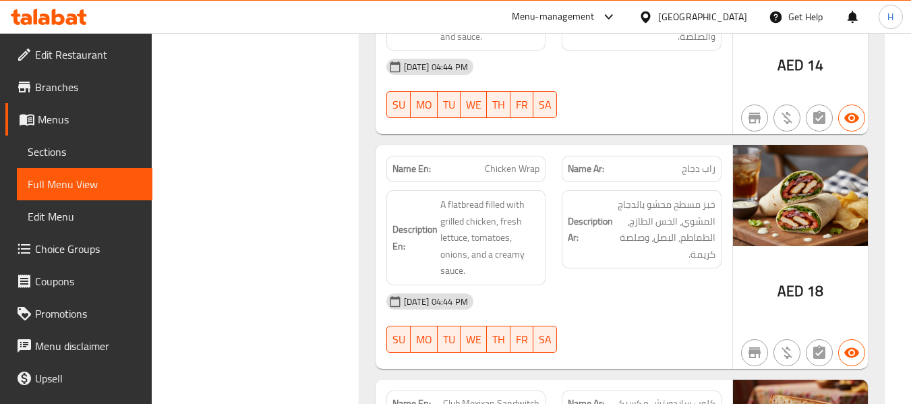
click at [503, 162] on span "Chicken Wrap" at bounding box center [512, 169] width 55 height 14
copy span "Chicken Wrap"
click at [430, 383] on div "Name En: Club Mexixan Sandwitch" at bounding box center [466, 404] width 176 height 43
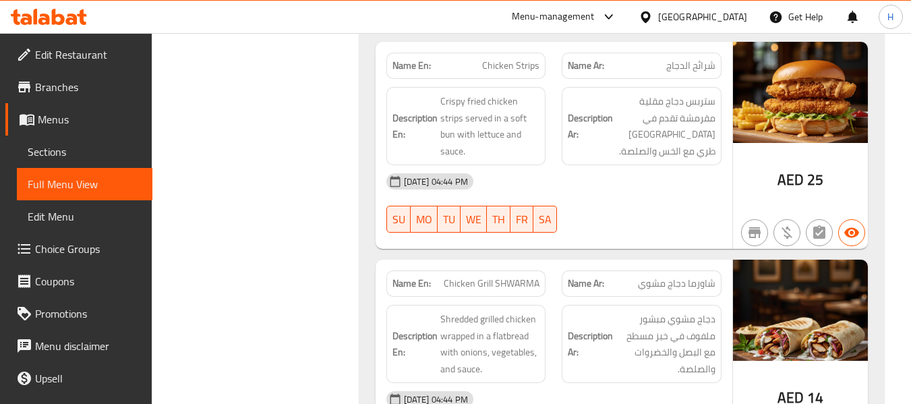
scroll to position [1700, 0]
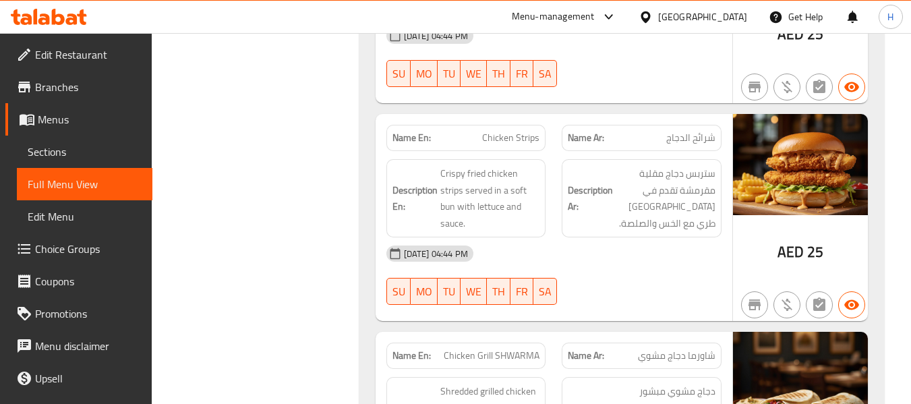
click at [495, 131] on span "Chicken Strips" at bounding box center [510, 138] width 57 height 14
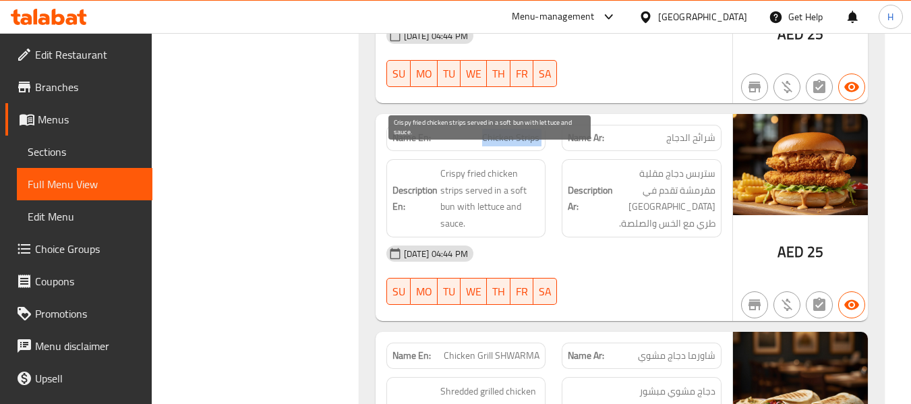
copy span "Chicken Strips"
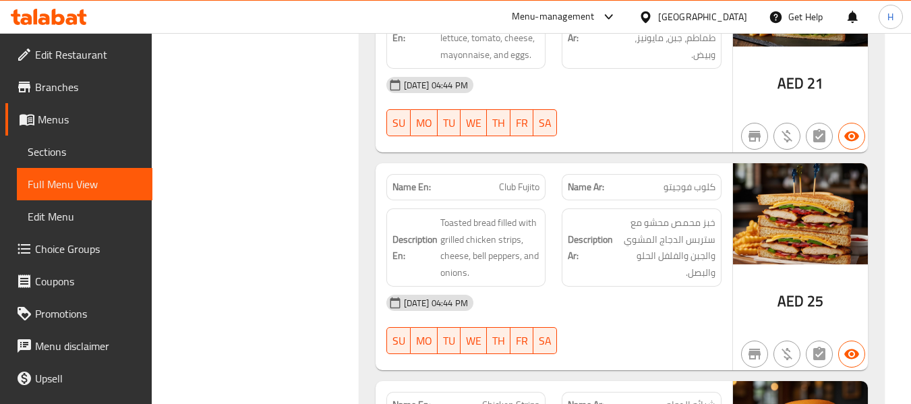
scroll to position [1430, 0]
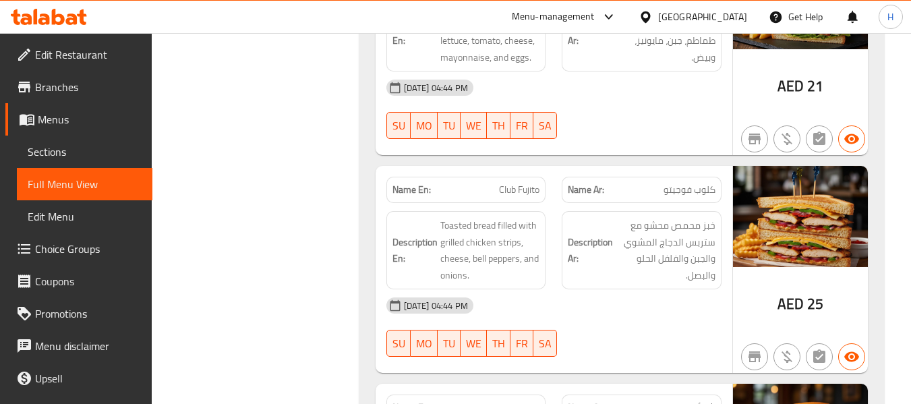
click at [528, 183] on span "Club Fujito" at bounding box center [519, 190] width 40 height 14
copy span "Club Fujito"
click at [620, 395] on div "Name Ar: شرائح الدجاج" at bounding box center [642, 408] width 160 height 26
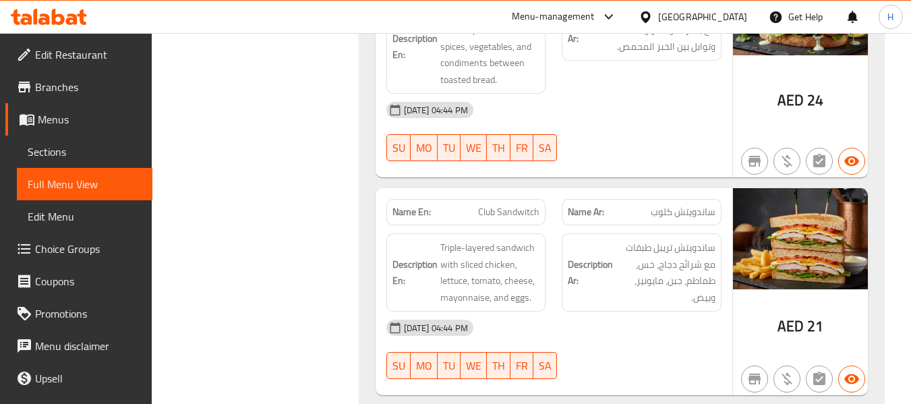
scroll to position [1160, 0]
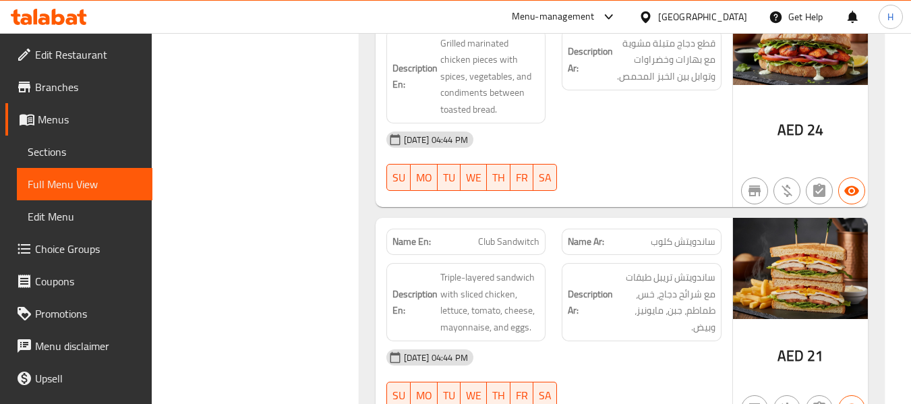
click at [515, 235] on span "Club Sandwitch" at bounding box center [508, 242] width 61 height 14
click at [600, 356] on div "[DATE] 04:44 PM" at bounding box center [553, 357] width 351 height 32
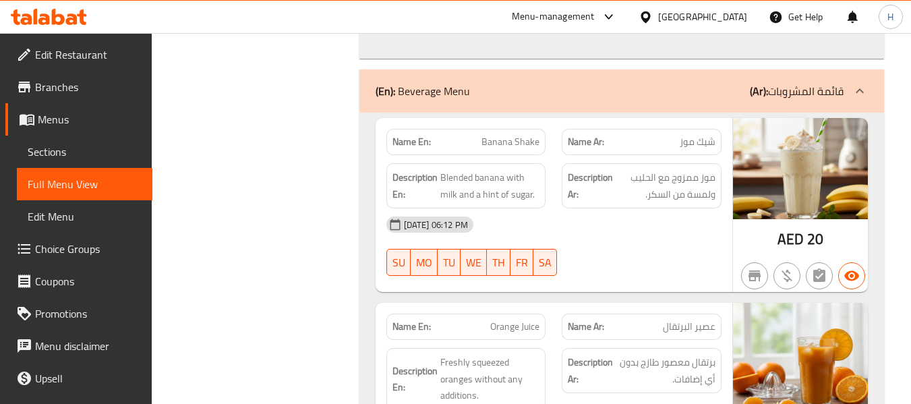
scroll to position [4669, 0]
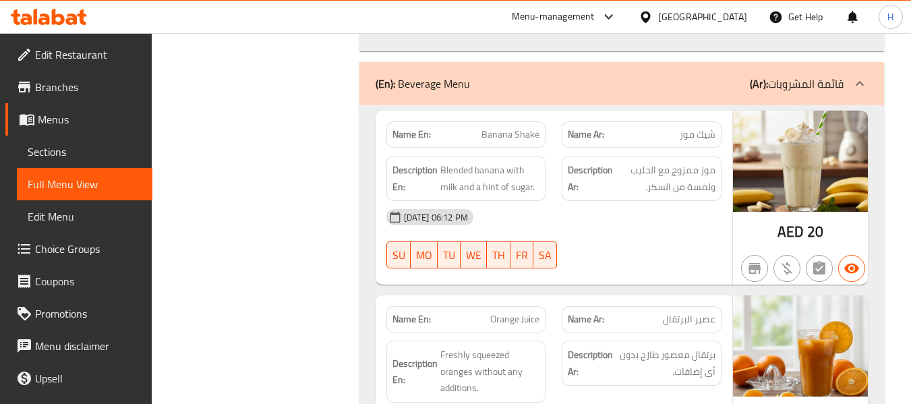
drag, startPoint x: 663, startPoint y: 217, endPoint x: 666, endPoint y: 223, distance: 6.9
click at [663, 217] on div "[DATE] 06:12 PM SU MO TU WE TH FR SA" at bounding box center [553, 239] width 351 height 76
click at [88, 150] on span "Sections" at bounding box center [85, 152] width 114 height 16
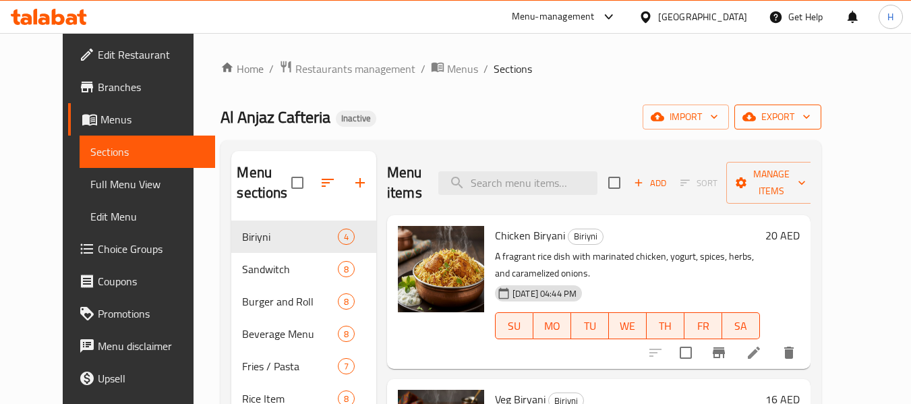
click at [822, 107] on button "export" at bounding box center [778, 117] width 87 height 25
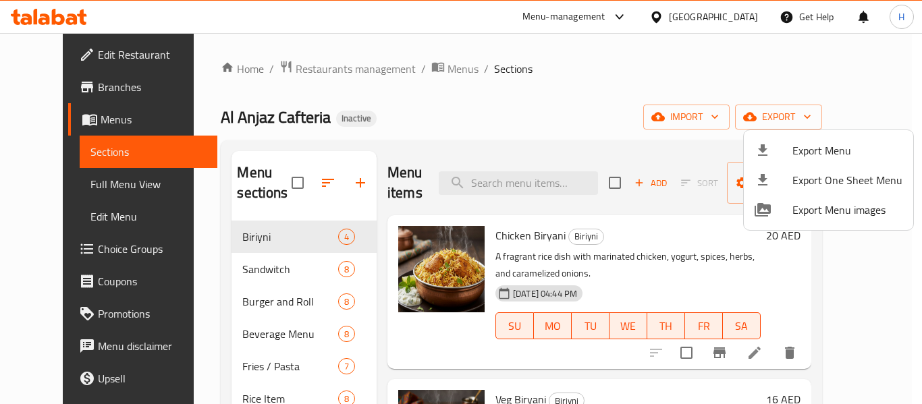
click at [811, 143] on span "Export Menu" at bounding box center [847, 150] width 110 height 16
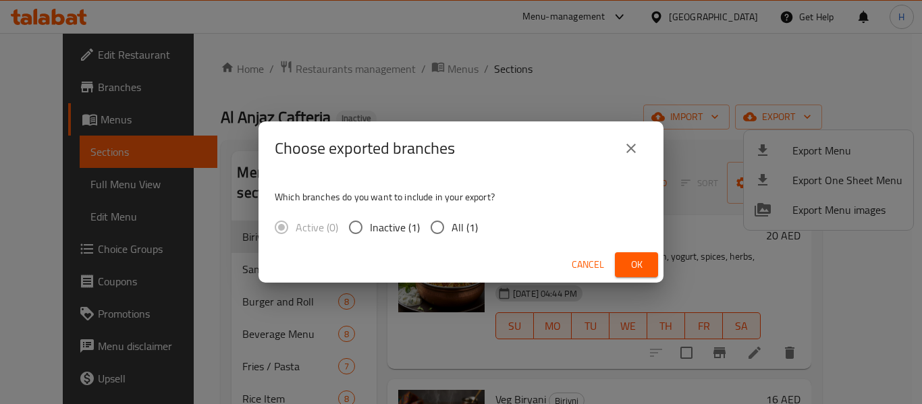
click at [453, 233] on span "All (1)" at bounding box center [464, 227] width 26 height 16
click at [451, 233] on input "All (1)" at bounding box center [437, 227] width 28 height 28
radio input "true"
click at [636, 265] on span "Ok" at bounding box center [636, 264] width 22 height 17
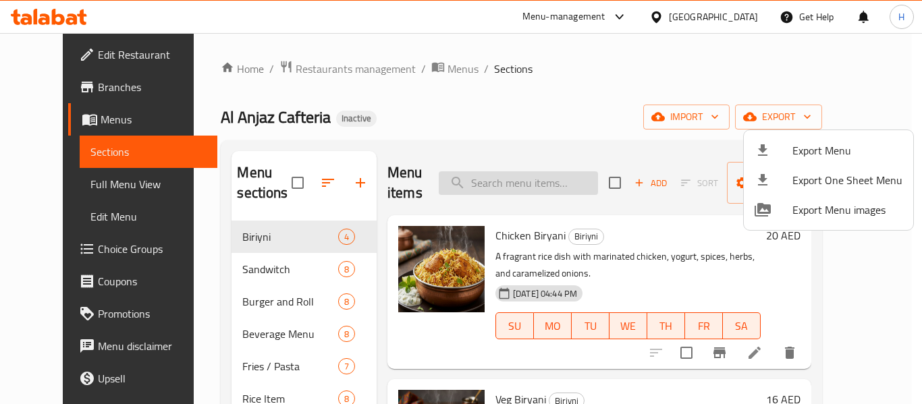
click at [517, 173] on div at bounding box center [461, 202] width 922 height 404
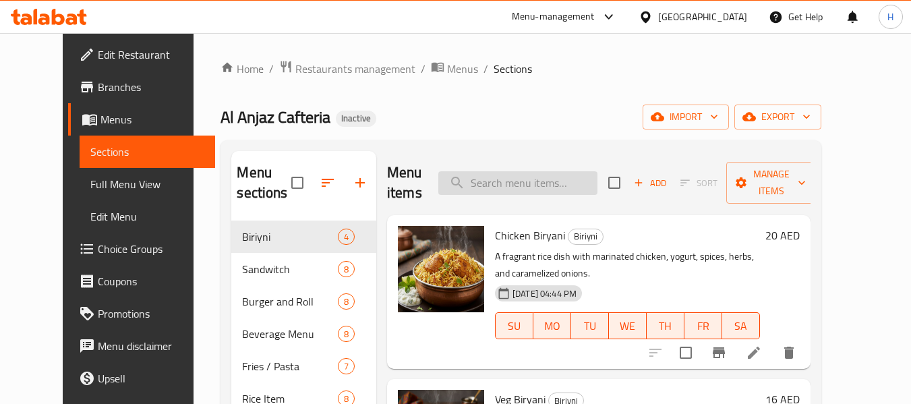
click at [517, 180] on input "search" at bounding box center [518, 183] width 159 height 24
paste input "Club Mexixan Sandwitch"
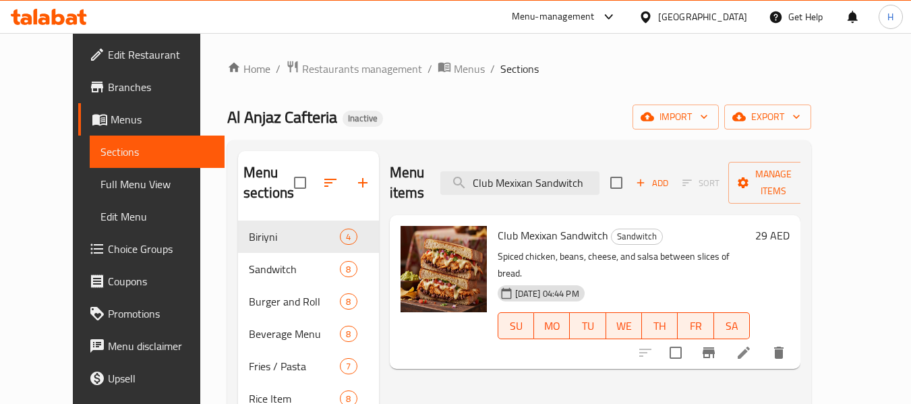
type input "Club Mexixan Sandwitch"
click at [524, 114] on div "Al Anjaz Cafteria Inactive import export" at bounding box center [519, 117] width 584 height 25
click at [708, 117] on span "import" at bounding box center [676, 117] width 65 height 17
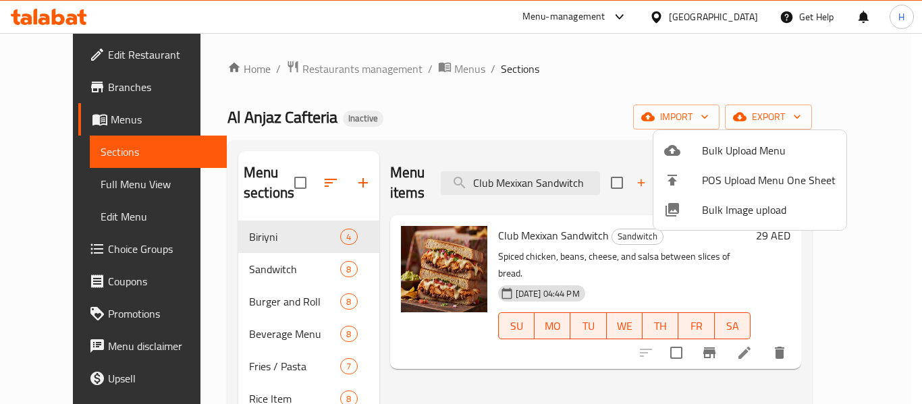
click at [364, 123] on div at bounding box center [461, 202] width 922 height 404
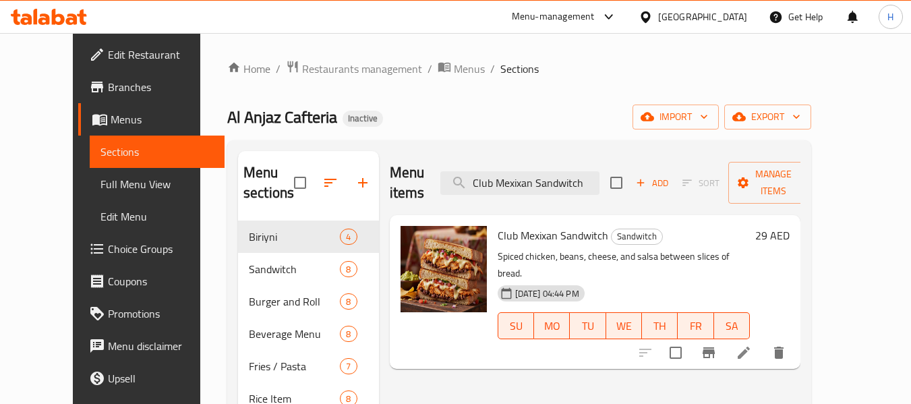
click at [286, 183] on input "checkbox" at bounding box center [300, 183] width 28 height 28
checkbox input "true"
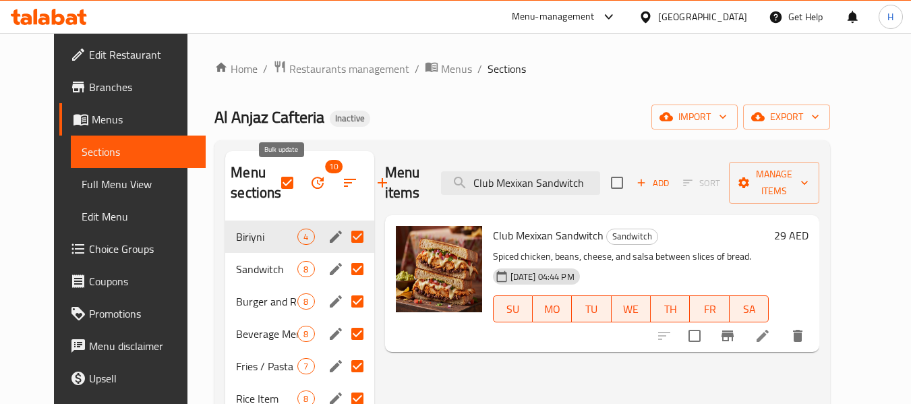
click at [310, 184] on icon "button" at bounding box center [318, 183] width 16 height 16
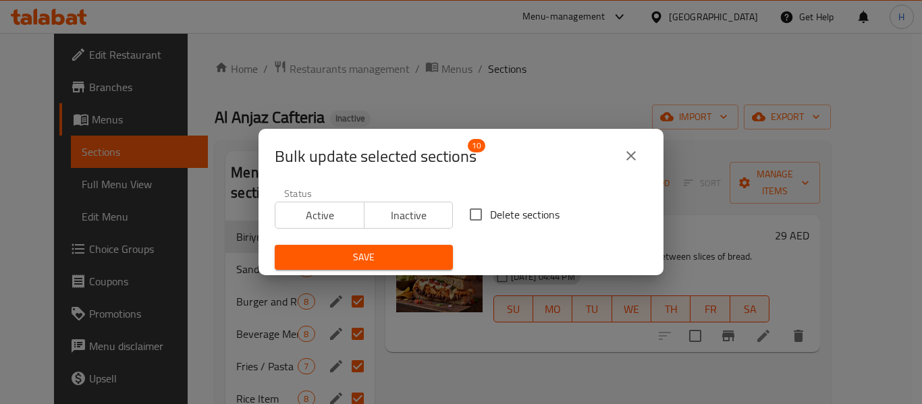
click at [461, 213] on input "Delete sections" at bounding box center [475, 214] width 28 height 28
checkbox input "true"
click at [416, 260] on span "Save" at bounding box center [363, 257] width 157 height 17
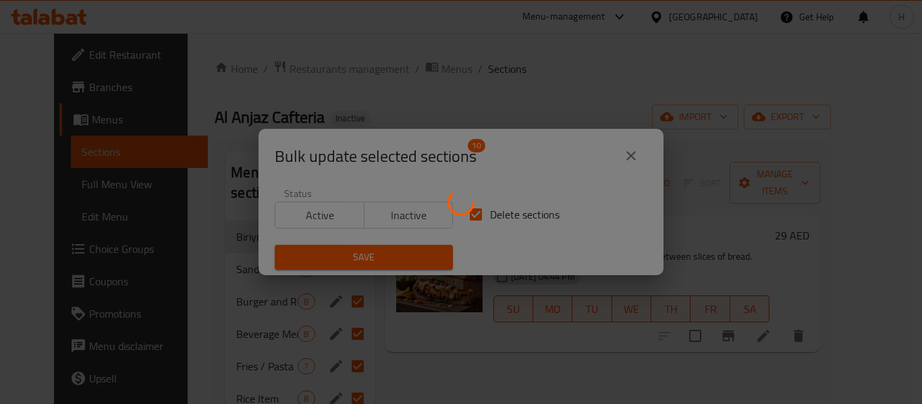
checkbox input "false"
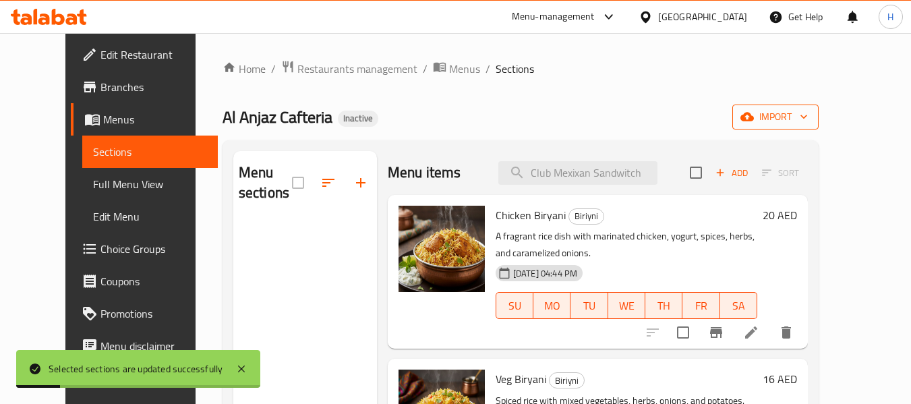
click at [754, 121] on icon "button" at bounding box center [747, 117] width 13 height 9
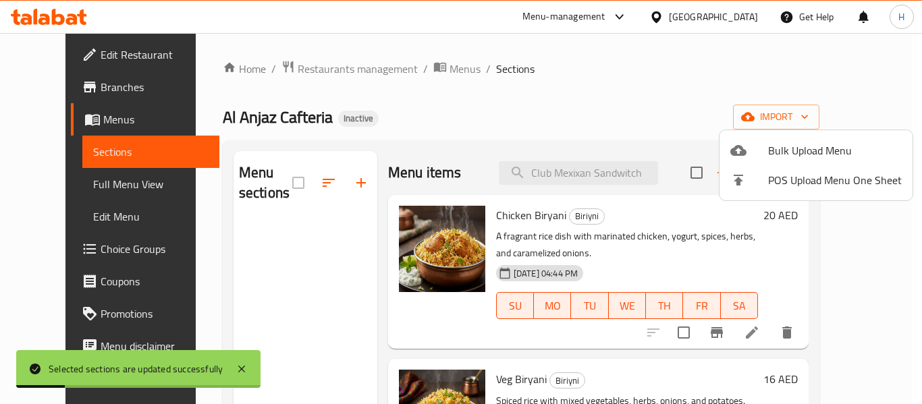
click at [812, 144] on span "Bulk Upload Menu" at bounding box center [835, 150] width 134 height 16
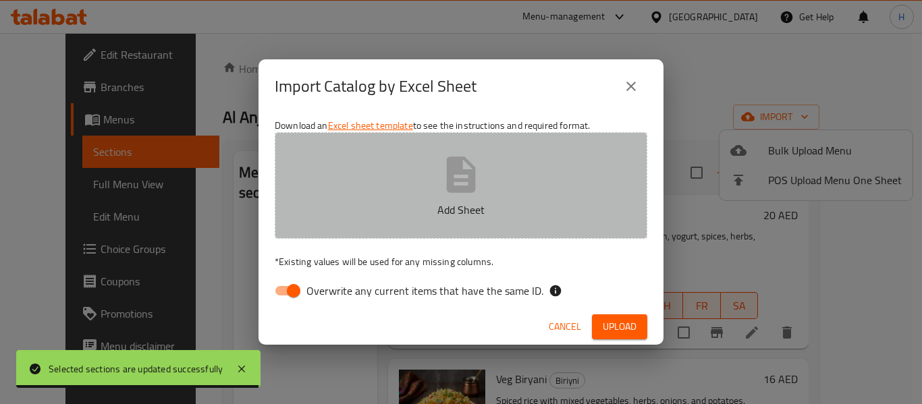
click at [447, 204] on p "Add Sheet" at bounding box center [460, 210] width 331 height 16
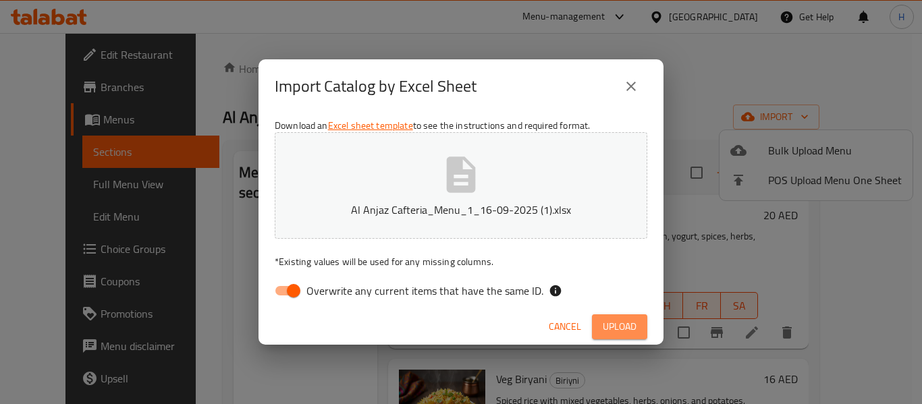
click at [630, 325] on span "Upload" at bounding box center [619, 326] width 34 height 17
click at [592, 292] on div "Overwrite any current items that have the same ID." at bounding box center [461, 291] width 372 height 26
click at [277, 292] on input "Overwrite any current items that have the same ID." at bounding box center [293, 291] width 77 height 26
checkbox input "false"
click at [620, 329] on span "Upload" at bounding box center [619, 326] width 34 height 17
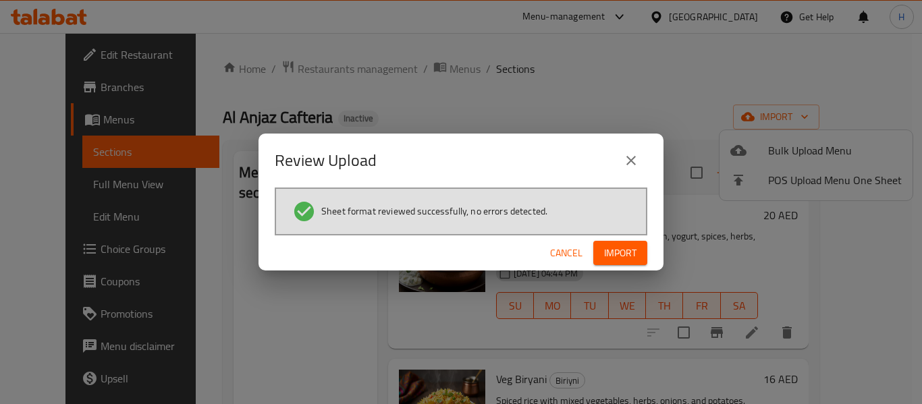
click at [607, 251] on span "Import" at bounding box center [620, 253] width 32 height 17
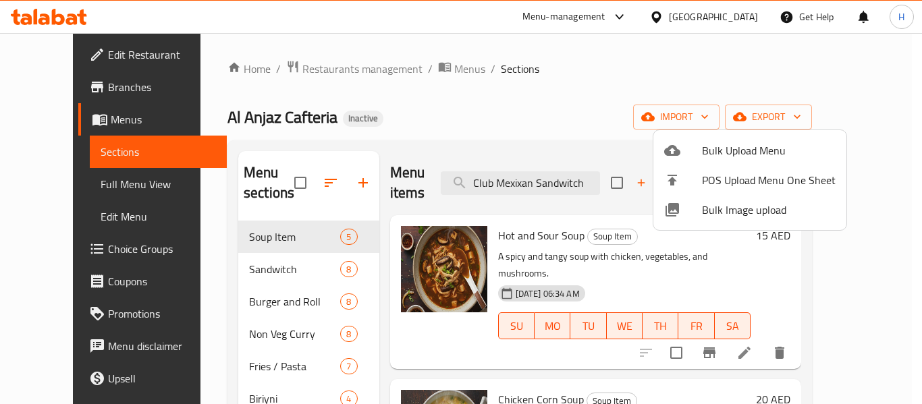
click at [608, 100] on div at bounding box center [461, 202] width 922 height 404
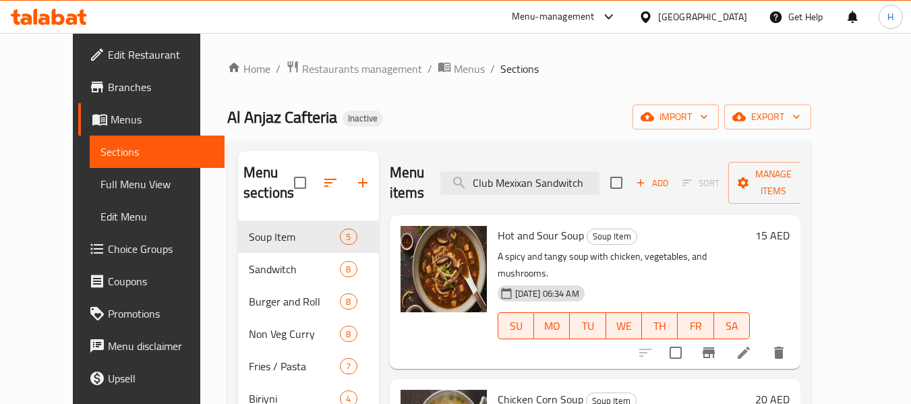
click at [101, 179] on span "Full Menu View" at bounding box center [158, 184] width 114 height 16
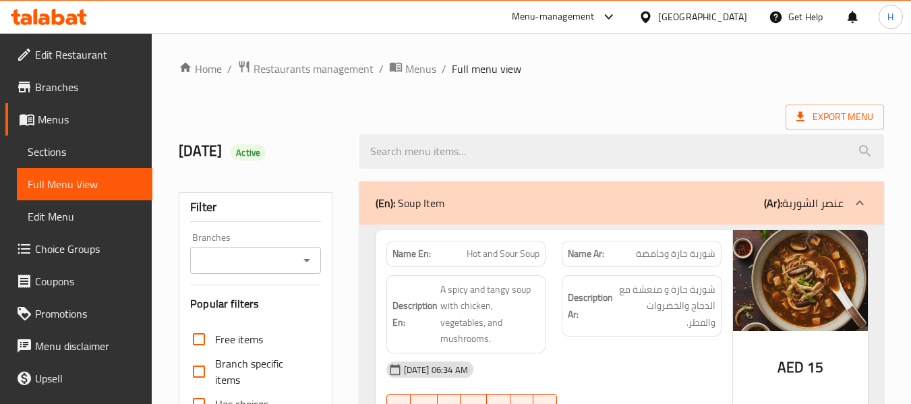
scroll to position [270, 0]
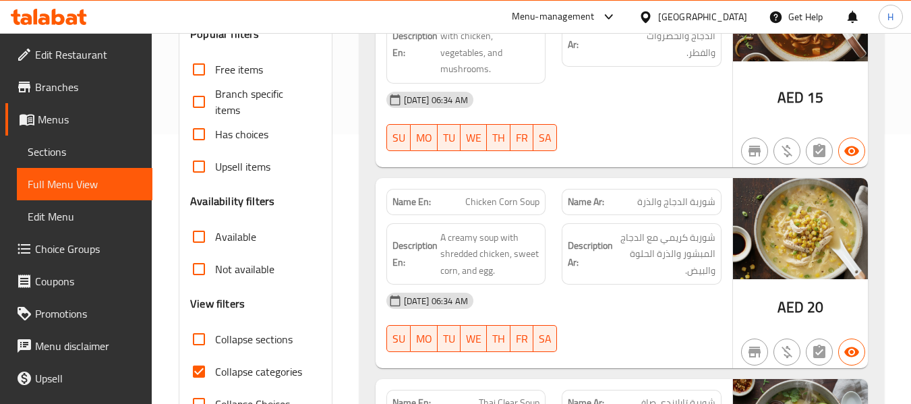
click at [231, 370] on span "Collapse categories" at bounding box center [258, 372] width 87 height 16
click at [215, 370] on input "Collapse categories" at bounding box center [199, 372] width 32 height 32
checkbox input "false"
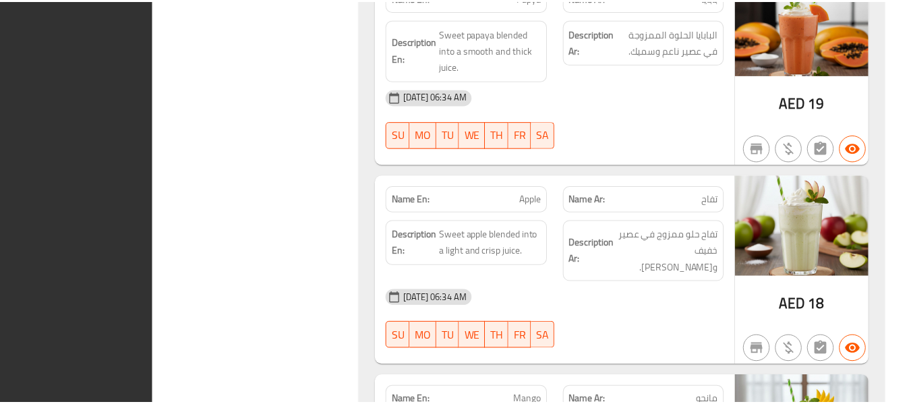
scroll to position [13812, 0]
